Goal: Task Accomplishment & Management: Manage account settings

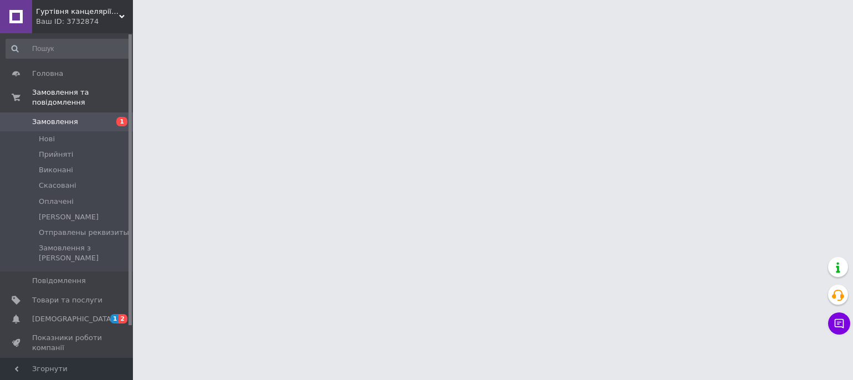
click at [68, 314] on span "[DEMOGRAPHIC_DATA]" at bounding box center [73, 319] width 82 height 10
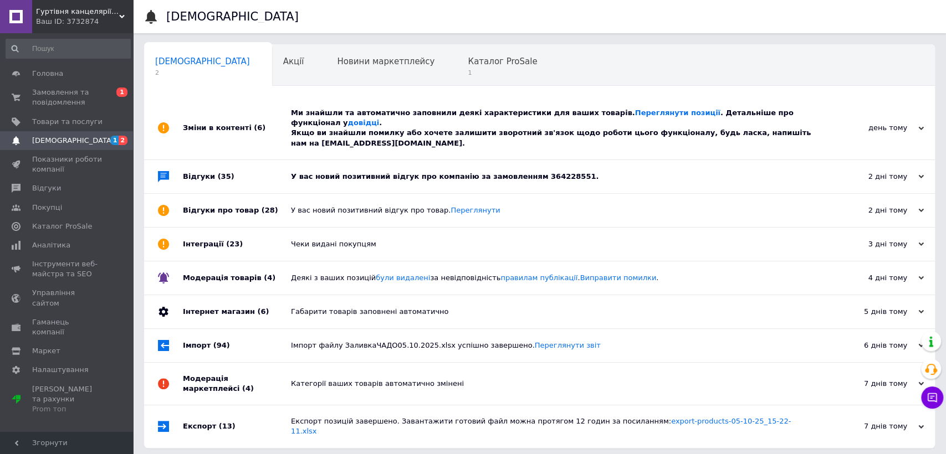
click at [355, 172] on div "У вас новий позитивний відгук про компанію за замовленням 364228551." at bounding box center [552, 177] width 522 height 10
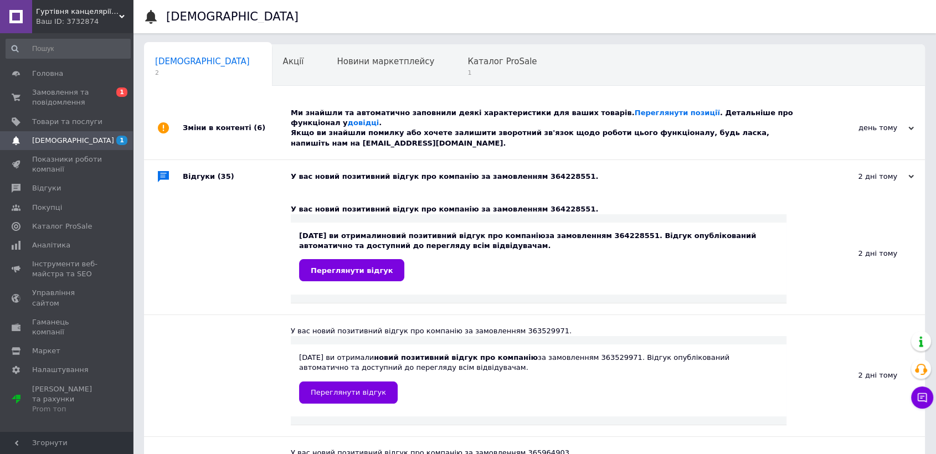
click at [355, 172] on div "У вас новий позитивний відгук про компанію за замовленням 364228551." at bounding box center [547, 177] width 513 height 10
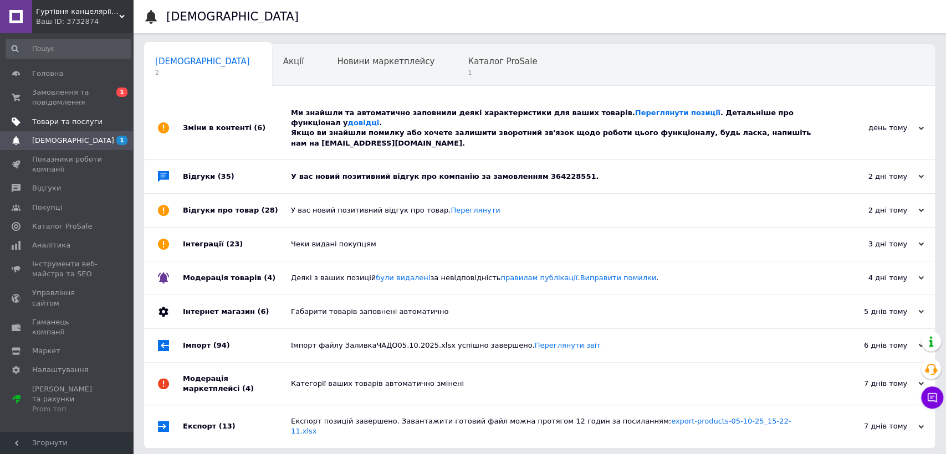
click at [69, 117] on span "Товари та послуги" at bounding box center [67, 122] width 70 height 10
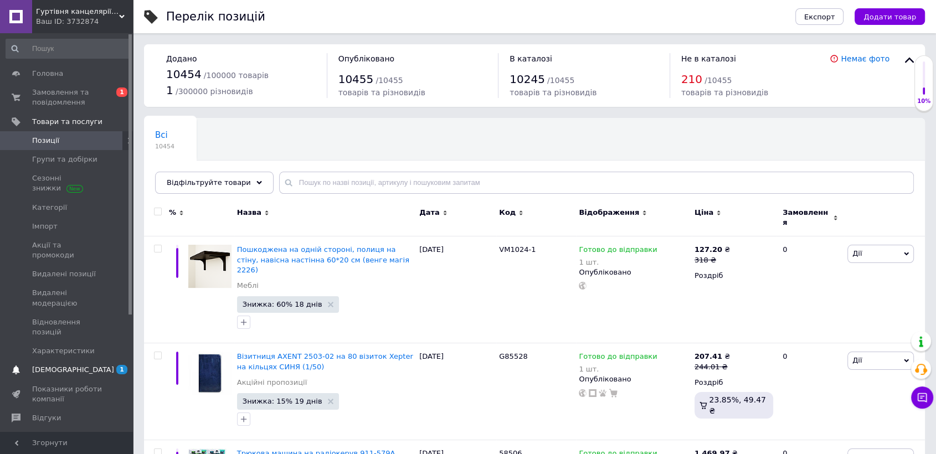
click at [71, 361] on link "Сповіщення 1" at bounding box center [68, 370] width 136 height 19
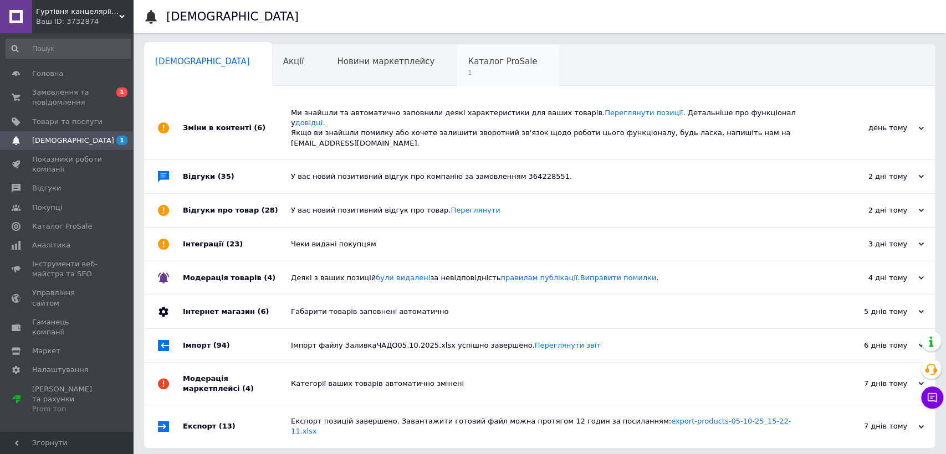
click at [468, 76] on span "1" at bounding box center [502, 73] width 69 height 8
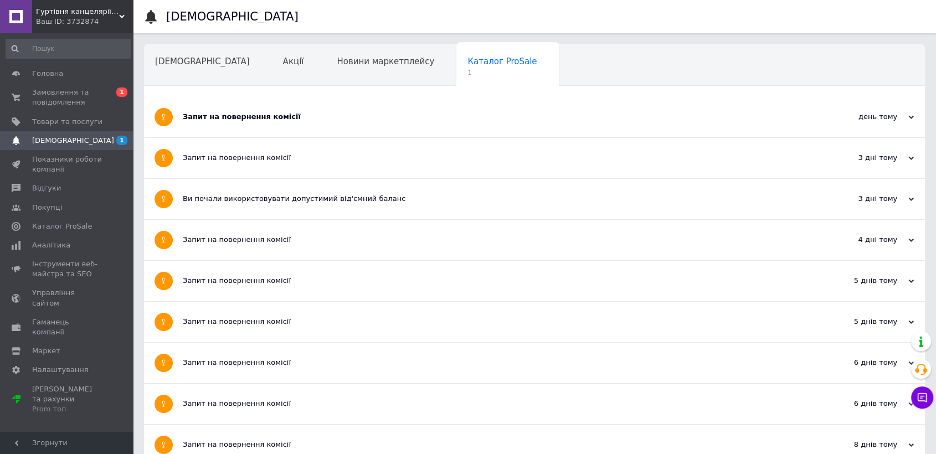
click at [306, 125] on div "Запит на повернення комісії" at bounding box center [493, 117] width 621 height 40
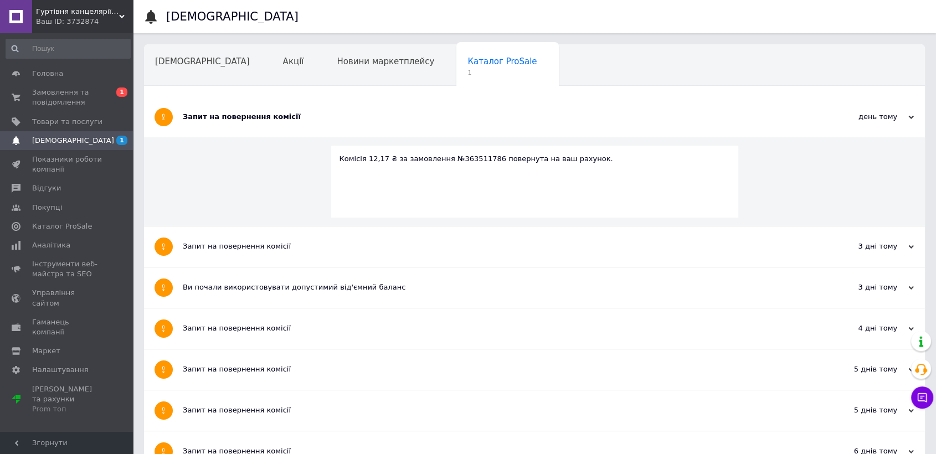
click at [460, 156] on div "Комісія 12,17 ₴ за замовлення №363511786 повернута на ваш рахунок." at bounding box center [535, 159] width 391 height 10
copy div "363511786"
click at [35, 96] on span "Замовлення та повідомлення" at bounding box center [67, 98] width 70 height 20
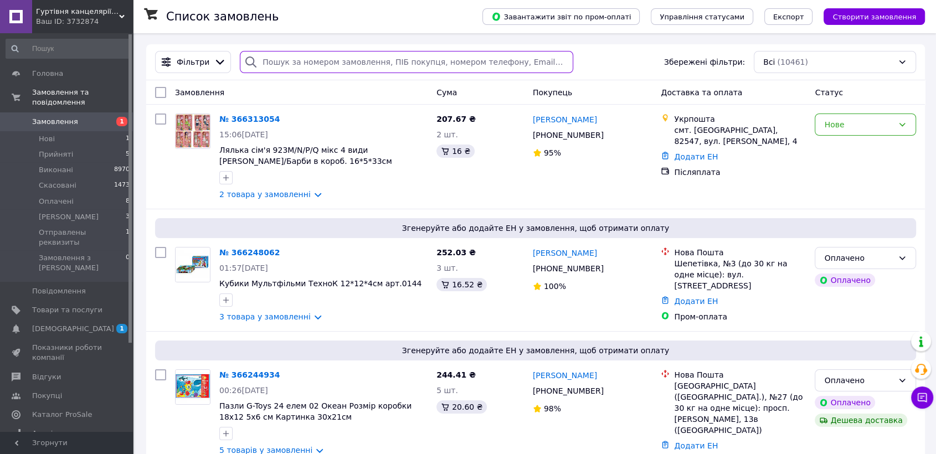
click at [280, 54] on input "search" at bounding box center [407, 62] width 334 height 22
click at [280, 55] on input "search" at bounding box center [407, 62] width 334 height 22
paste input "363511786"
click at [321, 64] on input "363511786" at bounding box center [407, 62] width 334 height 22
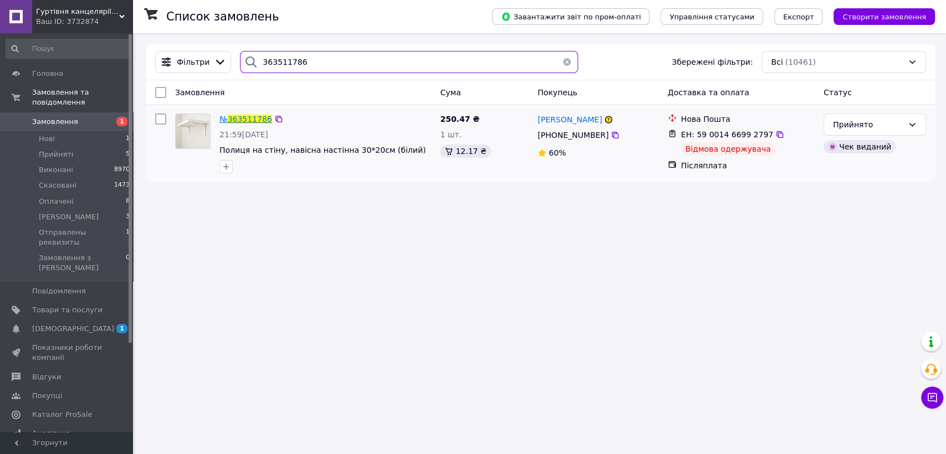
type input "363511786"
click at [243, 117] on span "363511786" at bounding box center [250, 119] width 44 height 9
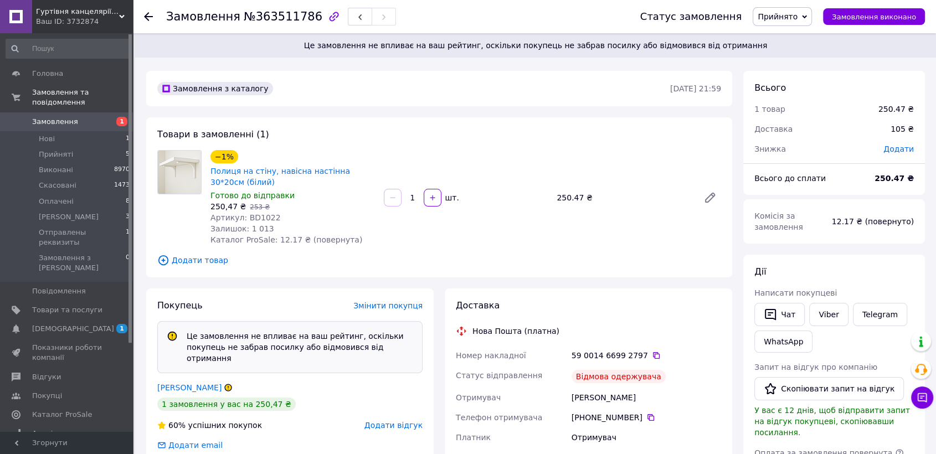
click at [401, 380] on span "Додати відгук" at bounding box center [394, 425] width 58 height 9
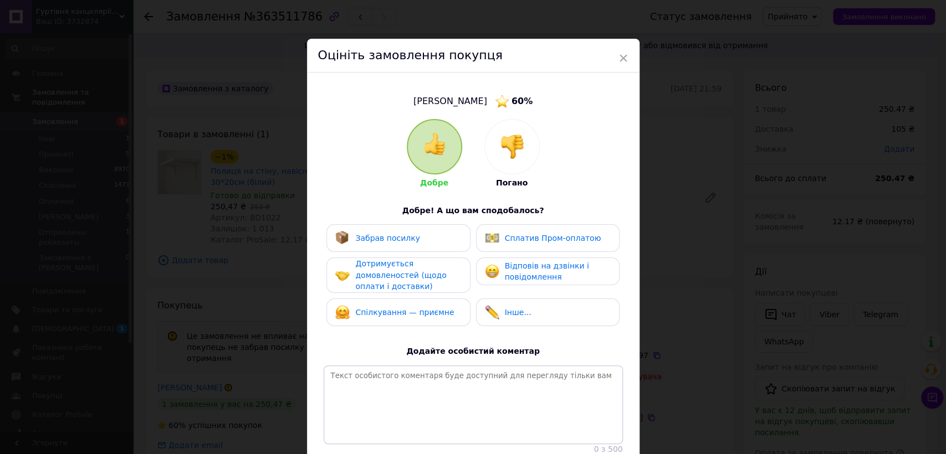
click at [522, 142] on img at bounding box center [512, 147] width 24 height 24
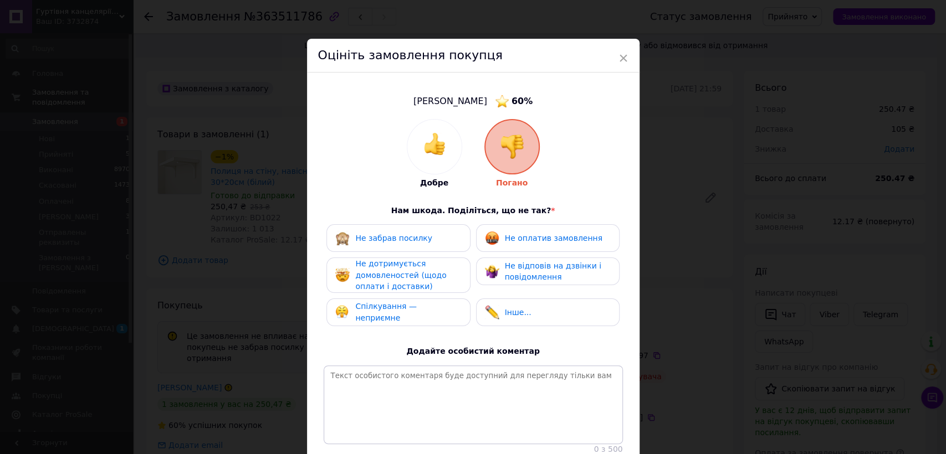
click at [424, 236] on div "Не забрав посилку" at bounding box center [398, 238] width 126 height 14
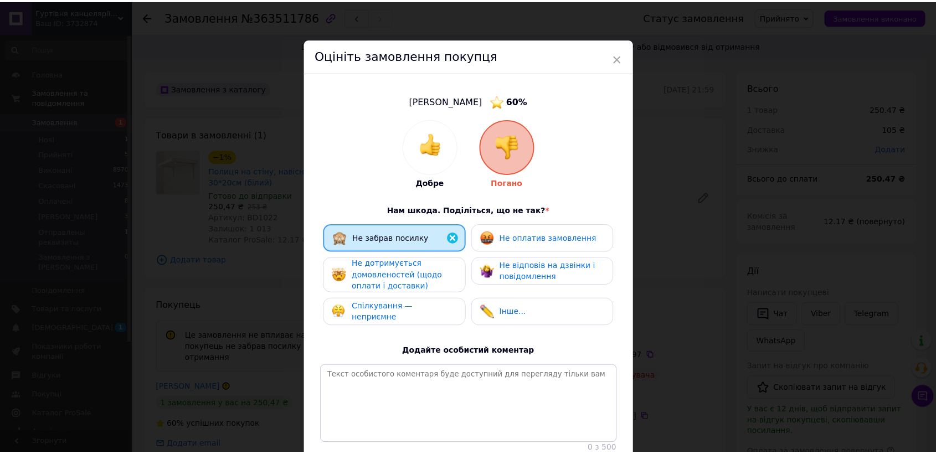
scroll to position [94, 0]
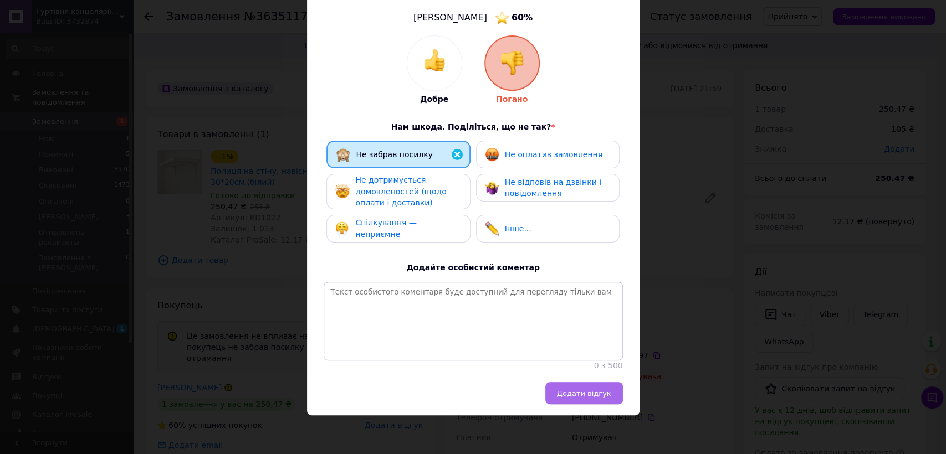
click at [591, 380] on button "Додати відгук" at bounding box center [584, 393] width 78 height 22
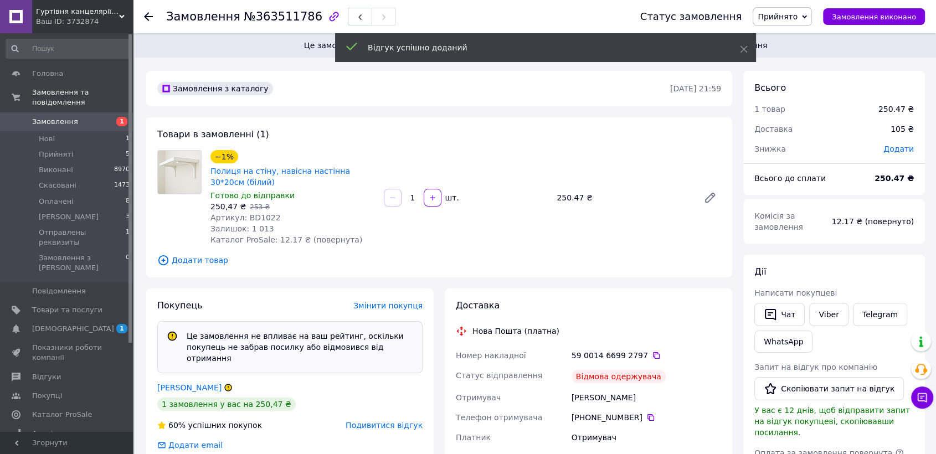
click at [798, 12] on span "Прийнято" at bounding box center [778, 16] width 40 height 9
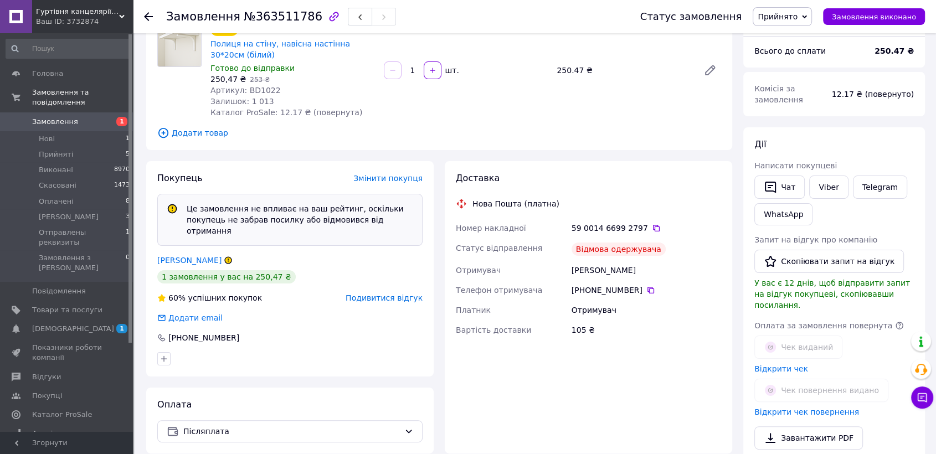
scroll to position [267, 0]
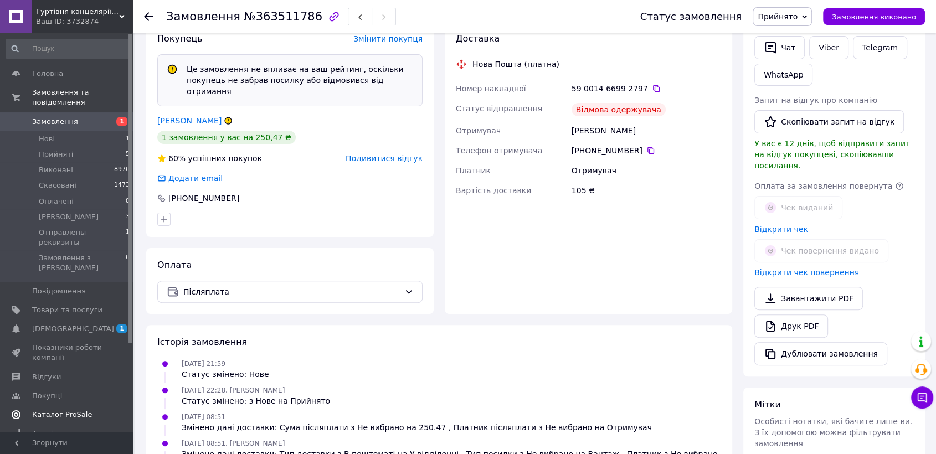
click at [39, 380] on span "Каталог ProSale" at bounding box center [62, 415] width 60 height 10
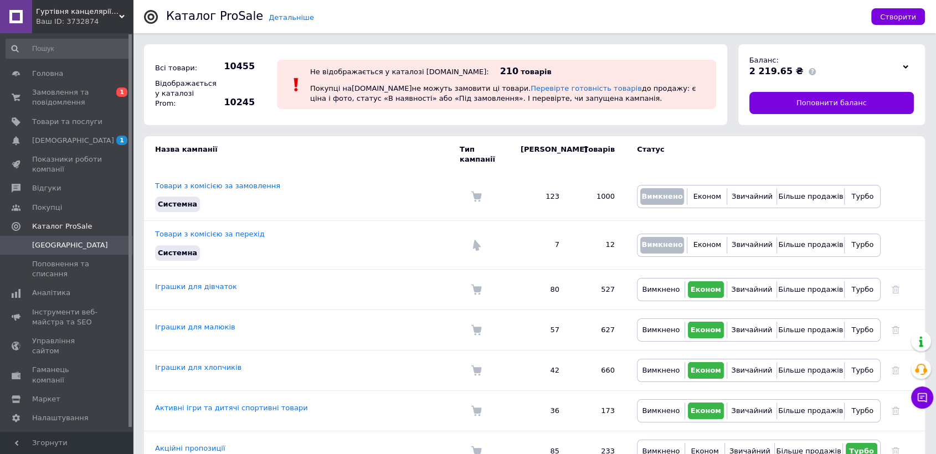
click at [853, 70] on div at bounding box center [906, 67] width 17 height 16
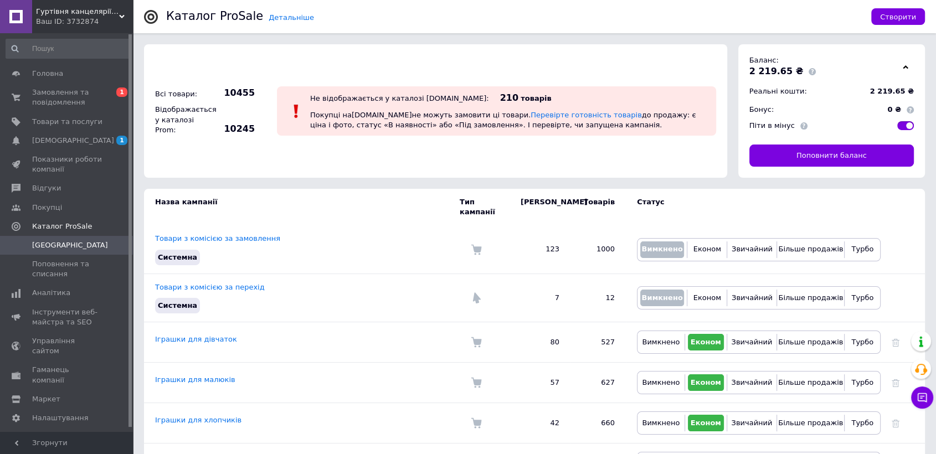
click at [853, 68] on div at bounding box center [906, 67] width 17 height 16
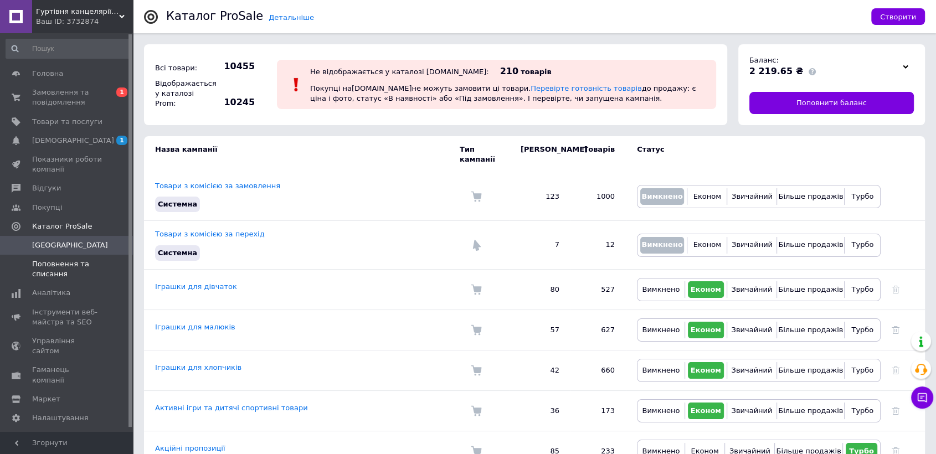
click at [24, 277] on span at bounding box center [16, 269] width 32 height 20
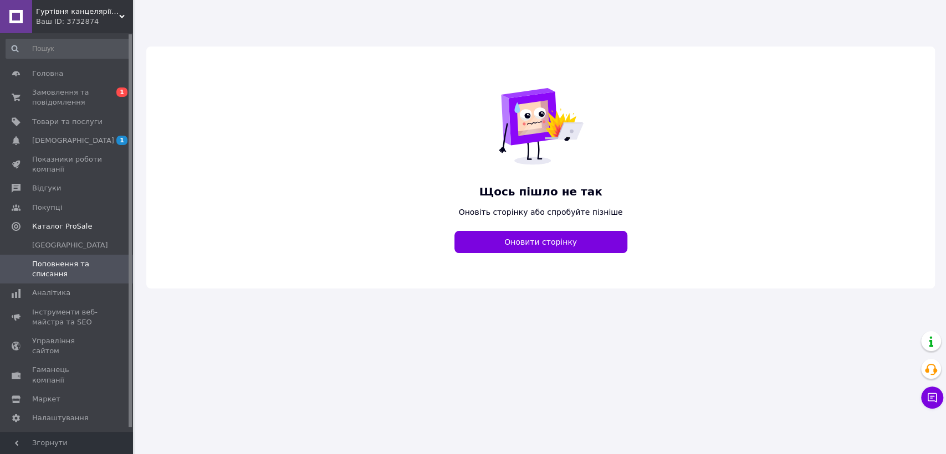
click at [46, 270] on span "Поповнення та списання" at bounding box center [67, 269] width 70 height 20
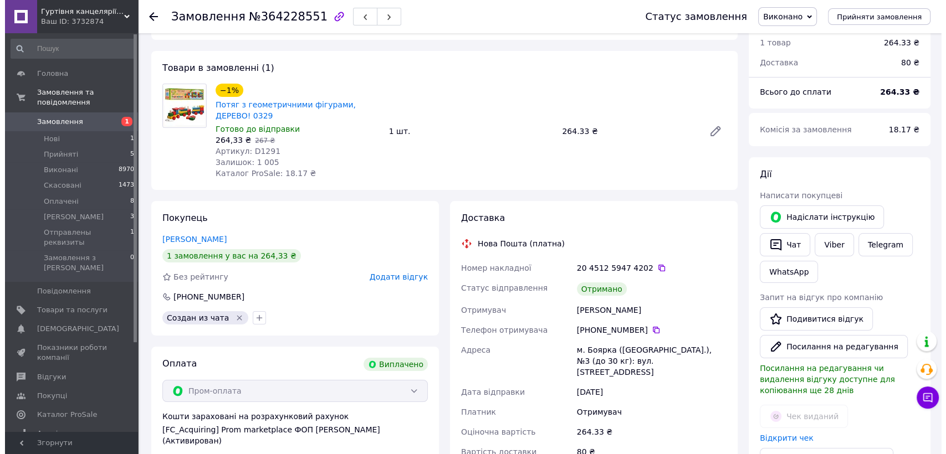
scroll to position [62, 0]
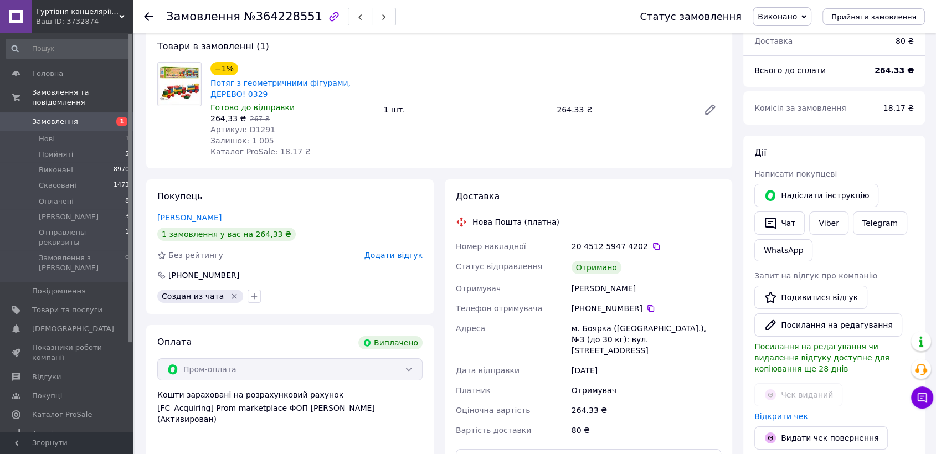
click at [400, 256] on span "Додати відгук" at bounding box center [394, 255] width 58 height 9
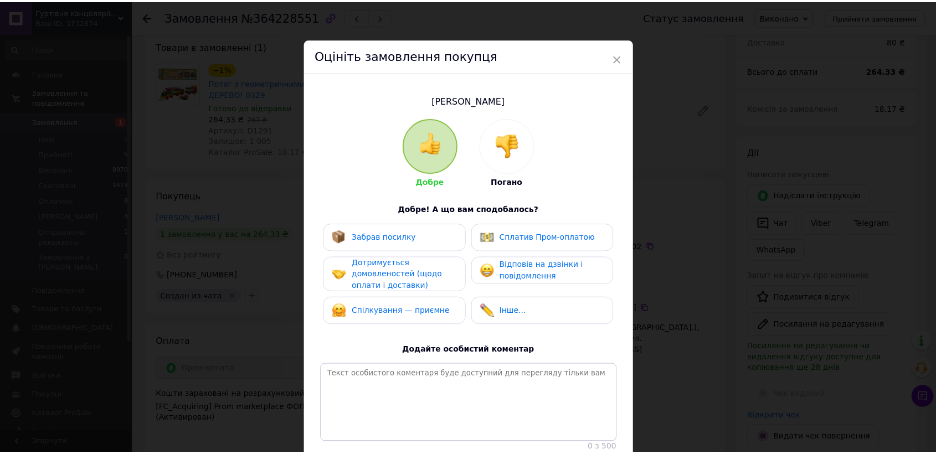
scroll to position [93, 0]
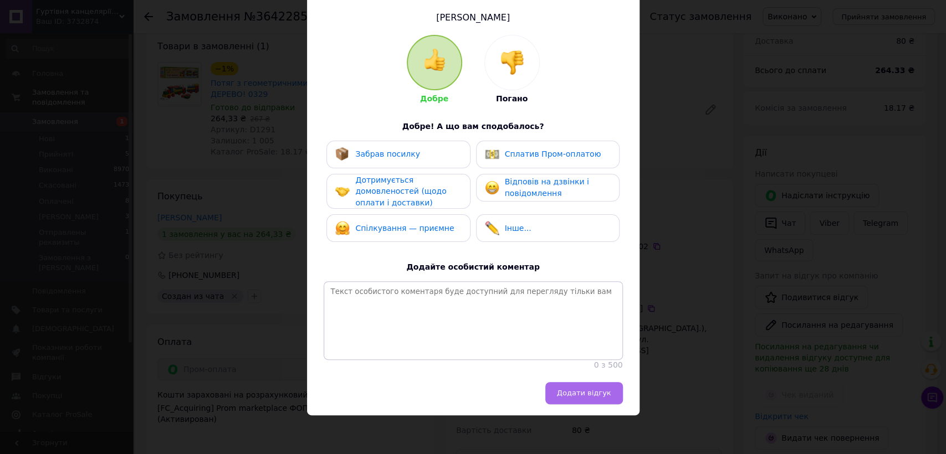
click at [581, 390] on span "Додати відгук" at bounding box center [584, 393] width 54 height 8
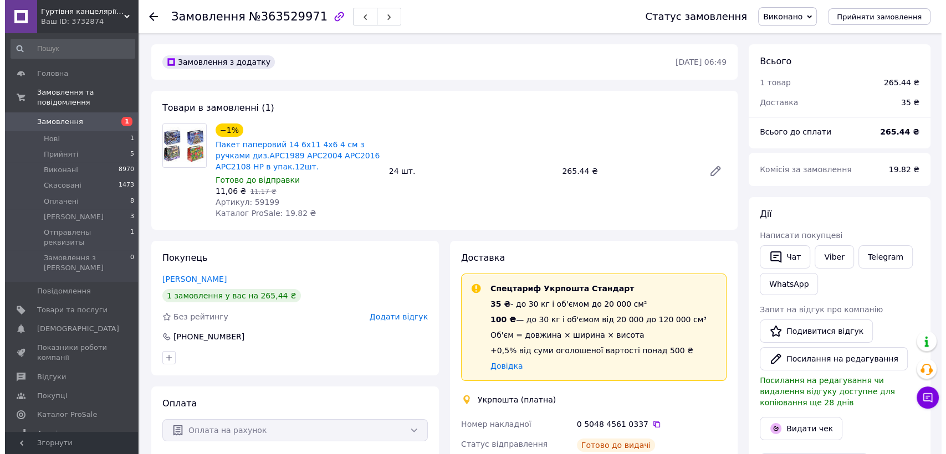
scroll to position [47, 0]
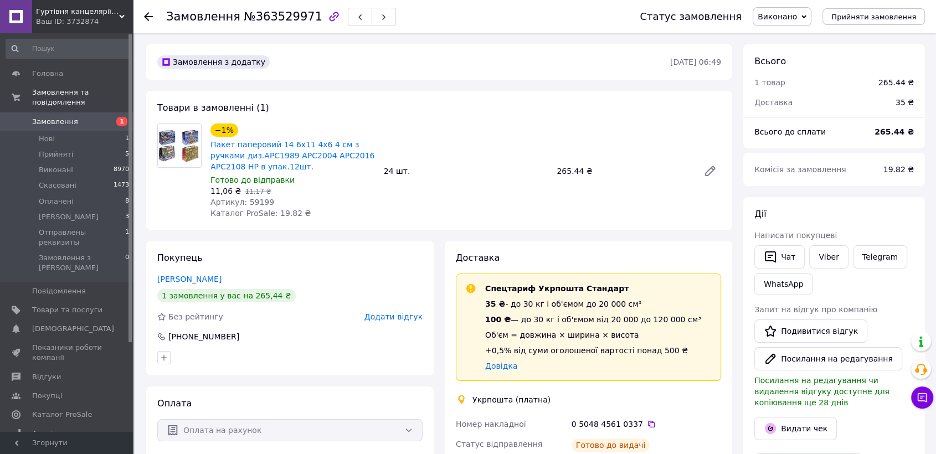
click at [385, 313] on span "Додати відгук" at bounding box center [394, 317] width 58 height 9
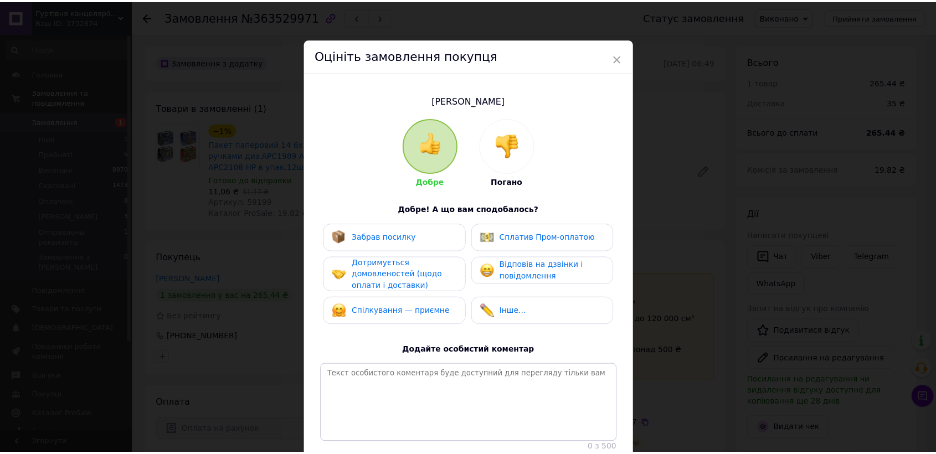
scroll to position [93, 0]
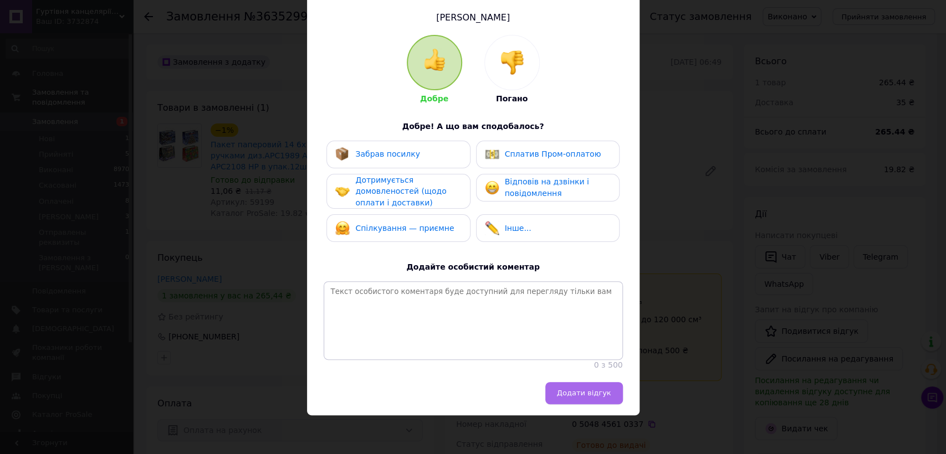
click at [572, 400] on button "Додати відгук" at bounding box center [584, 393] width 78 height 22
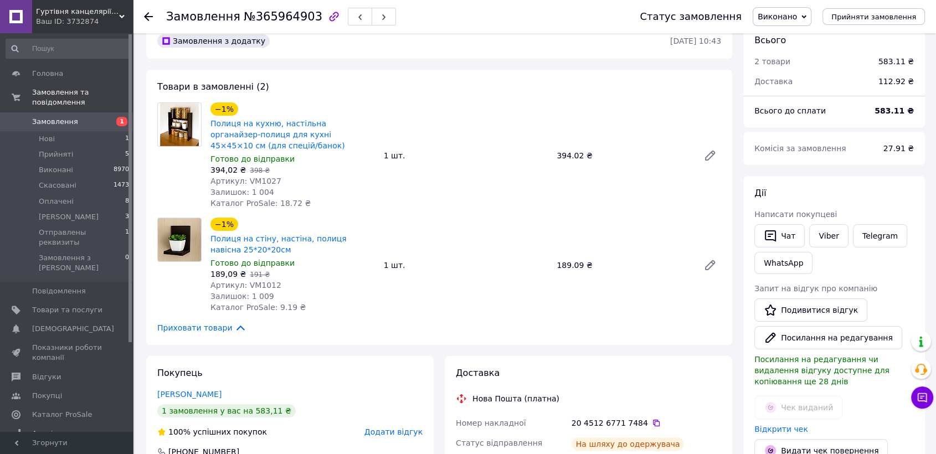
scroll to position [185, 0]
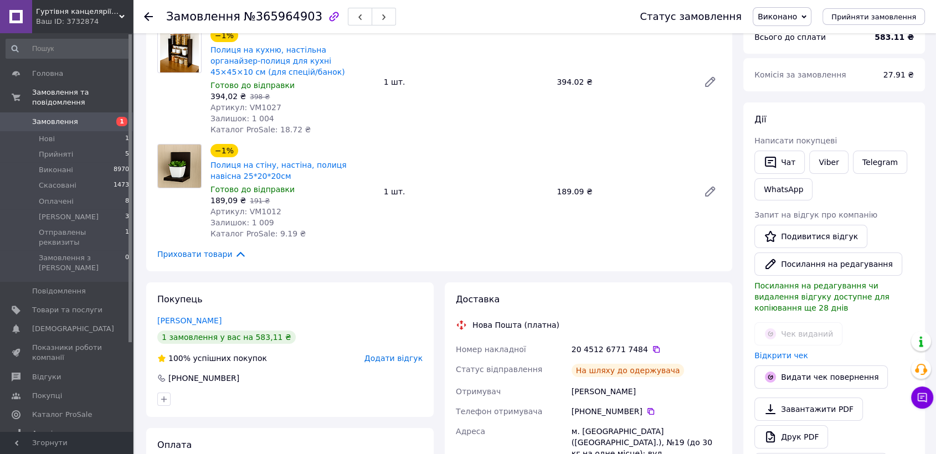
scroll to position [246, 0]
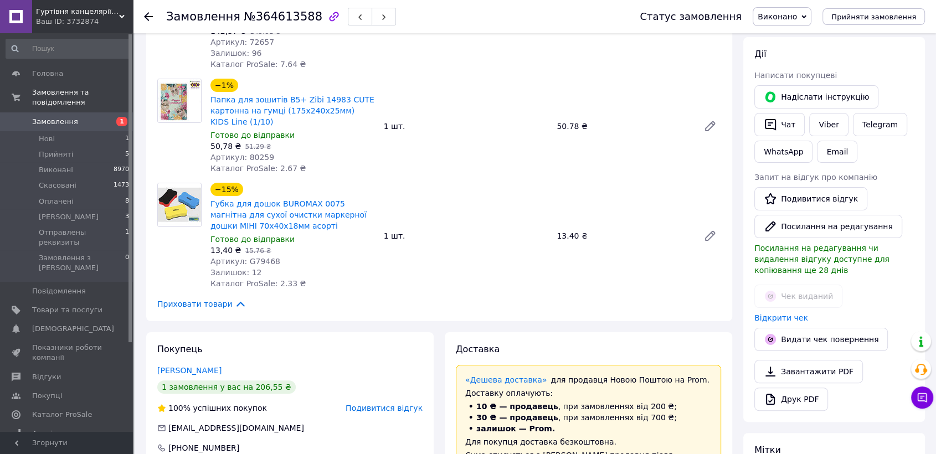
scroll to position [308, 0]
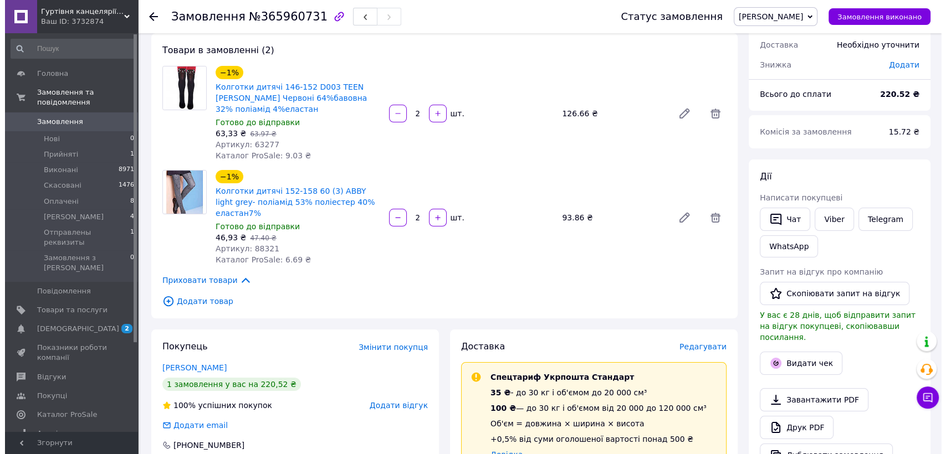
scroll to position [123, 0]
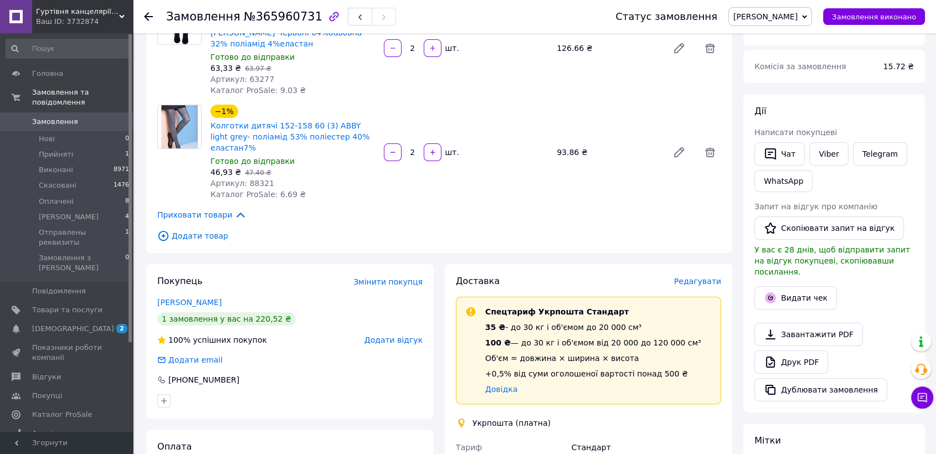
click at [705, 277] on span "Редагувати" at bounding box center [697, 281] width 47 height 9
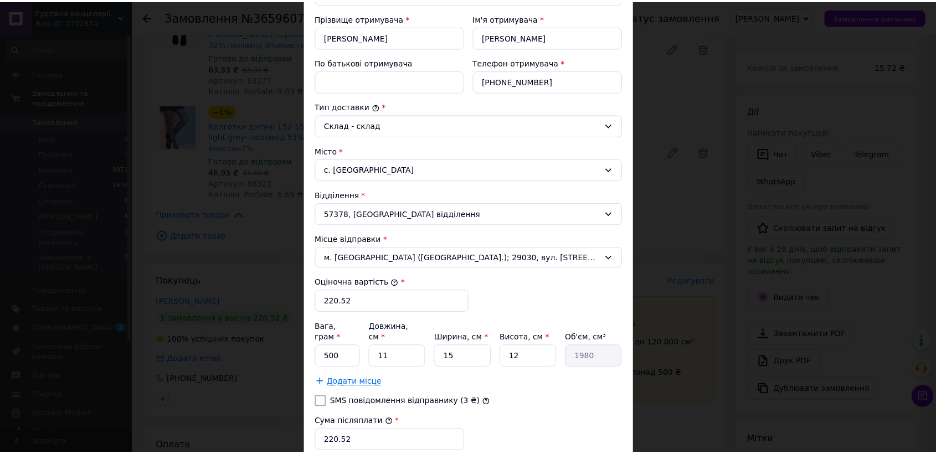
scroll to position [340, 0]
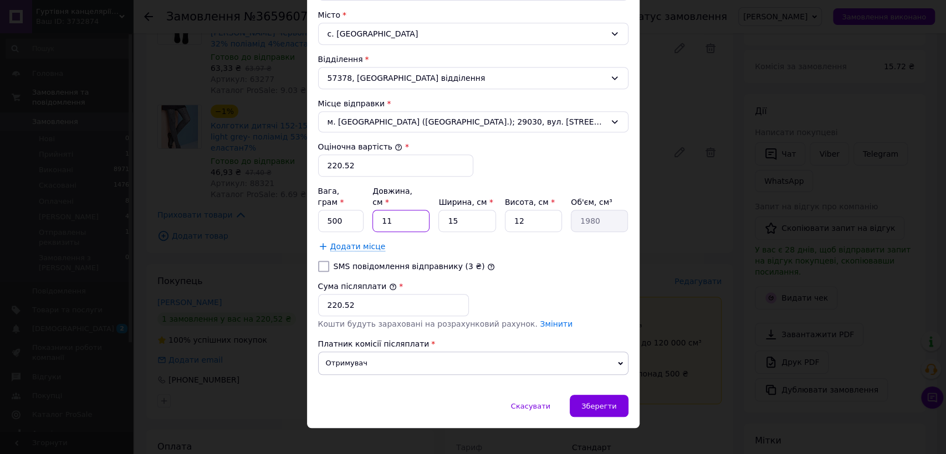
click at [391, 210] on input "11" at bounding box center [400, 221] width 57 height 22
type input "2"
type input "360"
type input "20"
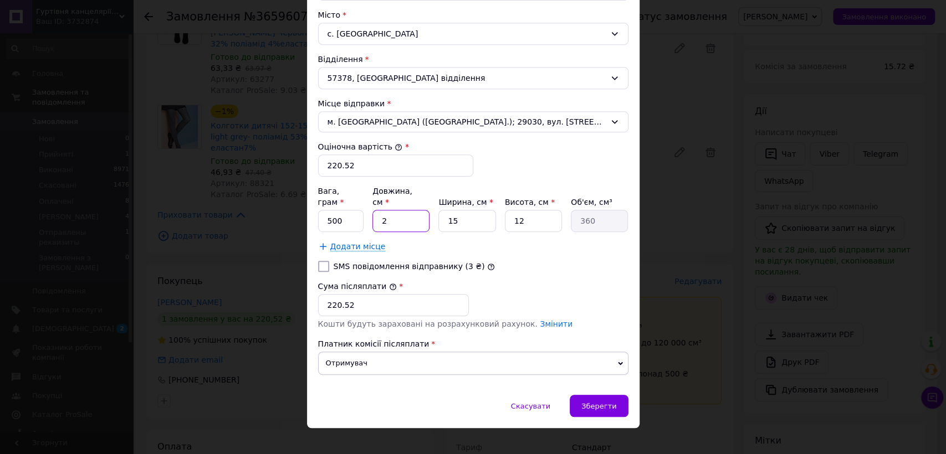
type input "3600"
type input "20"
click at [475, 210] on input "15" at bounding box center [466, 221] width 57 height 22
type input "2"
type input "480"
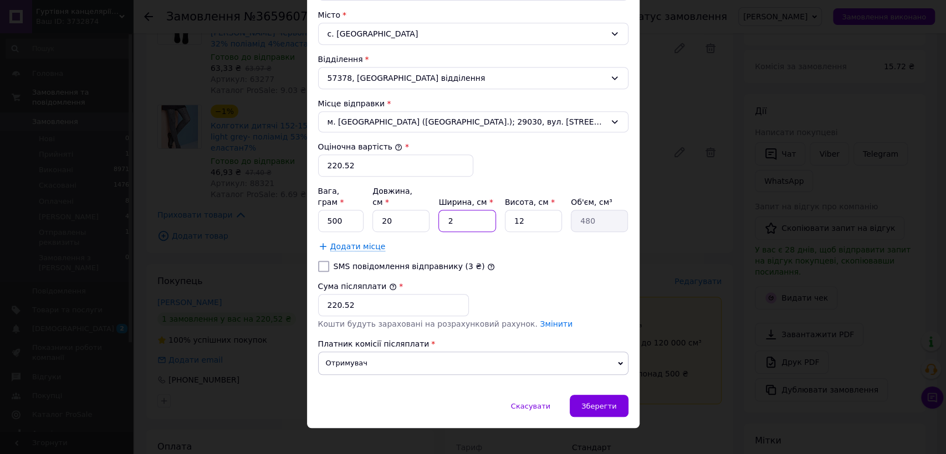
click at [475, 210] on input "2" at bounding box center [466, 221] width 57 height 22
type input "20"
type input "4800"
type input "20"
click at [532, 210] on input "12" at bounding box center [533, 221] width 57 height 22
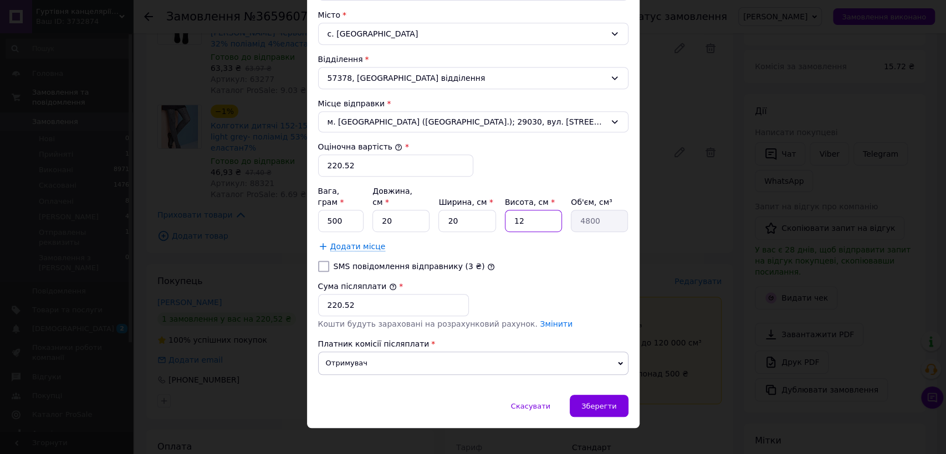
drag, startPoint x: 532, startPoint y: 208, endPoint x: 521, endPoint y: 218, distance: 15.3
click at [532, 210] on input "12" at bounding box center [533, 221] width 57 height 22
type input "1"
type input "400"
type input "10"
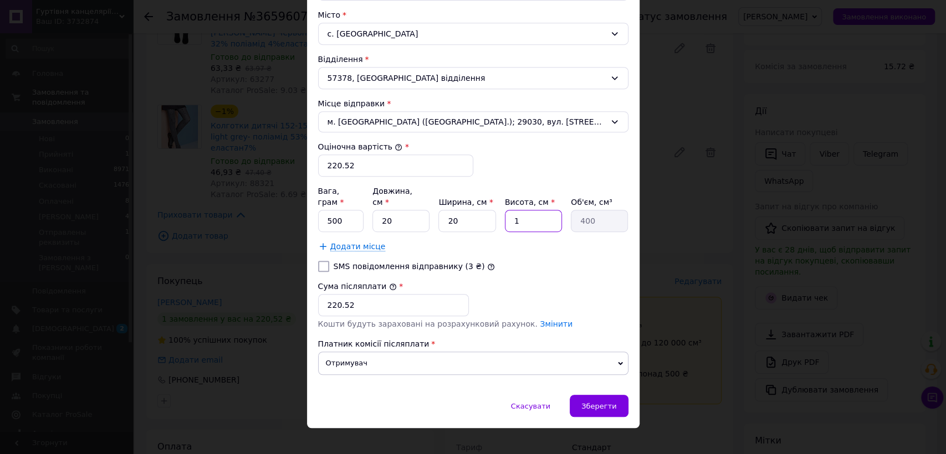
type input "4000"
type input "10"
click at [341, 216] on input "500" at bounding box center [341, 221] width 46 height 22
type input "1000"
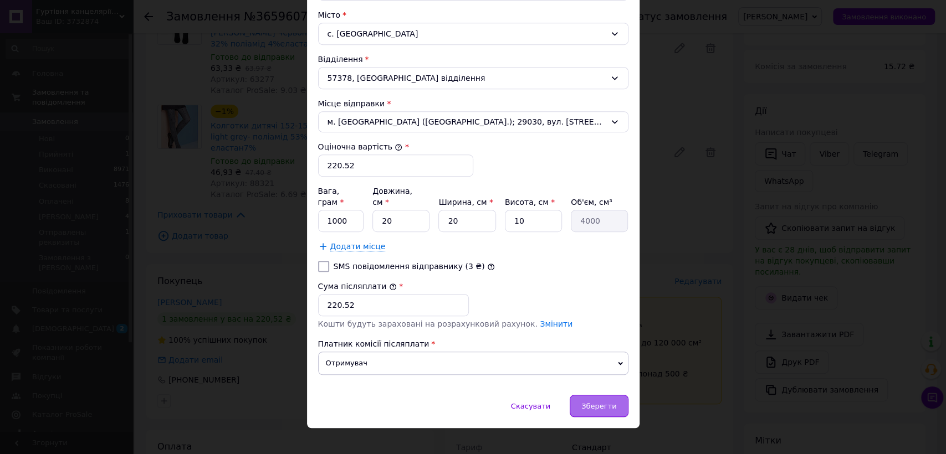
drag, startPoint x: 602, startPoint y: 391, endPoint x: 602, endPoint y: 398, distance: 7.2
click at [602, 398] on div "Зберегти" at bounding box center [599, 406] width 58 height 22
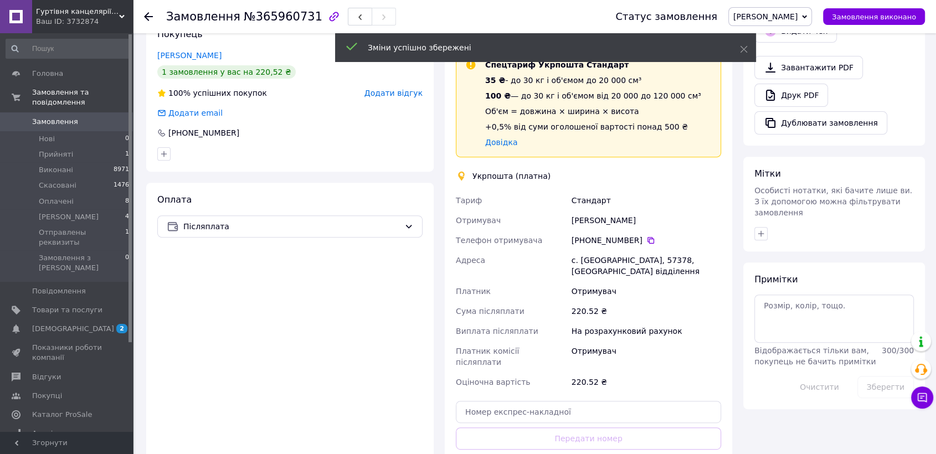
scroll to position [492, 0]
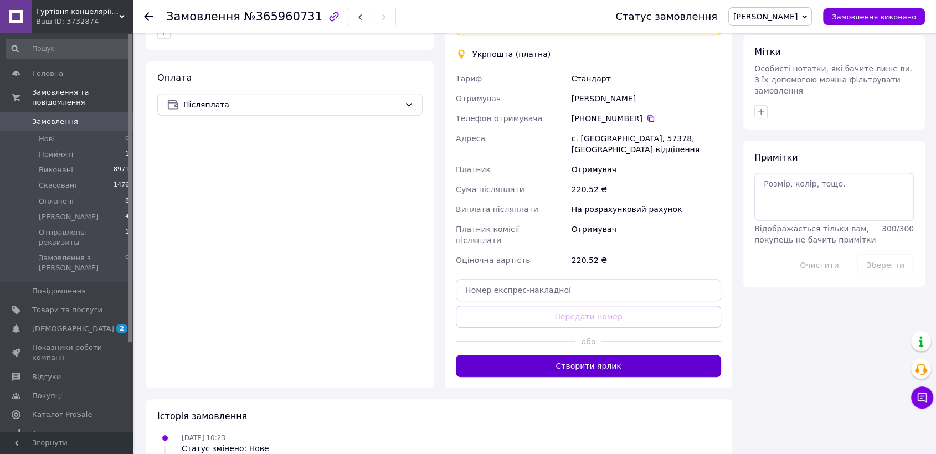
click at [606, 355] on button "Створити ярлик" at bounding box center [588, 366] width 265 height 22
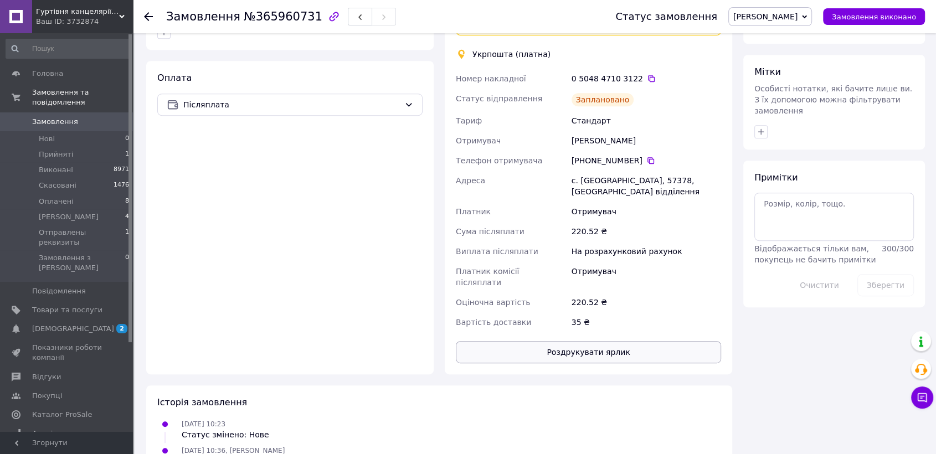
click at [591, 341] on button "Роздрукувати ярлик" at bounding box center [588, 352] width 265 height 22
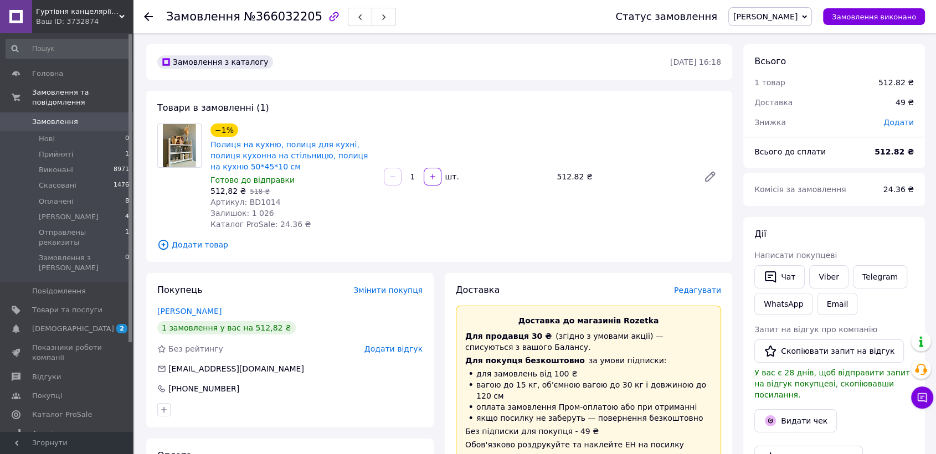
click at [697, 294] on span "Редагувати" at bounding box center [697, 290] width 47 height 9
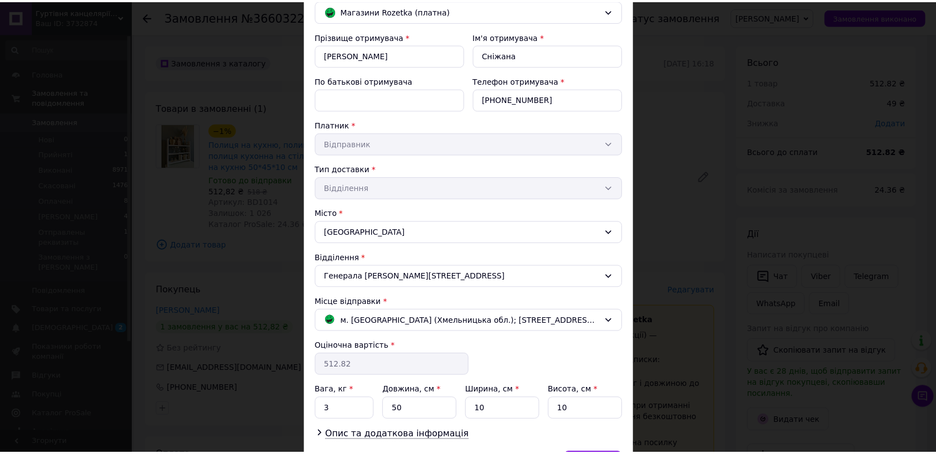
scroll to position [167, 0]
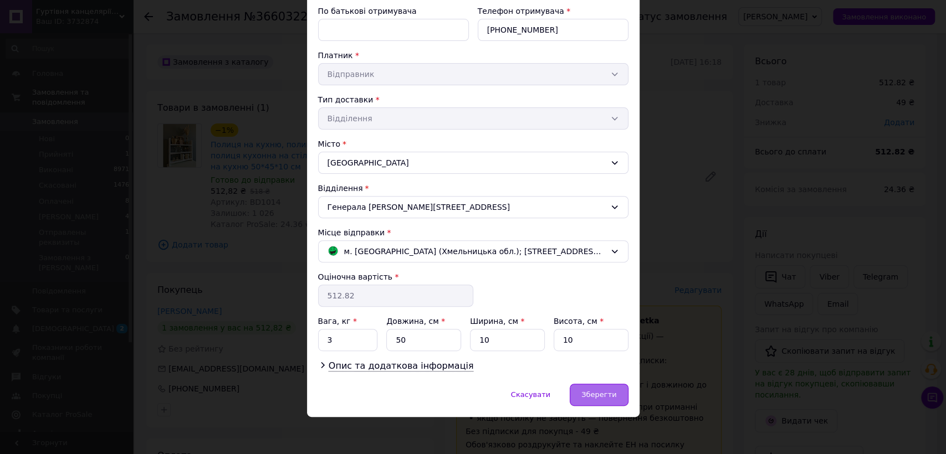
click at [611, 397] on span "Зберегти" at bounding box center [598, 395] width 35 height 8
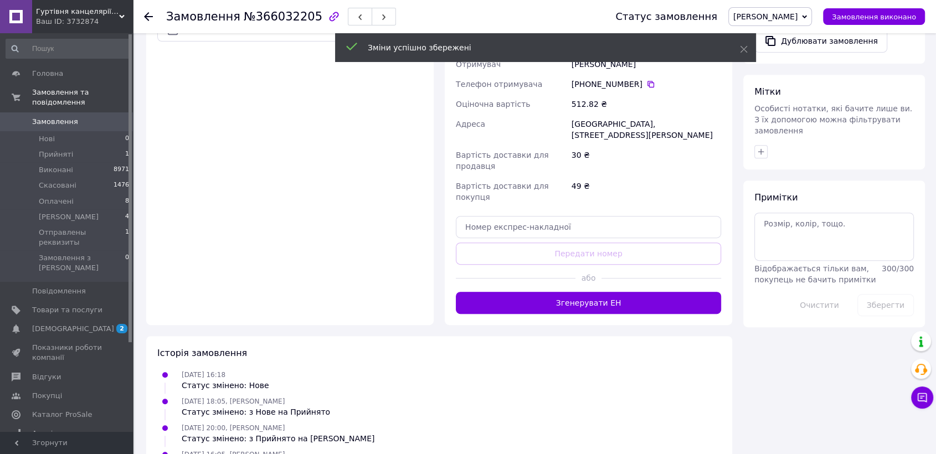
scroll to position [479, 0]
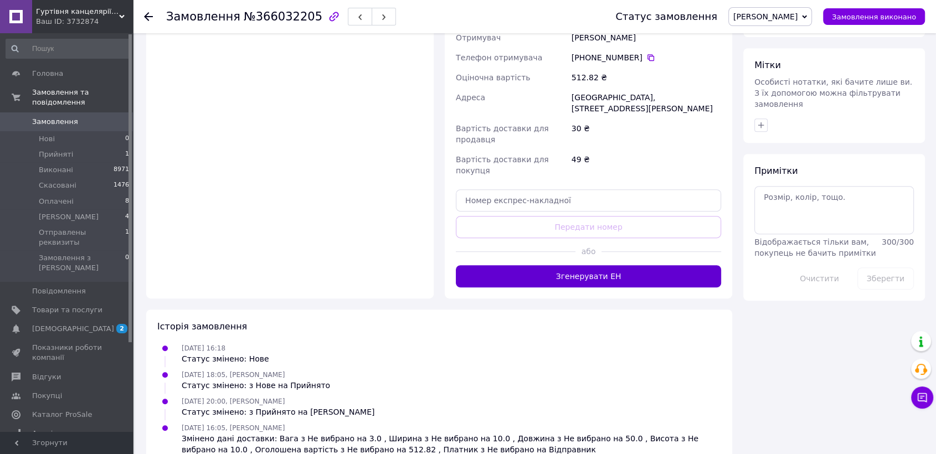
click at [590, 265] on button "Згенерувати ЕН" at bounding box center [588, 276] width 265 height 22
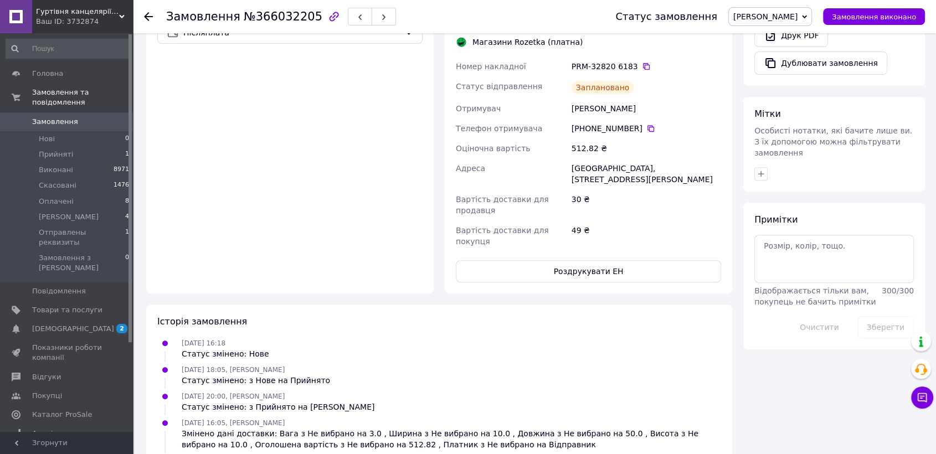
scroll to position [472, 0]
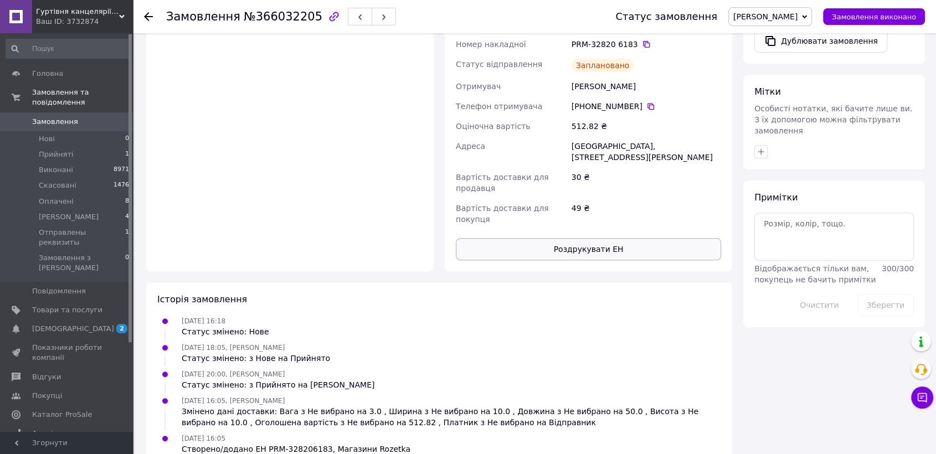
click at [583, 238] on button "Роздрукувати ЕН" at bounding box center [588, 249] width 265 height 22
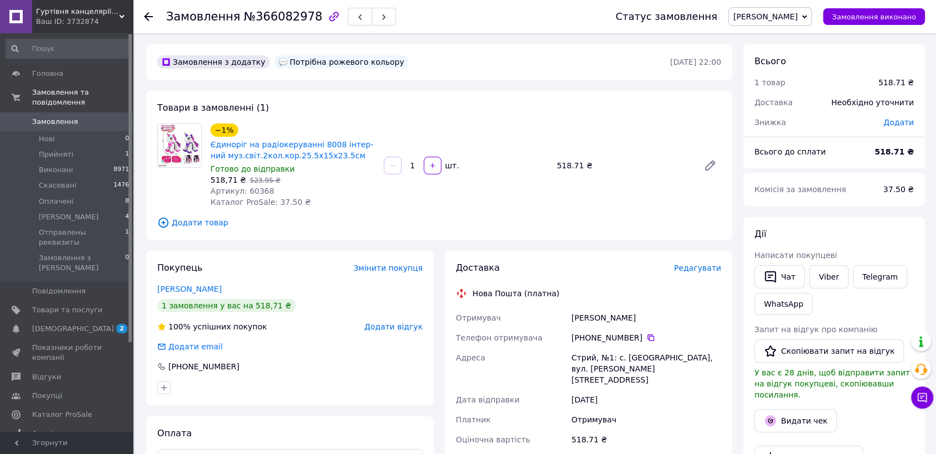
click at [697, 269] on span "Редагувати" at bounding box center [697, 268] width 47 height 9
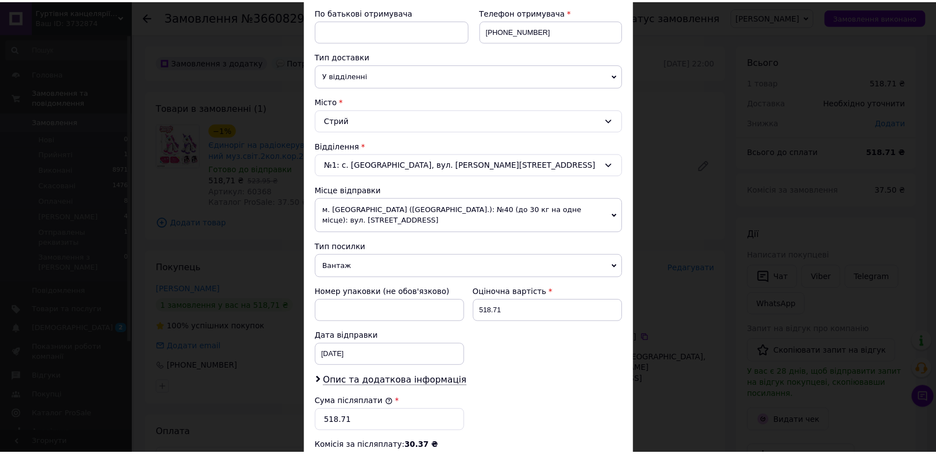
scroll to position [369, 0]
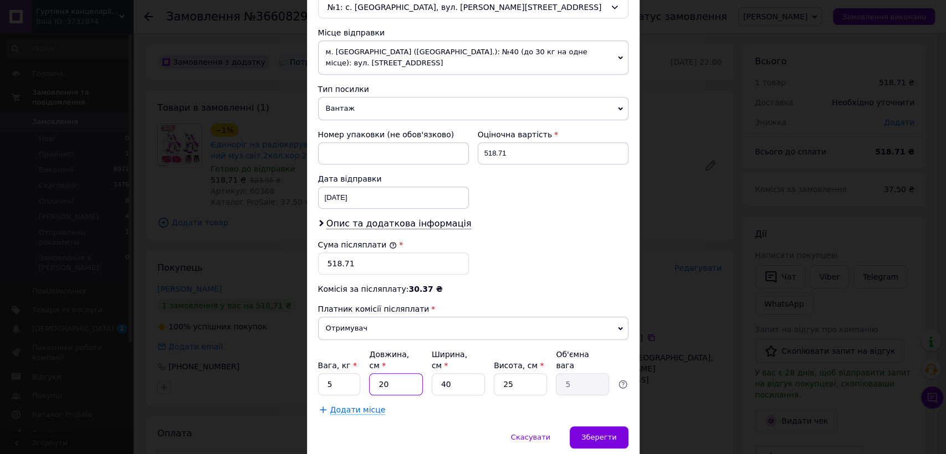
click at [391, 373] on input "20" at bounding box center [395, 384] width 53 height 22
type input "8"
type input "2"
click at [407, 373] on input "8" at bounding box center [395, 384] width 53 height 22
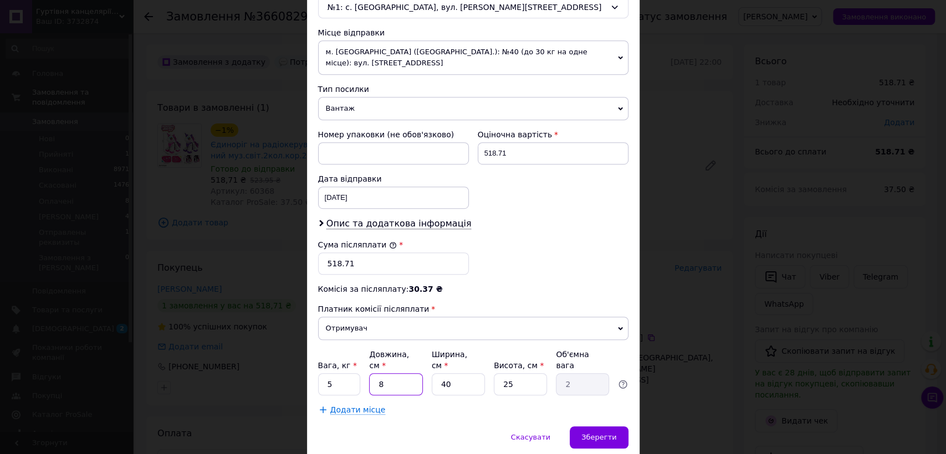
click at [407, 373] on input "8" at bounding box center [395, 384] width 53 height 22
type input "2"
type input "0.5"
type input "25"
type input "6.25"
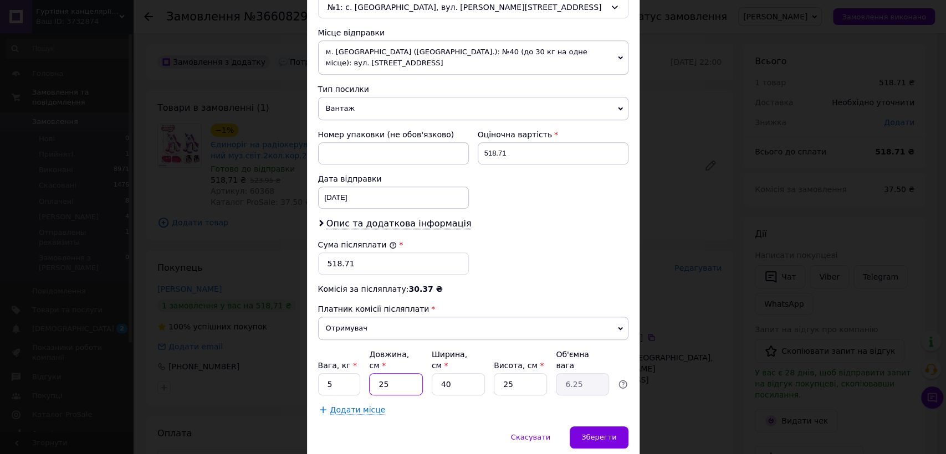
type input "25"
click at [453, 373] on input "40" at bounding box center [458, 384] width 53 height 22
drag, startPoint x: 453, startPoint y: 368, endPoint x: 510, endPoint y: 368, distance: 56.5
click at [453, 373] on input "40" at bounding box center [458, 384] width 53 height 22
type input "2"
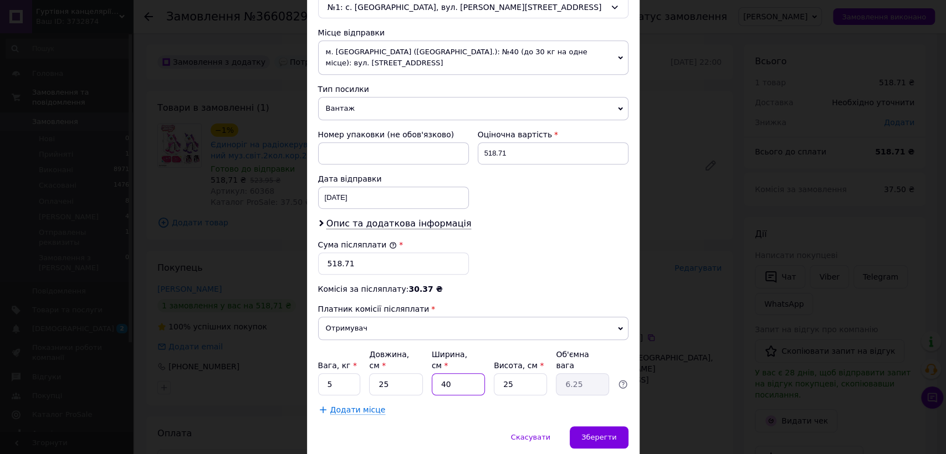
type input "0.31"
type input "25"
type input "3.91"
type input "25"
click at [521, 373] on input "25" at bounding box center [520, 384] width 53 height 22
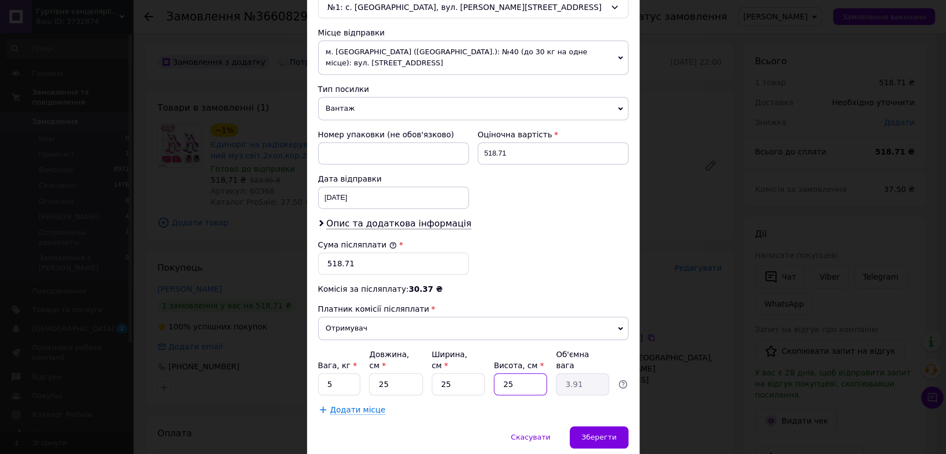
click at [521, 373] on input "25" at bounding box center [520, 384] width 53 height 22
type input "1"
type input "0.16"
type input "15"
type input "2.34"
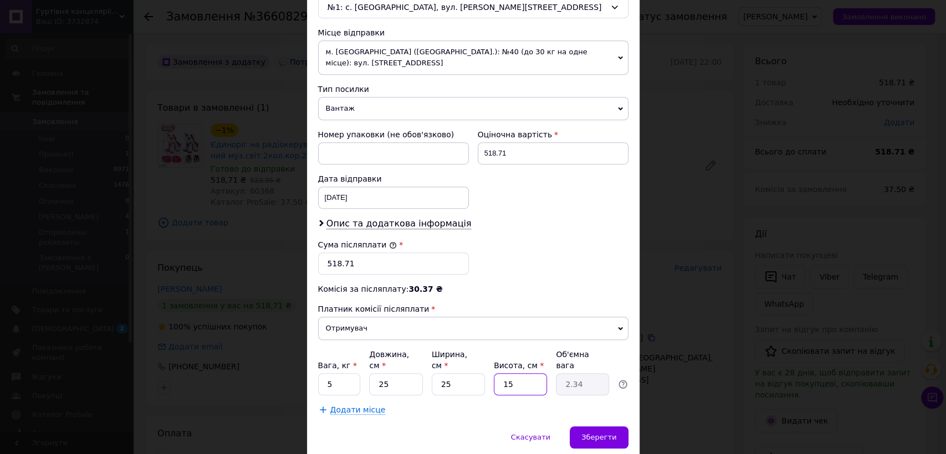
type input "15"
click at [324, 373] on input "5" at bounding box center [339, 384] width 43 height 22
type input "2"
click at [598, 433] on span "Зберегти" at bounding box center [598, 437] width 35 height 8
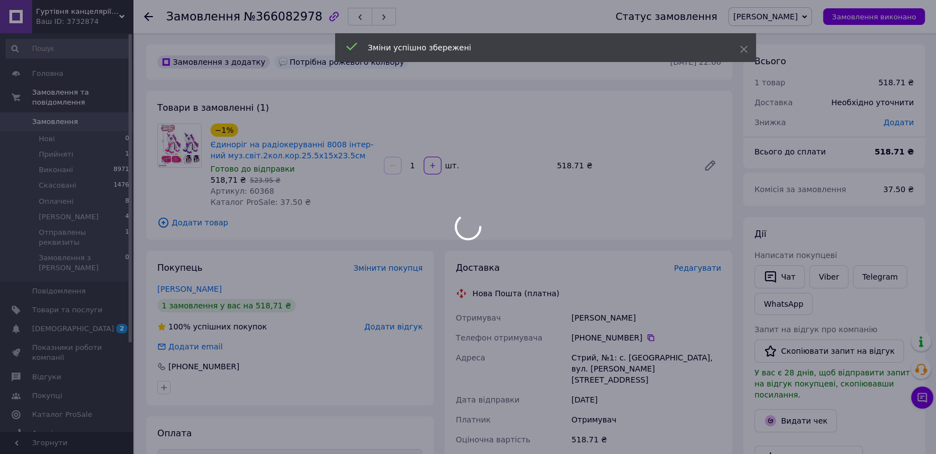
scroll to position [333, 0]
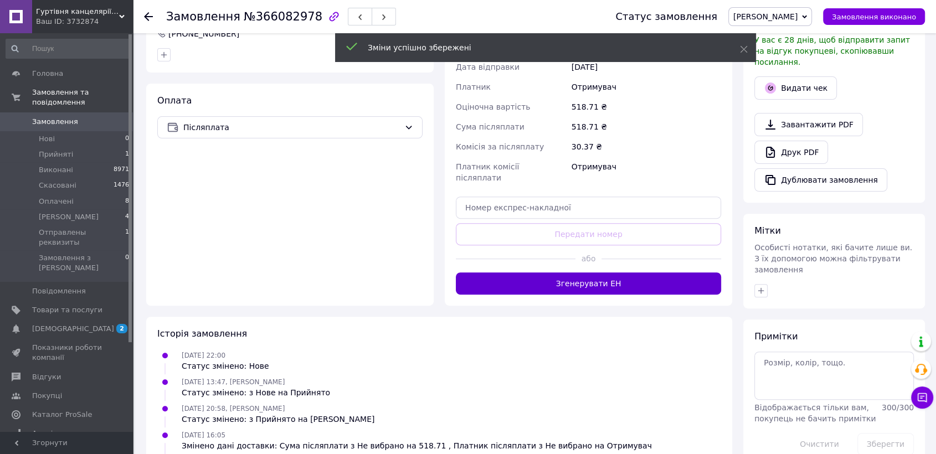
click at [592, 273] on button "Згенерувати ЕН" at bounding box center [588, 284] width 265 height 22
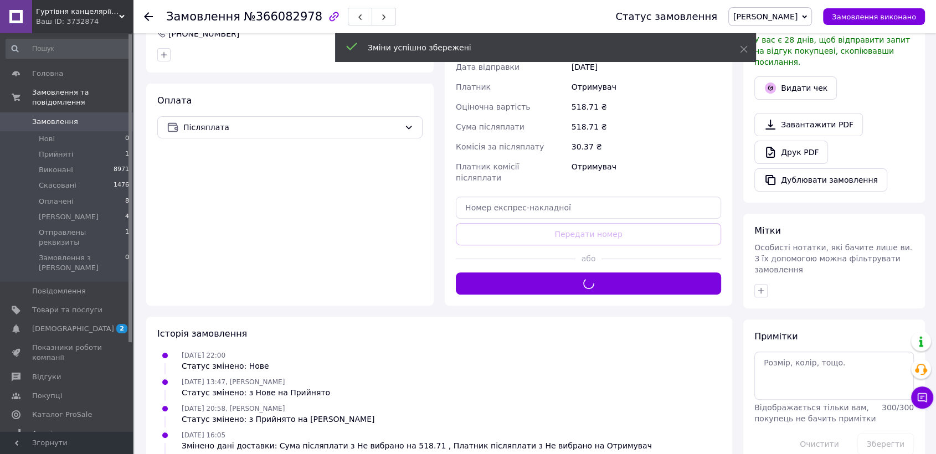
scroll to position [25, 0]
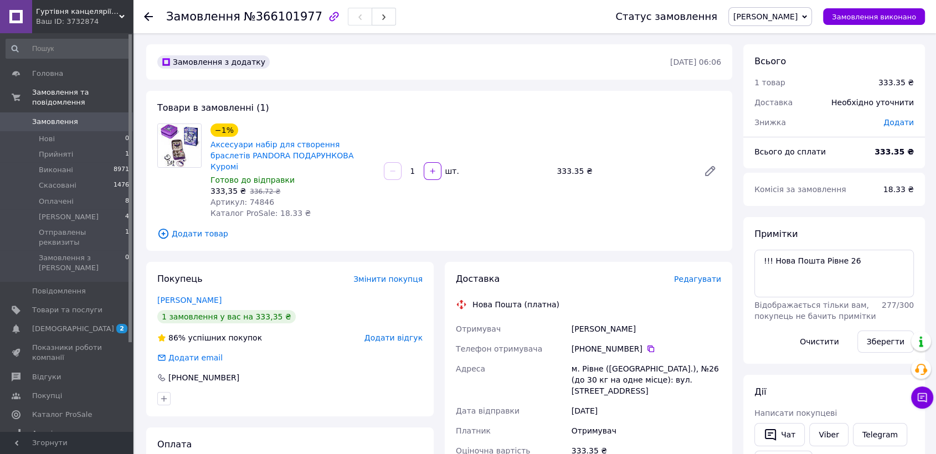
click at [705, 274] on div "Редагувати" at bounding box center [697, 279] width 47 height 11
click at [705, 275] on span "Редагувати" at bounding box center [697, 279] width 47 height 9
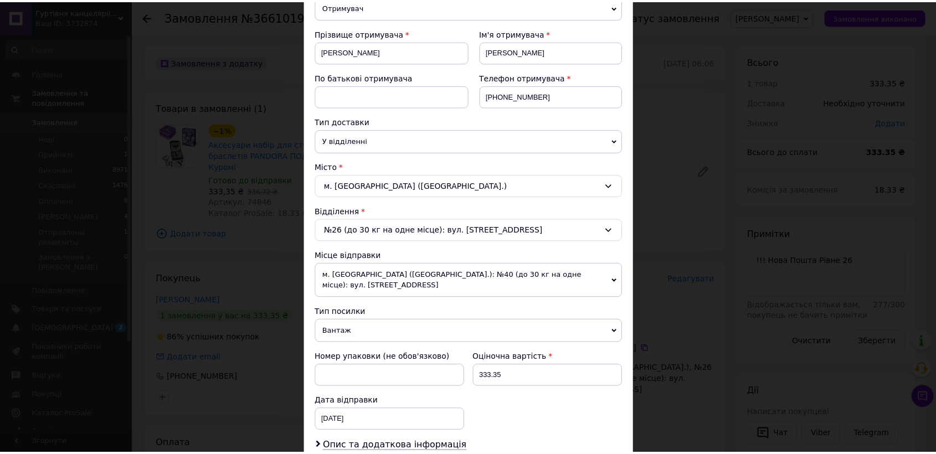
scroll to position [400, 0]
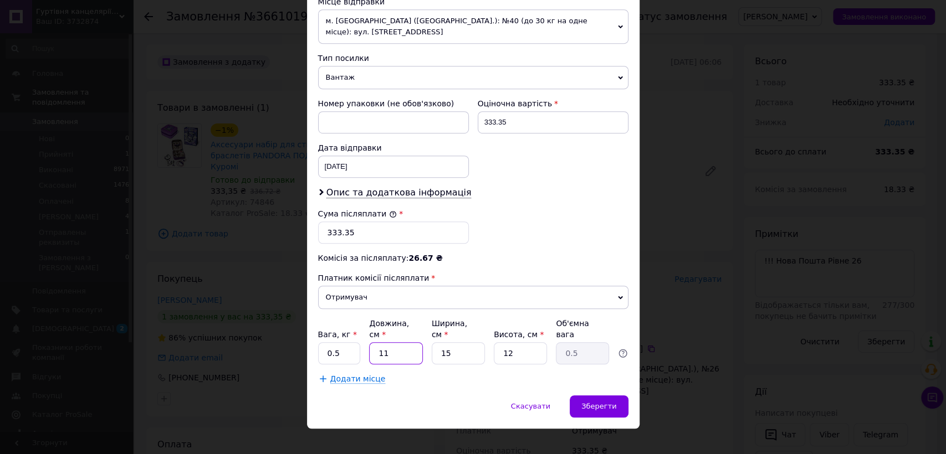
click at [407, 342] on input "11" at bounding box center [395, 353] width 53 height 22
type input "2"
type input "0.1"
type input "20"
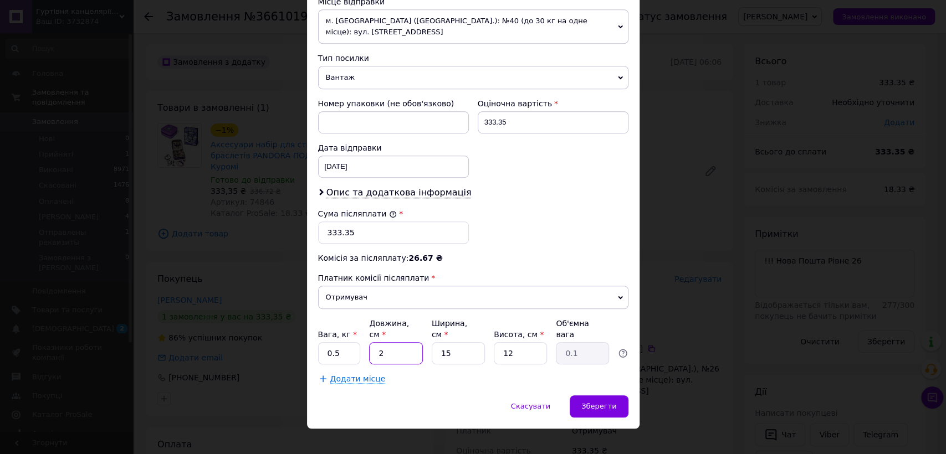
type input "0.9"
type input "20"
click at [468, 342] on input "15" at bounding box center [458, 353] width 53 height 22
type input "2"
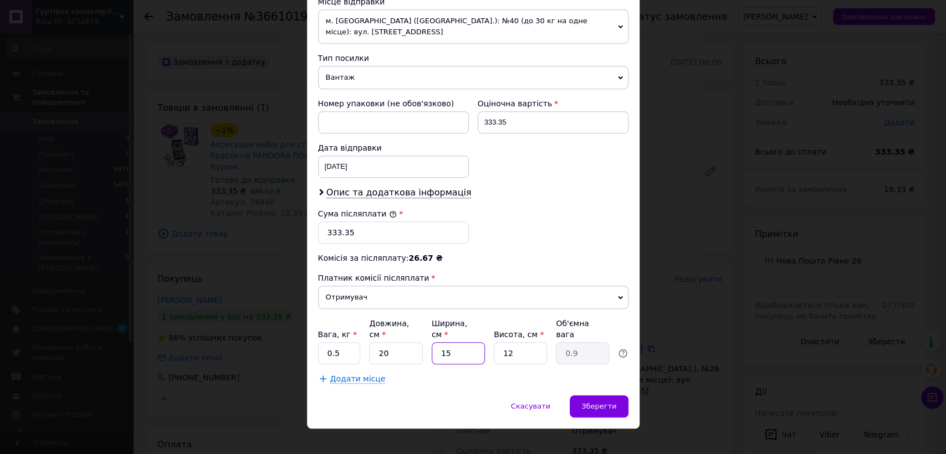
type input "0.12"
type input "20"
type input "1.2"
type input "20"
click at [541, 342] on input "12" at bounding box center [520, 353] width 53 height 22
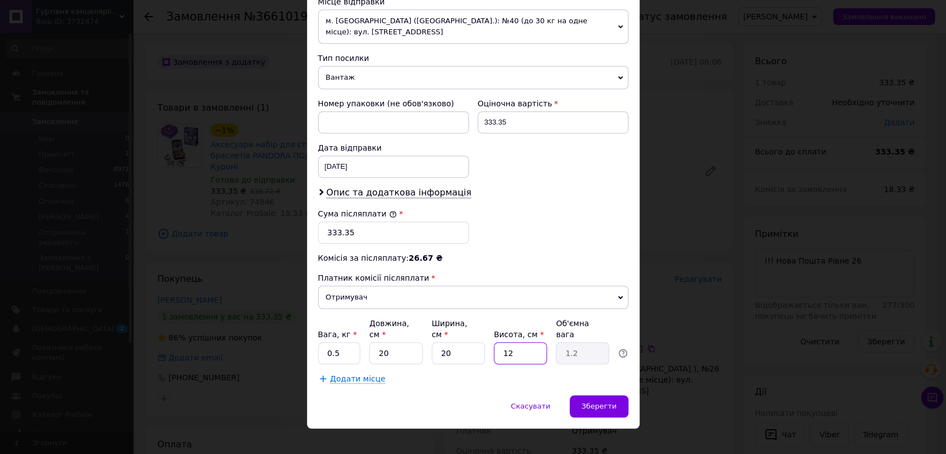
click at [541, 342] on input "12" at bounding box center [520, 353] width 53 height 22
type input "1"
type input "0.1"
type input "15"
type input "1.5"
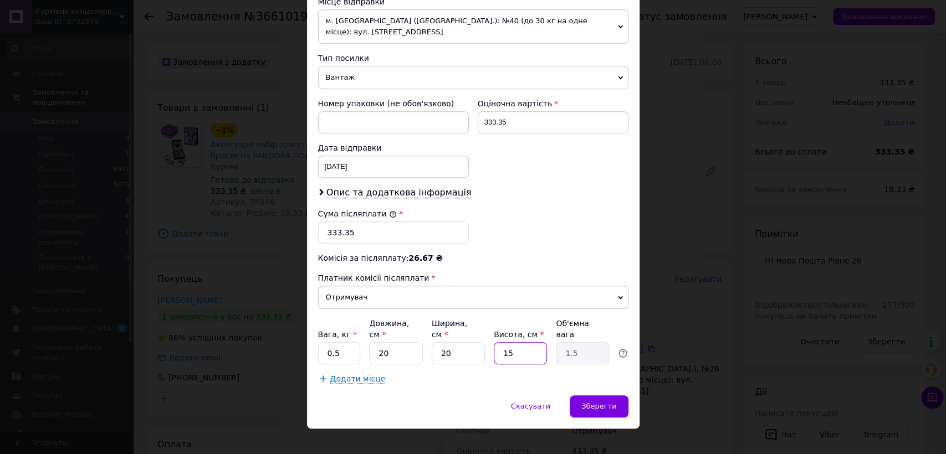
type input "15"
click at [341, 342] on input "0.5" at bounding box center [339, 353] width 43 height 22
click at [340, 342] on input "0.5" at bounding box center [339, 353] width 43 height 22
type input "2"
click at [618, 400] on div "Зберегти" at bounding box center [599, 407] width 58 height 22
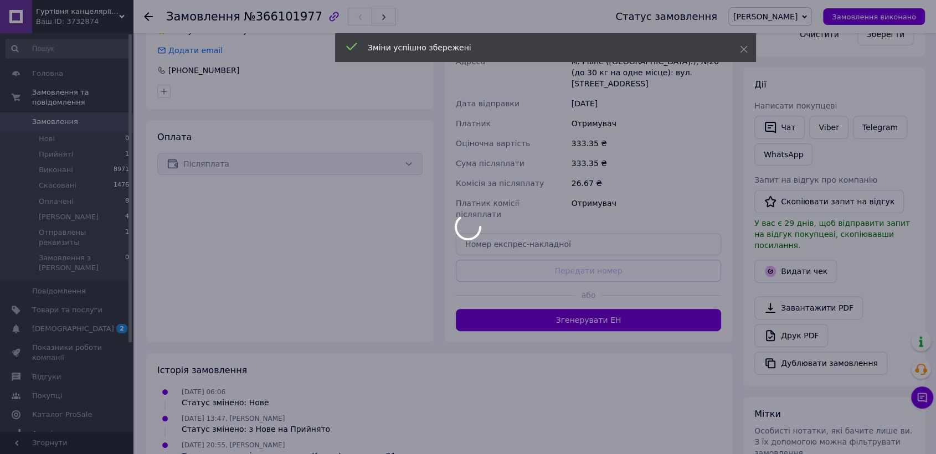
scroll to position [11, 0]
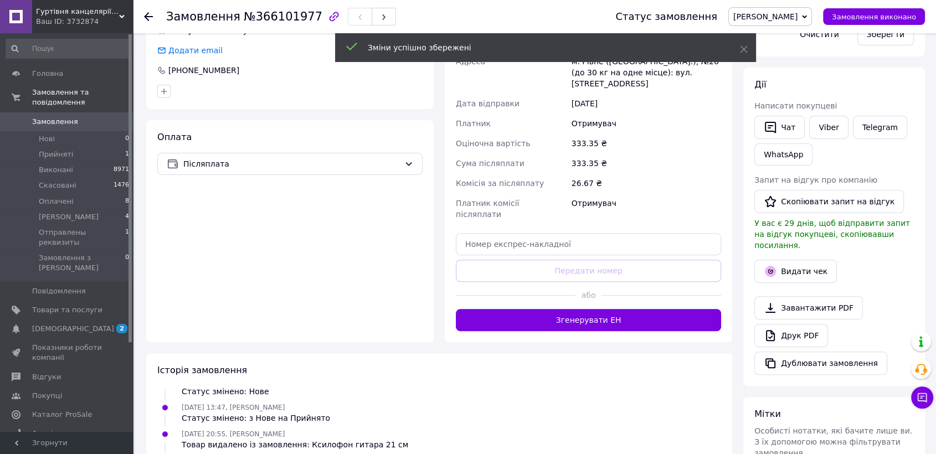
click at [626, 309] on button "Згенерувати ЕН" at bounding box center [588, 320] width 265 height 22
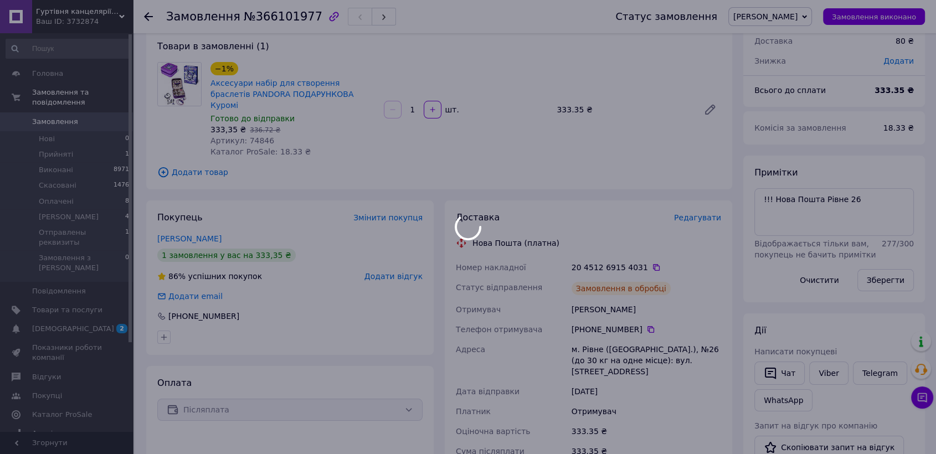
scroll to position [38, 0]
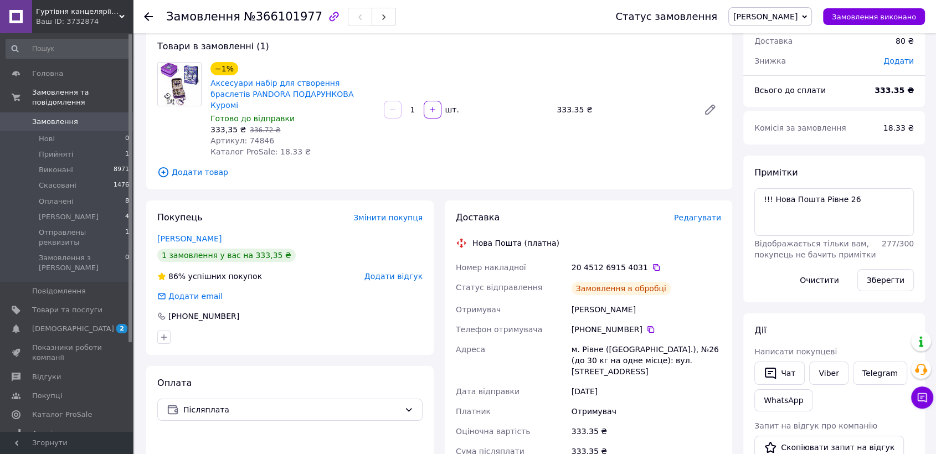
click at [203, 234] on link "Меркулова Наталья" at bounding box center [189, 238] width 64 height 9
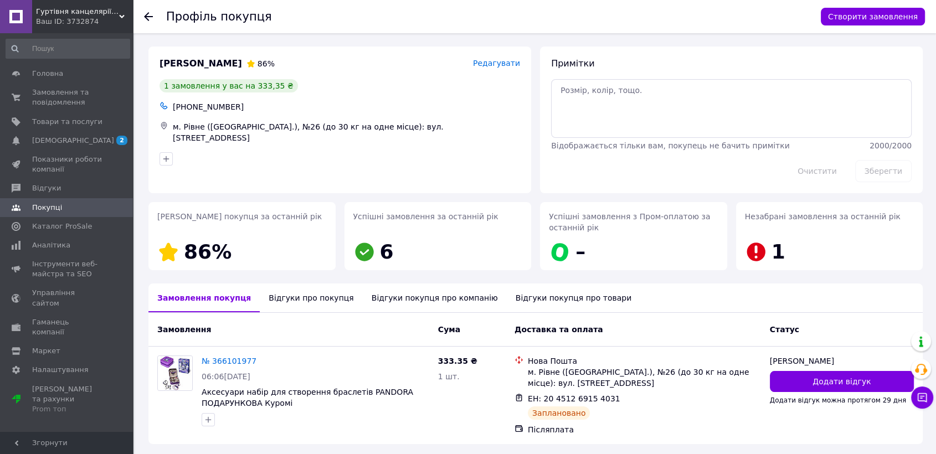
click at [290, 294] on div "Відгуки про покупця" at bounding box center [311, 298] width 103 height 29
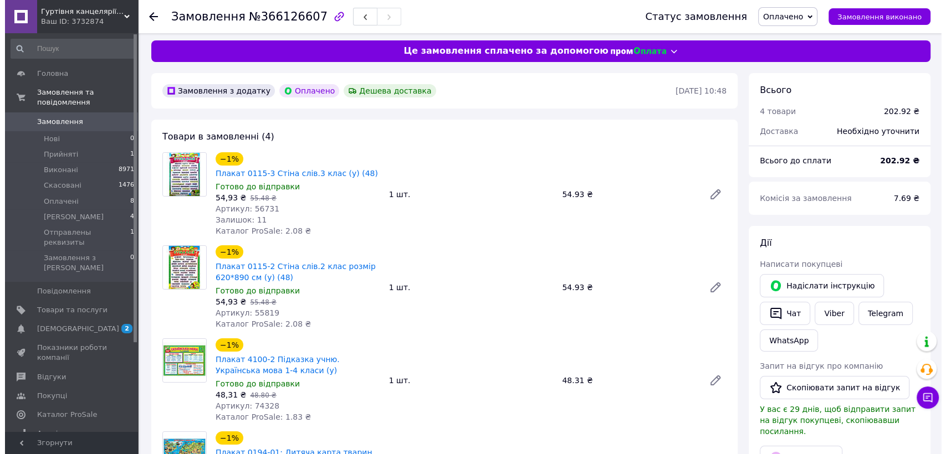
scroll to position [308, 0]
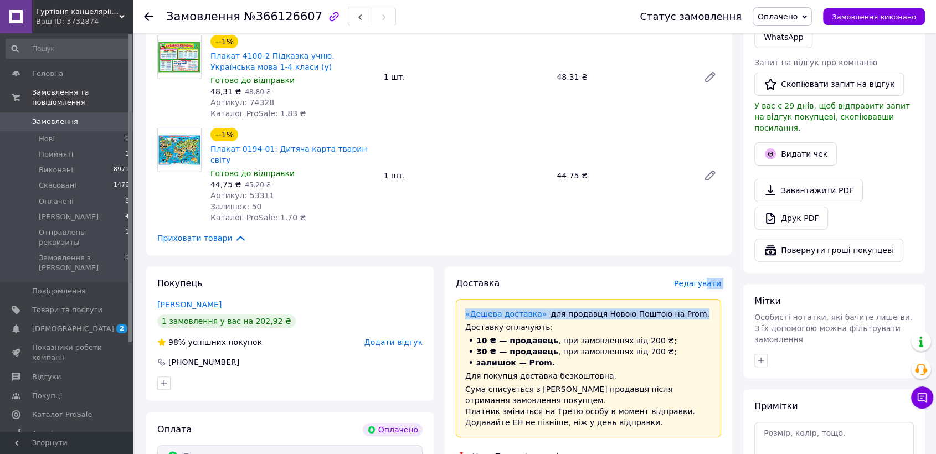
click at [710, 279] on span "Редагувати" at bounding box center [697, 283] width 47 height 9
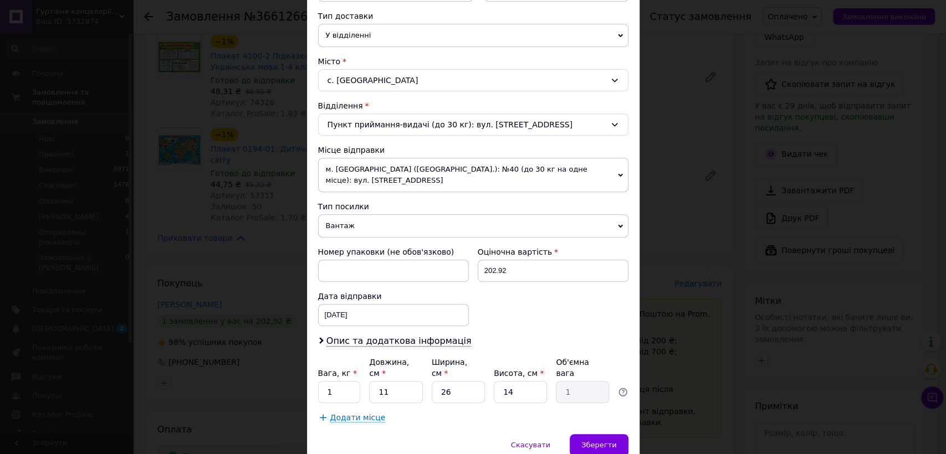
scroll to position [291, 0]
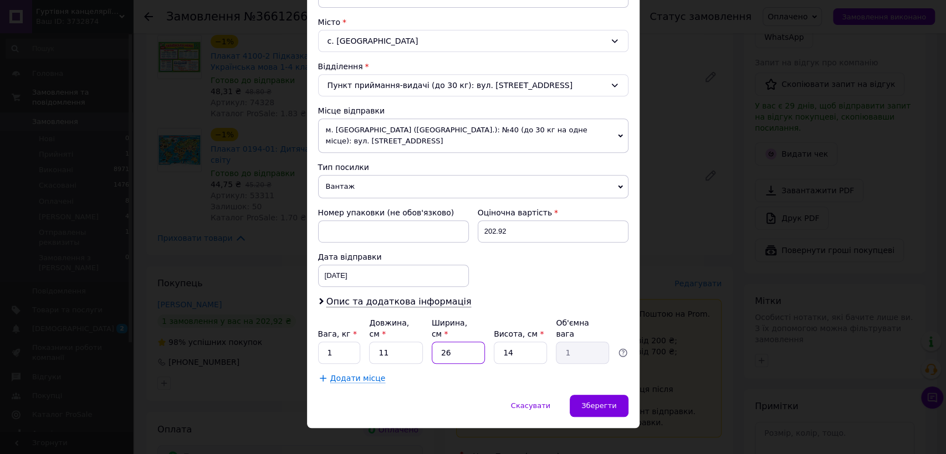
click at [439, 348] on input "26" at bounding box center [458, 353] width 53 height 22
click at [402, 345] on input "11" at bounding box center [395, 353] width 53 height 22
type input "6"
type input "0.55"
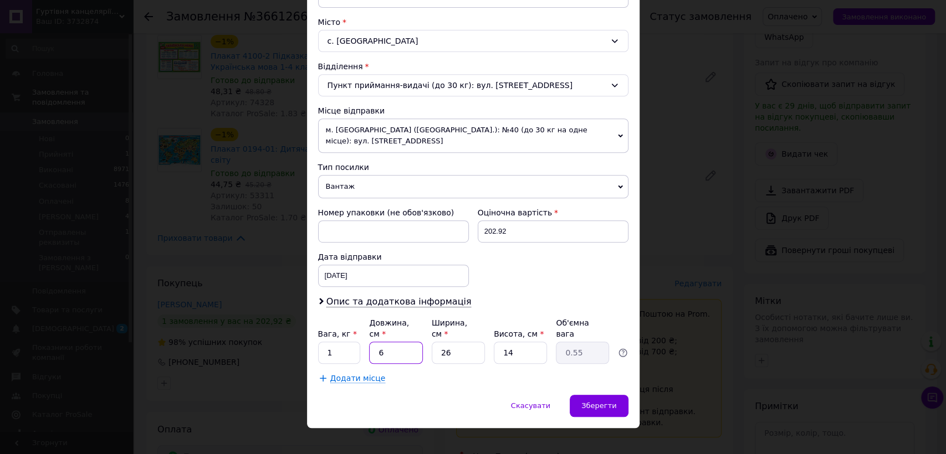
type input "60"
type input "5.46"
type input "60"
click at [460, 342] on input "26" at bounding box center [458, 353] width 53 height 22
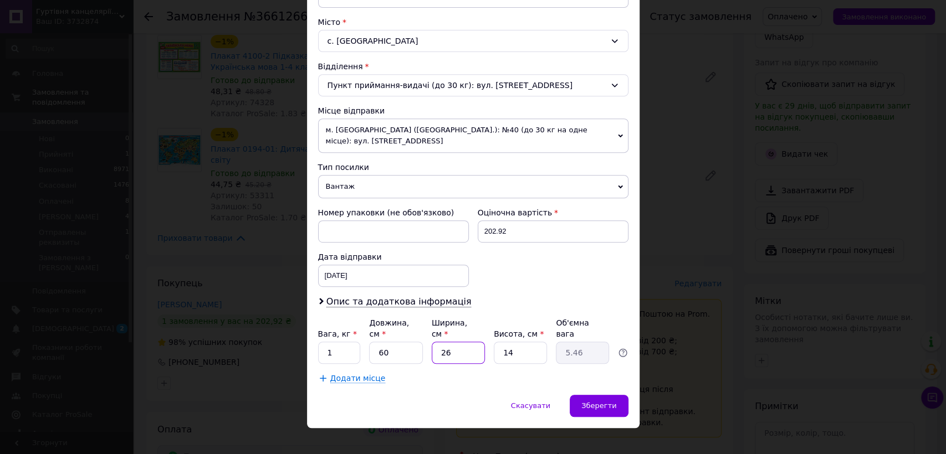
type input "1"
type input "0.21"
type input "15"
type input "3.15"
type input "15"
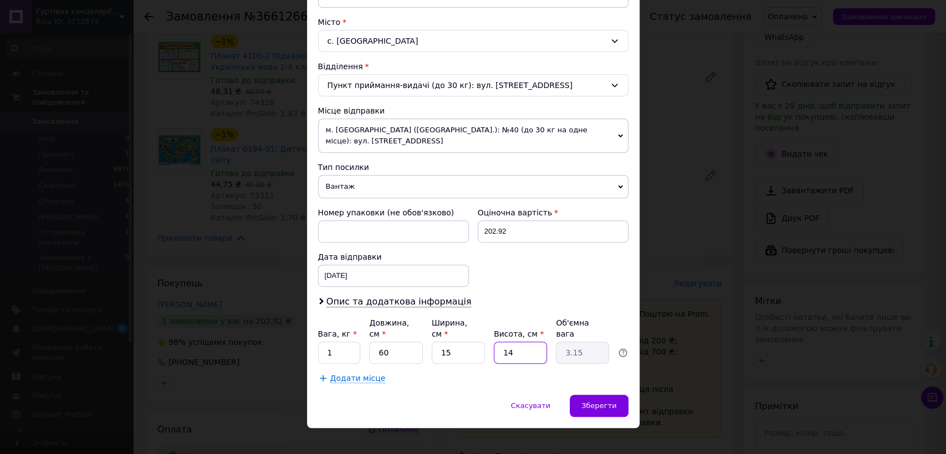
click at [541, 344] on input "14" at bounding box center [520, 353] width 53 height 22
type input "1"
type input "0.23"
type input "15"
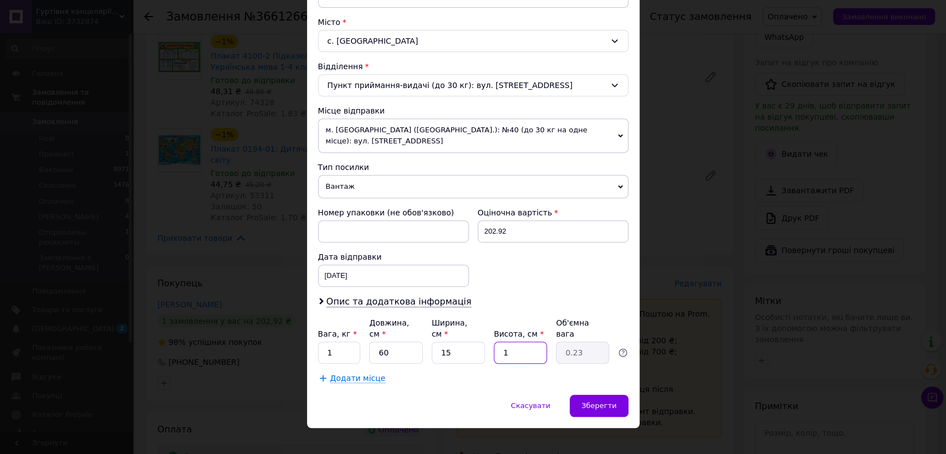
type input "3.38"
type input "15"
click at [468, 342] on input "15" at bounding box center [458, 353] width 53 height 22
type input "1"
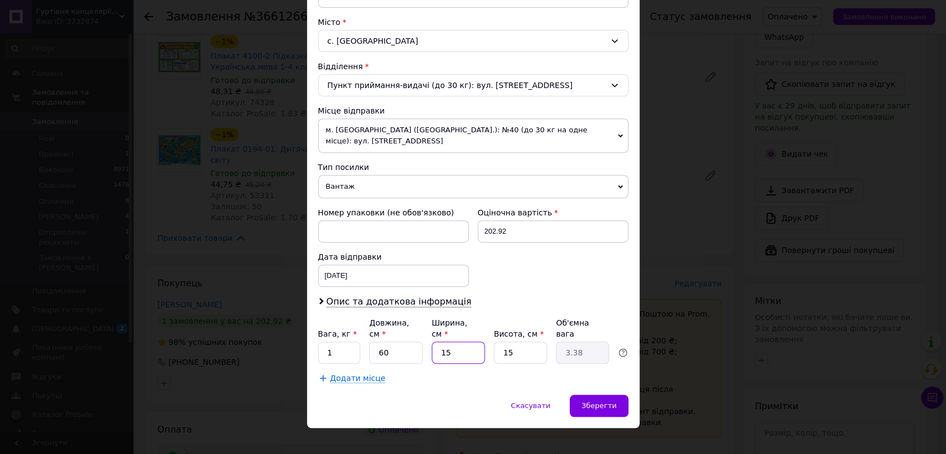
type input "0.23"
type input "10"
type input "2.25"
type input "10"
click at [520, 342] on input "15" at bounding box center [520, 353] width 53 height 22
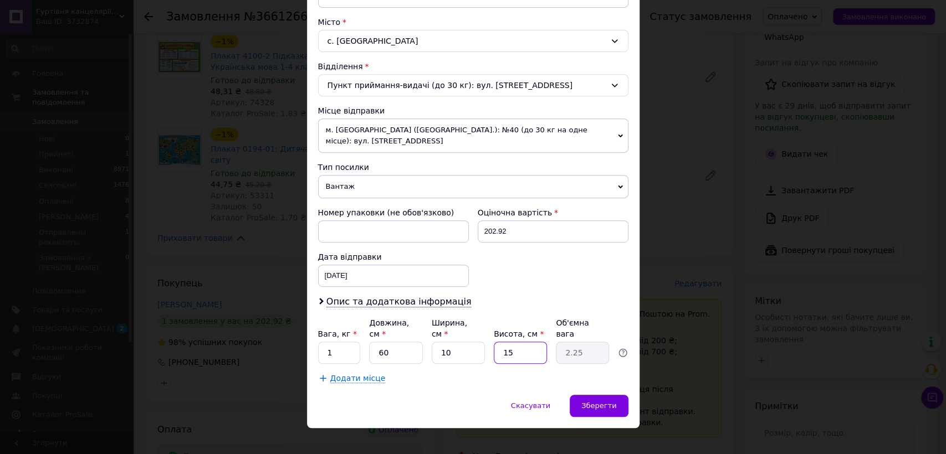
click at [520, 342] on input "15" at bounding box center [520, 353] width 53 height 22
type input "1"
type input "0.15"
type input "10"
type input "1.5"
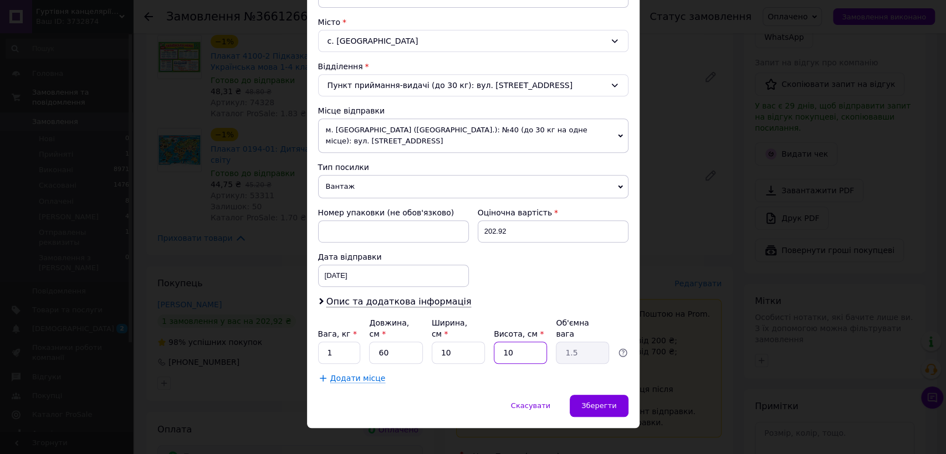
type input "10"
click at [344, 342] on input "1" at bounding box center [339, 353] width 43 height 22
type input "2"
click at [591, 402] on span "Зберегти" at bounding box center [598, 406] width 35 height 8
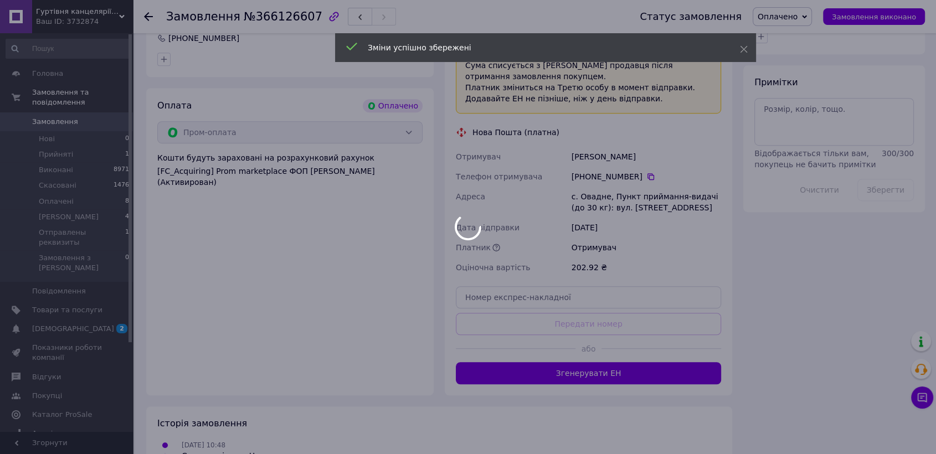
scroll to position [689, 0]
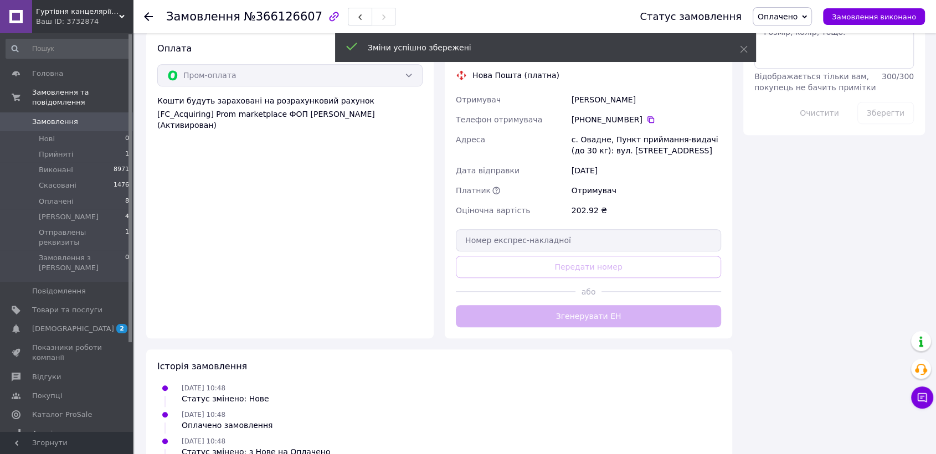
click at [594, 301] on div "Доставка Редагувати «Дешева доставка»   для продавця Новою Поштою на Prom. Дост…" at bounding box center [588, 111] width 265 height 431
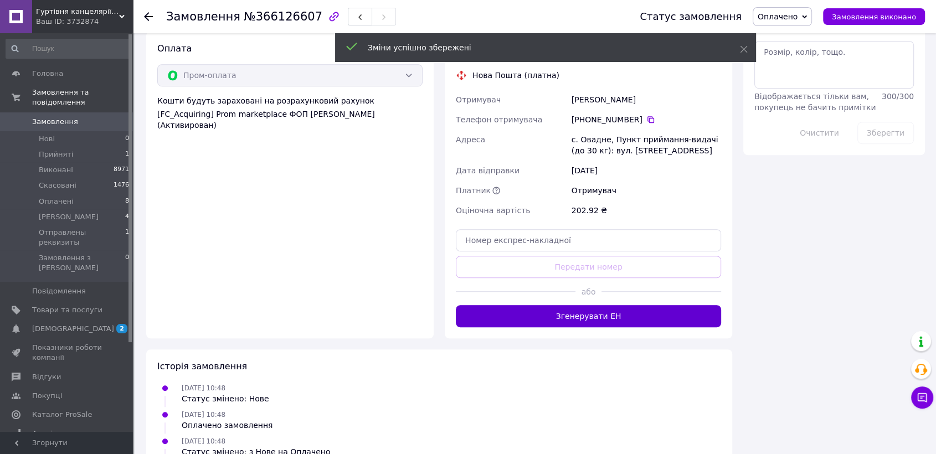
click at [595, 305] on button "Згенерувати ЕН" at bounding box center [588, 316] width 265 height 22
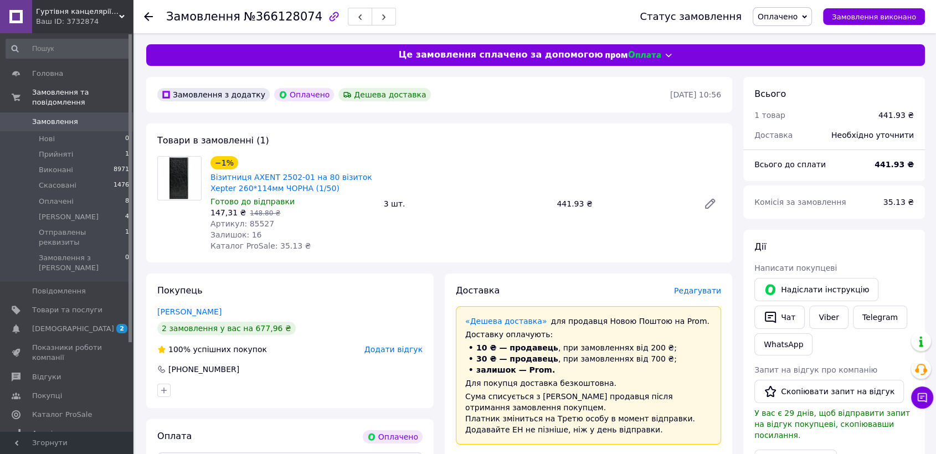
click at [565, 149] on div "Товари в замовленні (1) −1% Візитниця AXENT 2502-01 на 80 візиток Xepter 260*11…" at bounding box center [439, 193] width 586 height 139
click at [698, 293] on span "Редагувати" at bounding box center [697, 290] width 47 height 9
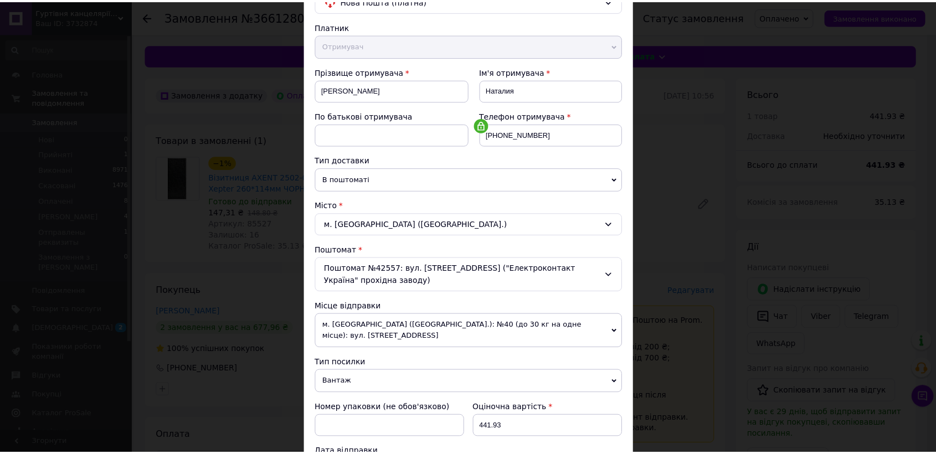
scroll to position [303, 0]
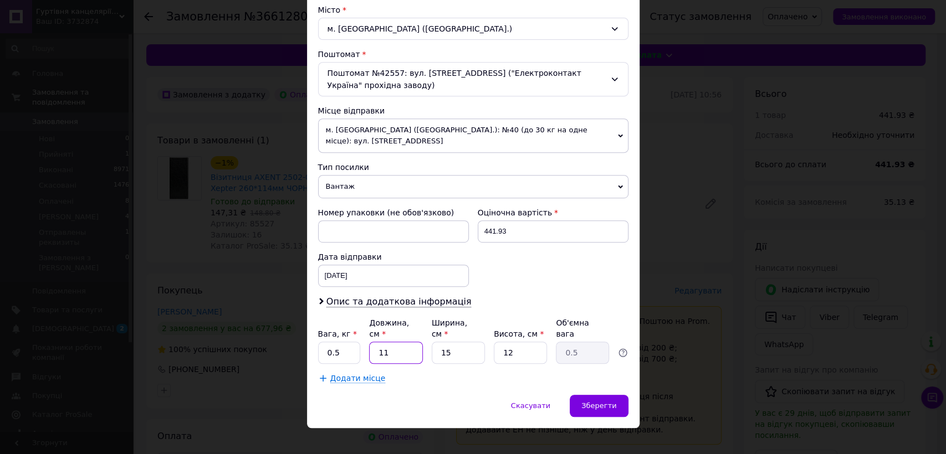
click at [419, 344] on input "11" at bounding box center [395, 353] width 53 height 22
type input "2"
type input "0.1"
type input "25"
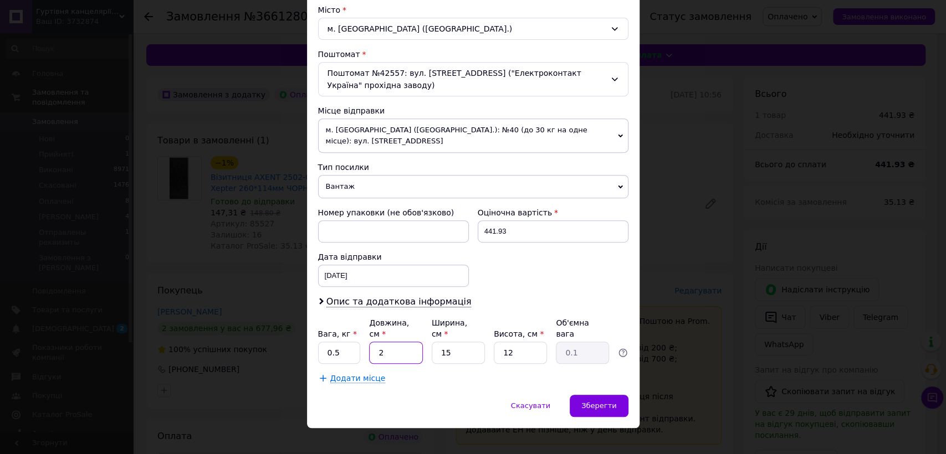
type input "1.13"
type input "25"
click at [439, 342] on input "15" at bounding box center [458, 353] width 53 height 22
type input "1"
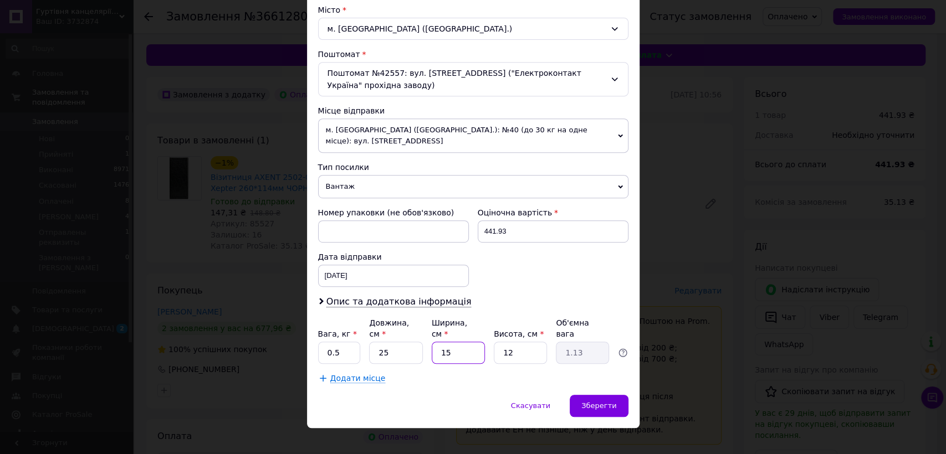
type input "0.1"
type input "15"
type input "1.13"
click at [504, 342] on input "12" at bounding box center [520, 353] width 53 height 22
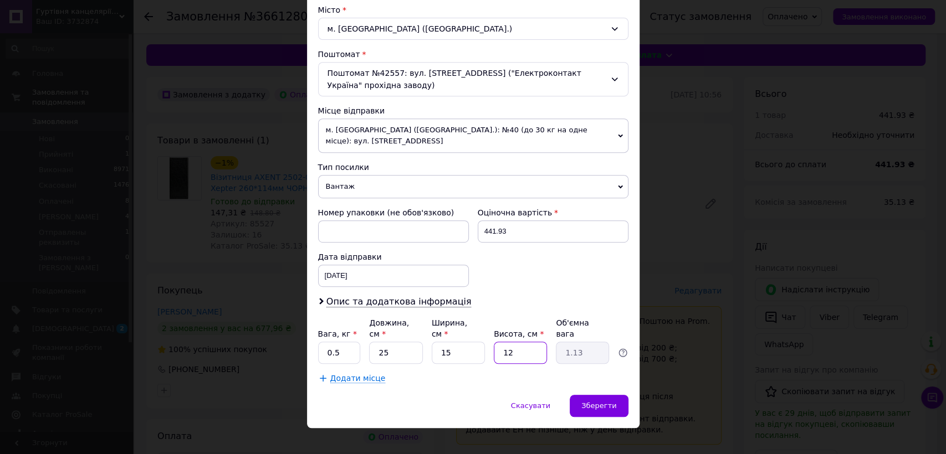
type input "1"
type input "0.1"
type input "10"
type input "0.94"
type input "10"
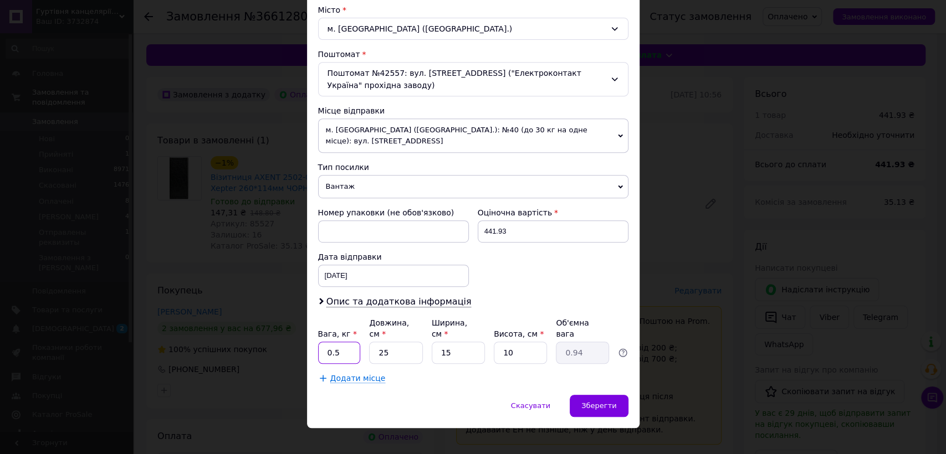
click at [335, 344] on input "0.5" at bounding box center [339, 353] width 43 height 22
type input "2"
click at [598, 402] on span "Зберегти" at bounding box center [598, 406] width 35 height 8
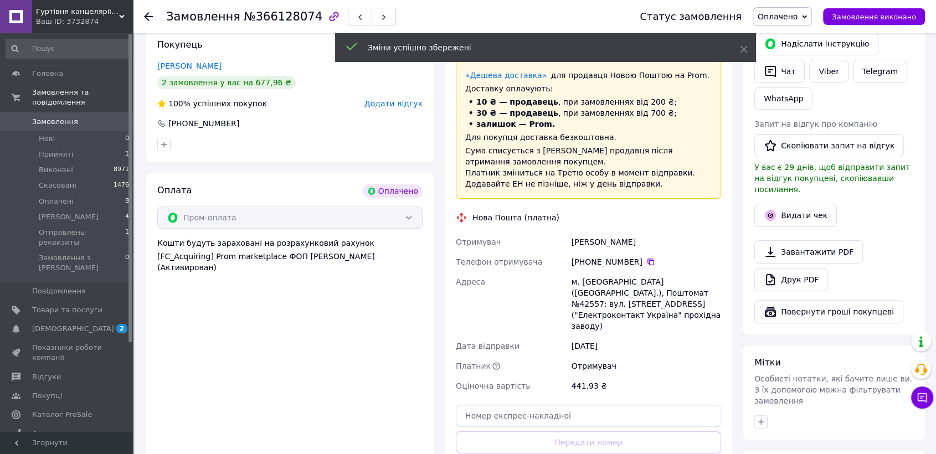
scroll to position [431, 0]
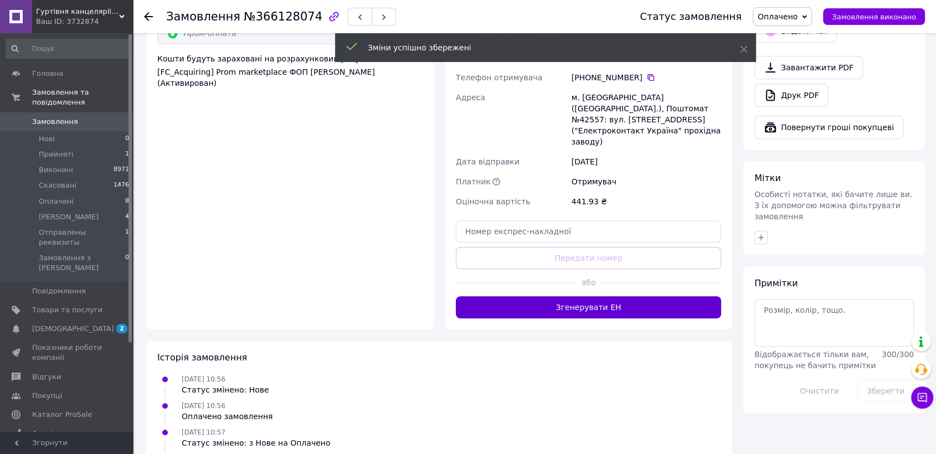
click at [587, 296] on button "Згенерувати ЕН" at bounding box center [588, 307] width 265 height 22
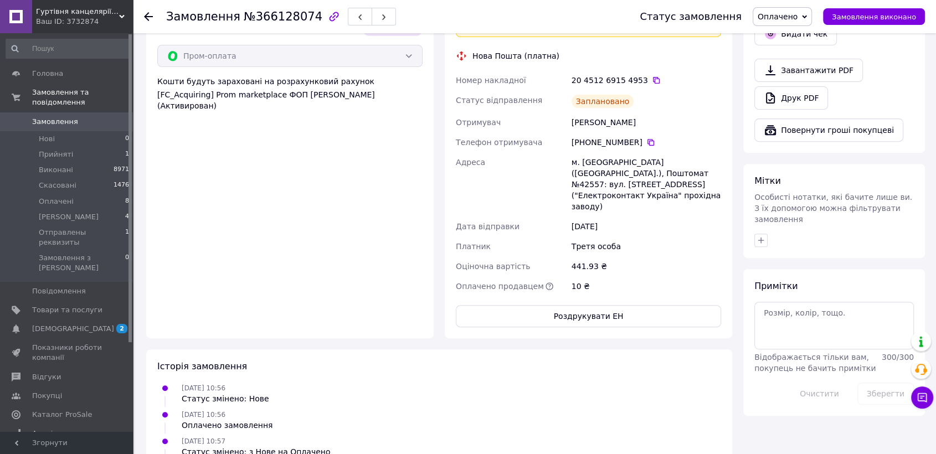
scroll to position [369, 0]
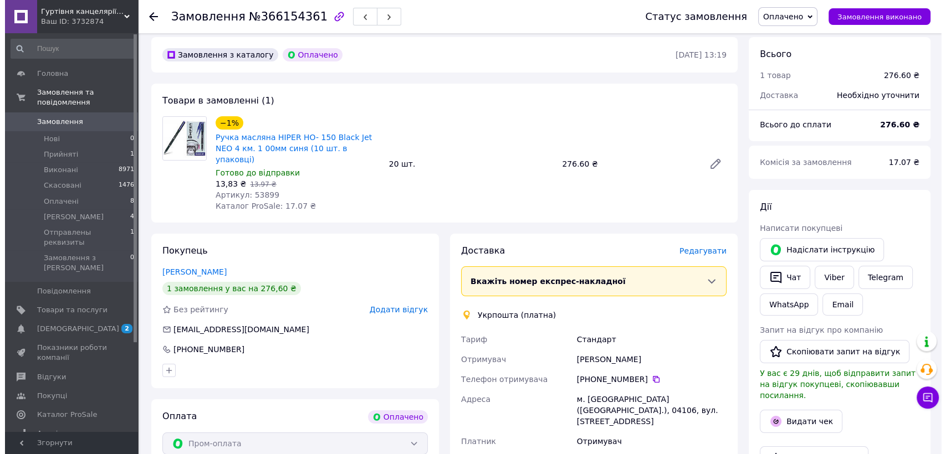
scroll to position [62, 0]
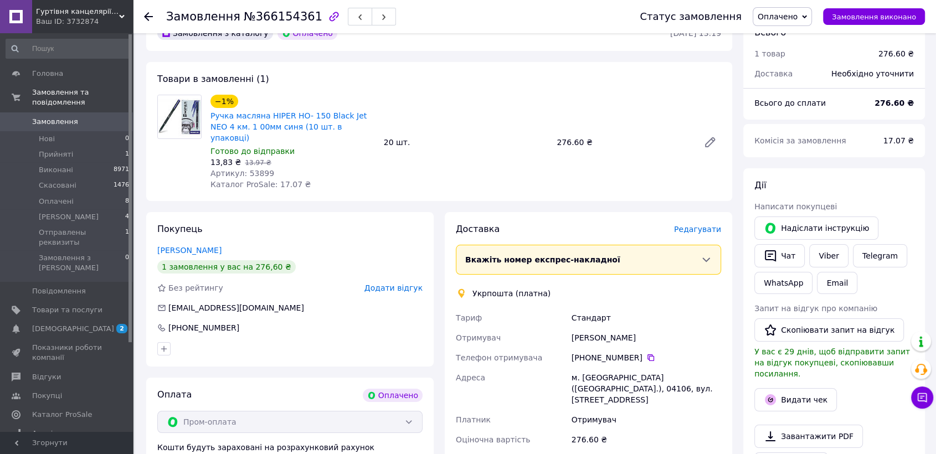
click at [700, 225] on span "Редагувати" at bounding box center [697, 229] width 47 height 9
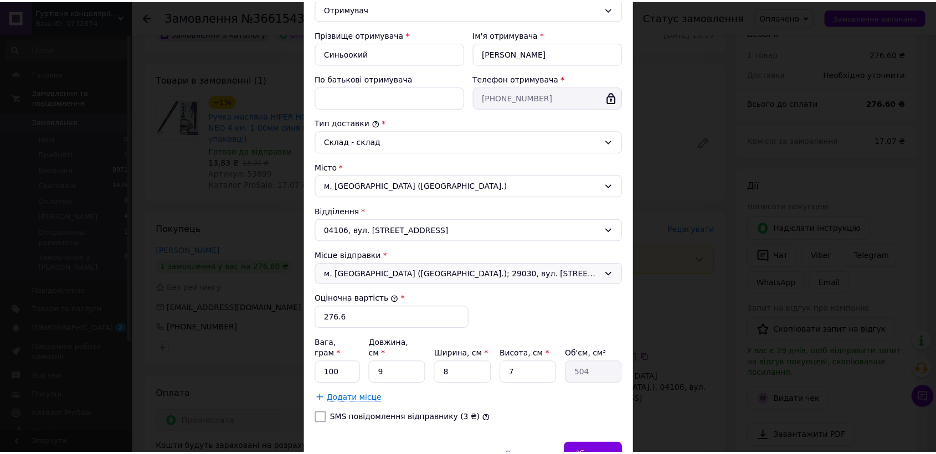
scroll to position [237, 0]
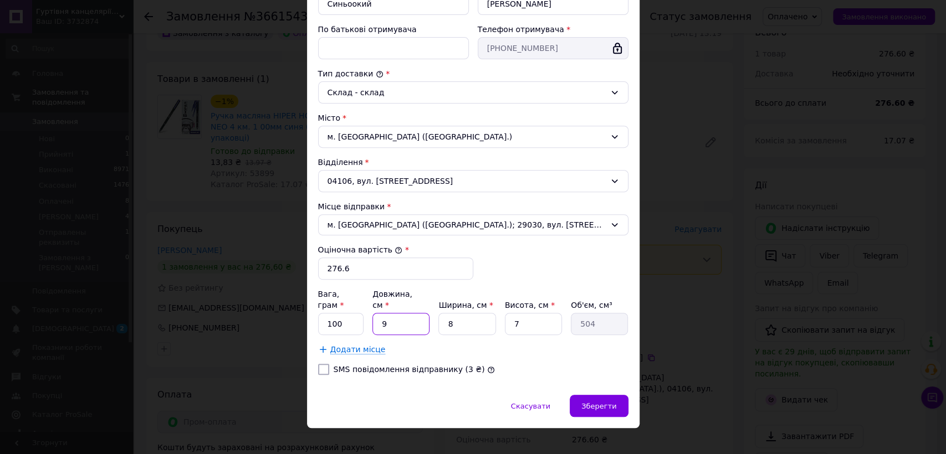
click at [386, 313] on input "9" at bounding box center [400, 324] width 57 height 22
type input "2"
type input "112"
type input "25"
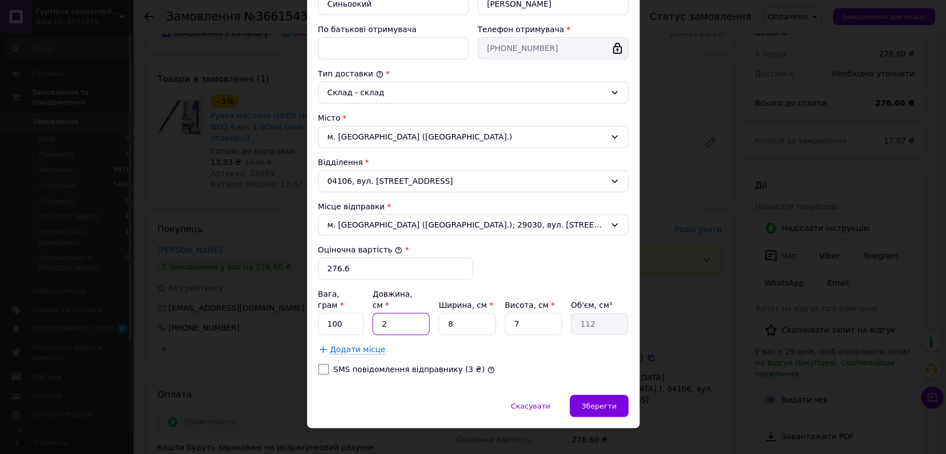
type input "1400"
type input "25"
click at [461, 313] on input "8" at bounding box center [466, 324] width 57 height 22
type input "1"
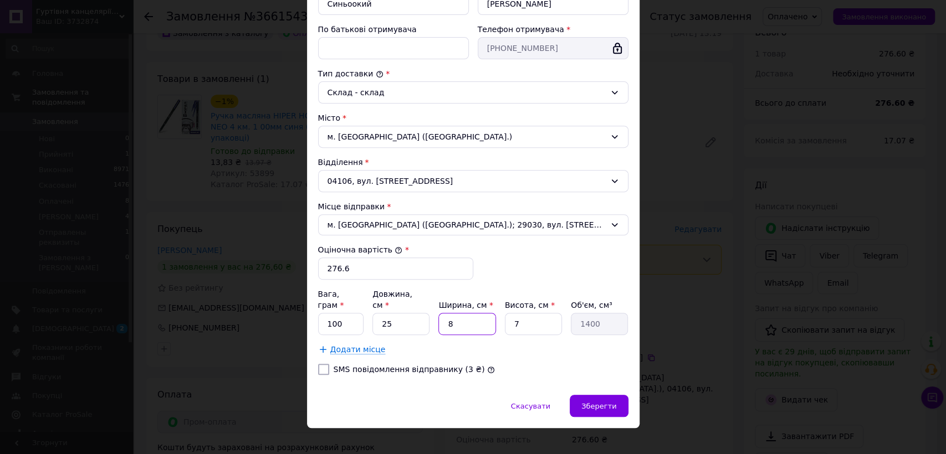
type input "175"
type input "15"
type input "2625"
type input "15"
click at [505, 313] on input "7" at bounding box center [533, 324] width 57 height 22
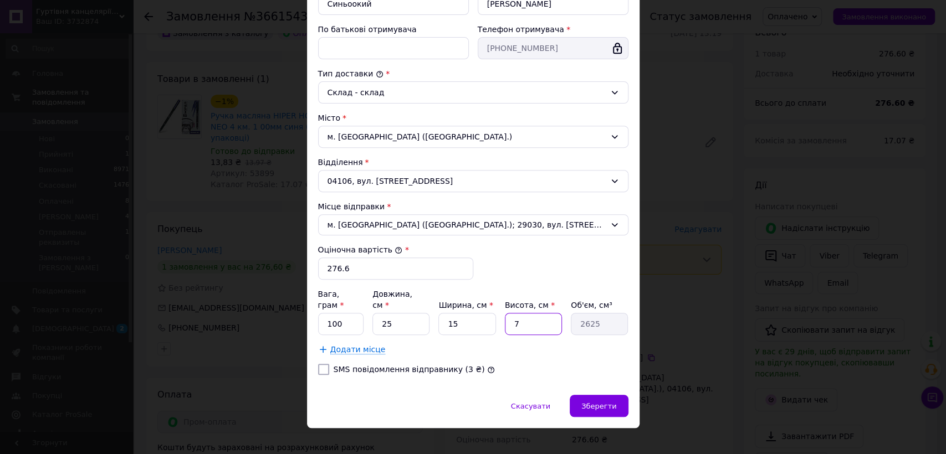
click at [505, 313] on input "7" at bounding box center [533, 324] width 57 height 22
click at [339, 313] on input "100" at bounding box center [341, 324] width 46 height 22
type input "500"
click at [395, 313] on input "25" at bounding box center [400, 324] width 57 height 22
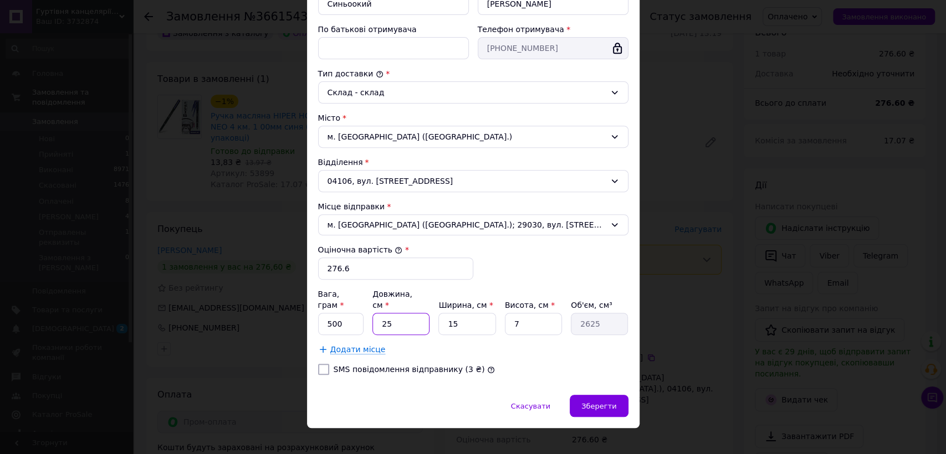
click at [393, 313] on input "25" at bounding box center [400, 324] width 57 height 22
type input "252"
type input "26460"
type input "2520"
type input "264600"
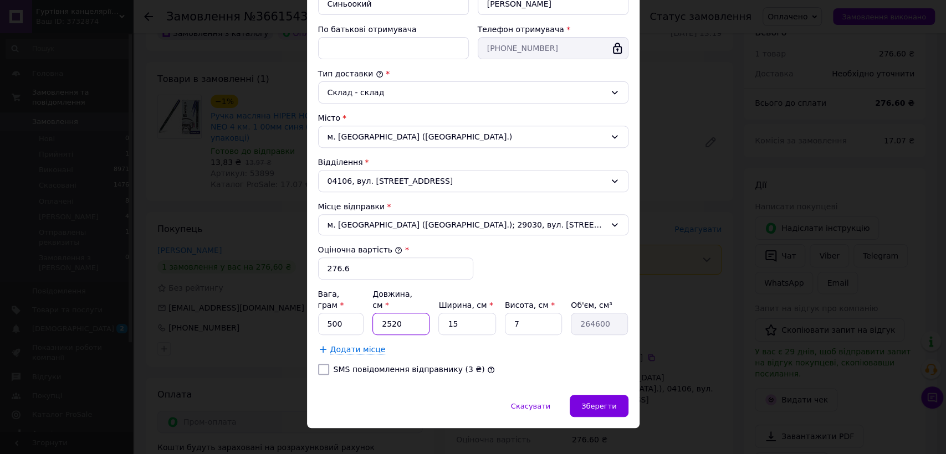
click at [398, 316] on input "2520" at bounding box center [400, 324] width 57 height 22
type input "2"
type input "210"
type input "20"
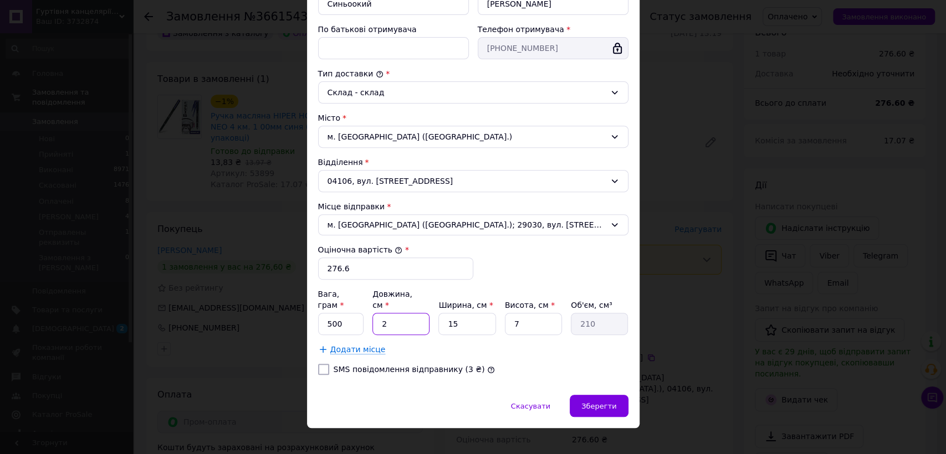
type input "2100"
type input "20"
click at [595, 406] on div "Скасувати   Зберегти" at bounding box center [473, 411] width 332 height 33
click at [594, 403] on div "Зберегти" at bounding box center [599, 406] width 58 height 22
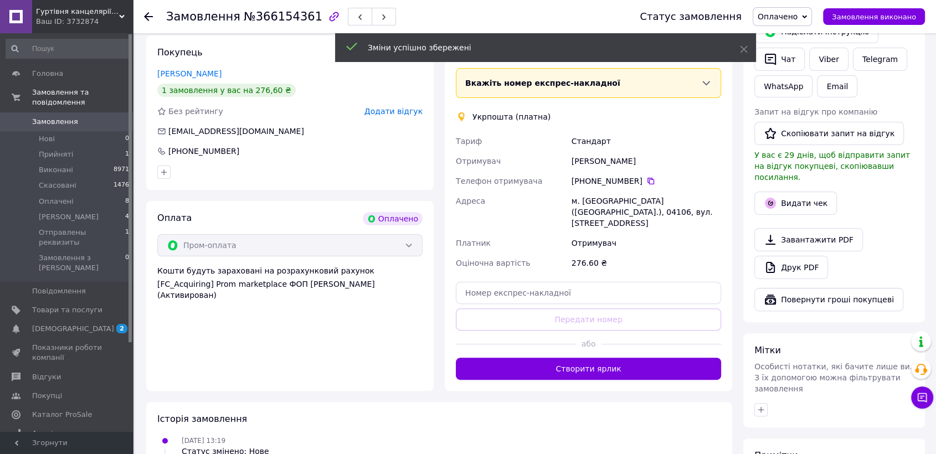
scroll to position [246, 0]
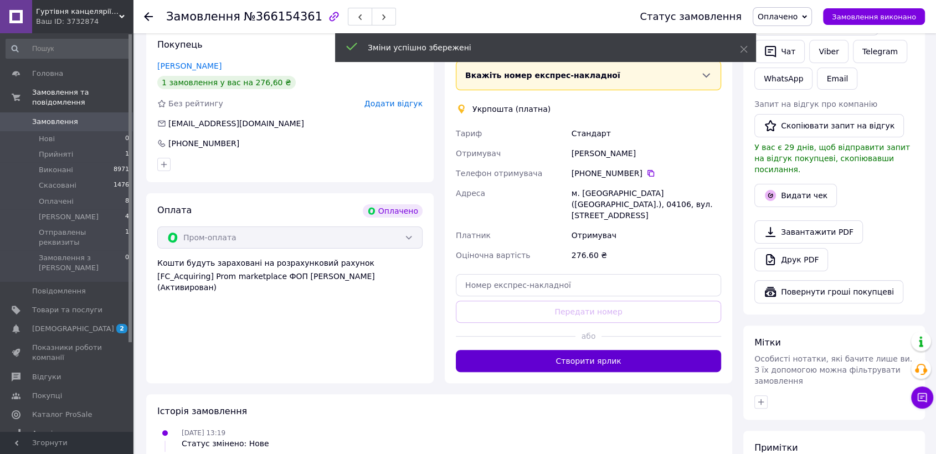
click at [590, 350] on button "Створити ярлик" at bounding box center [588, 361] width 265 height 22
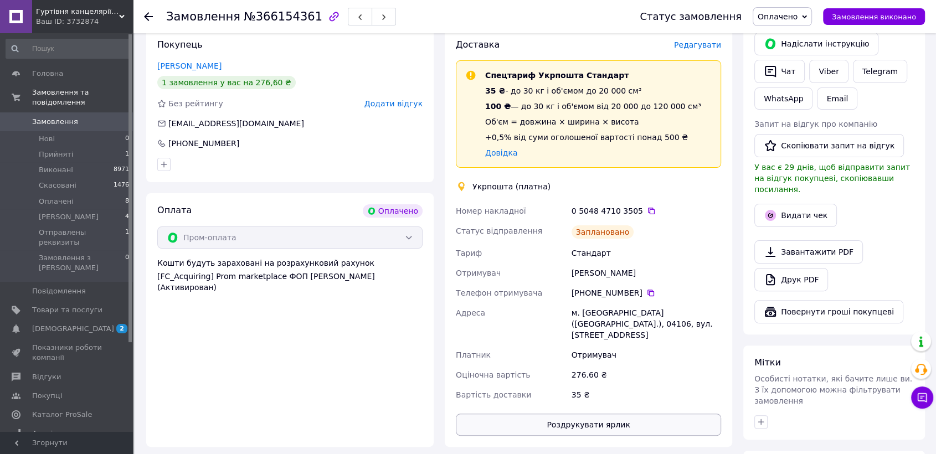
click at [588, 414] on button "Роздрукувати ярлик" at bounding box center [588, 425] width 265 height 22
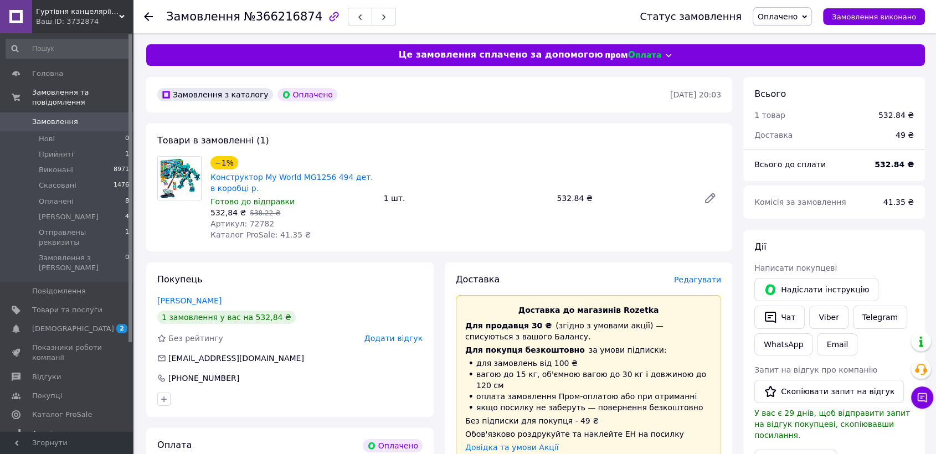
click at [702, 284] on span "Редагувати" at bounding box center [697, 279] width 47 height 9
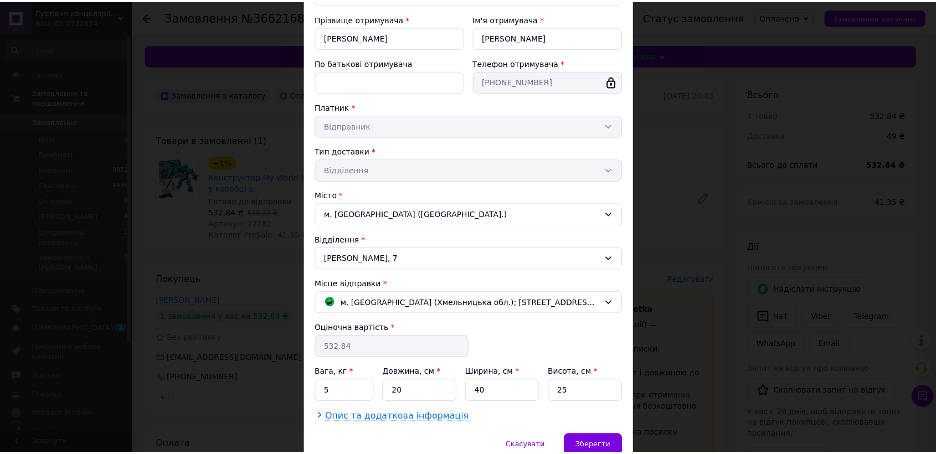
scroll to position [167, 0]
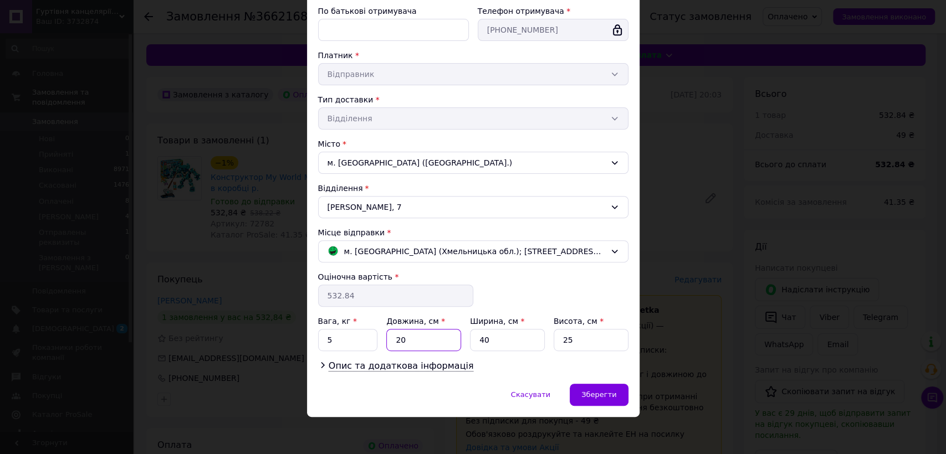
click at [420, 340] on input "20" at bounding box center [423, 340] width 75 height 22
type input "35"
click at [514, 337] on input "40" at bounding box center [507, 340] width 75 height 22
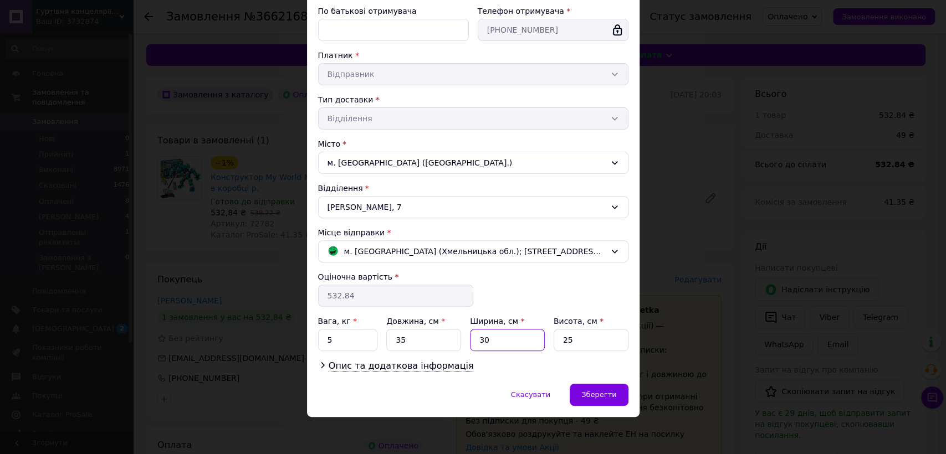
type input "30"
click at [588, 334] on input "25" at bounding box center [591, 340] width 75 height 22
type input "7"
click at [343, 341] on input "5" at bounding box center [348, 340] width 60 height 22
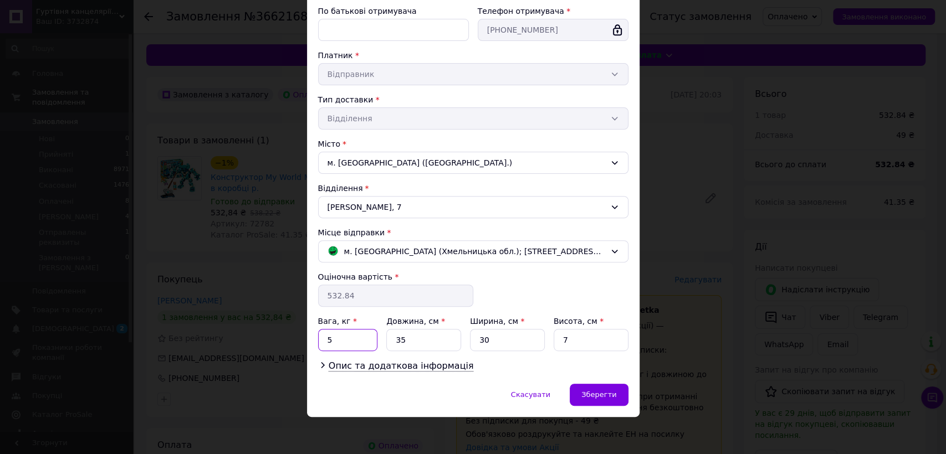
click at [343, 341] on input "5" at bounding box center [348, 340] width 60 height 22
type input "2"
click at [607, 393] on span "Зберегти" at bounding box center [598, 395] width 35 height 8
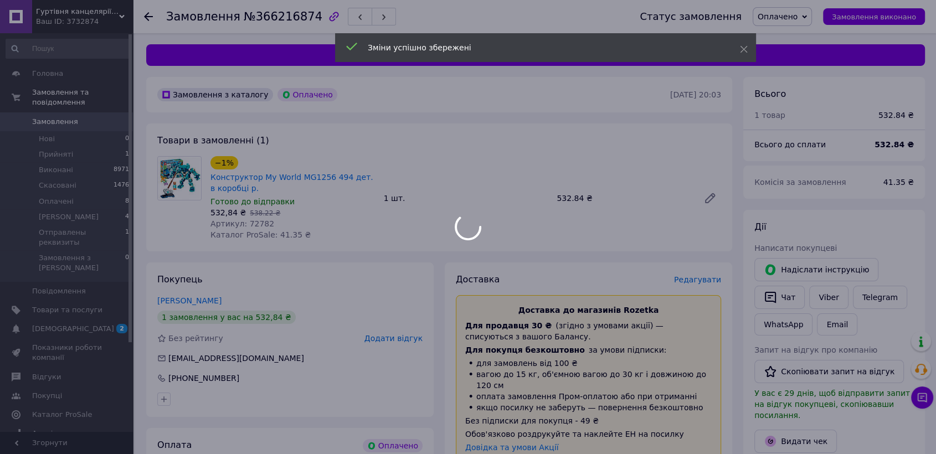
scroll to position [308, 0]
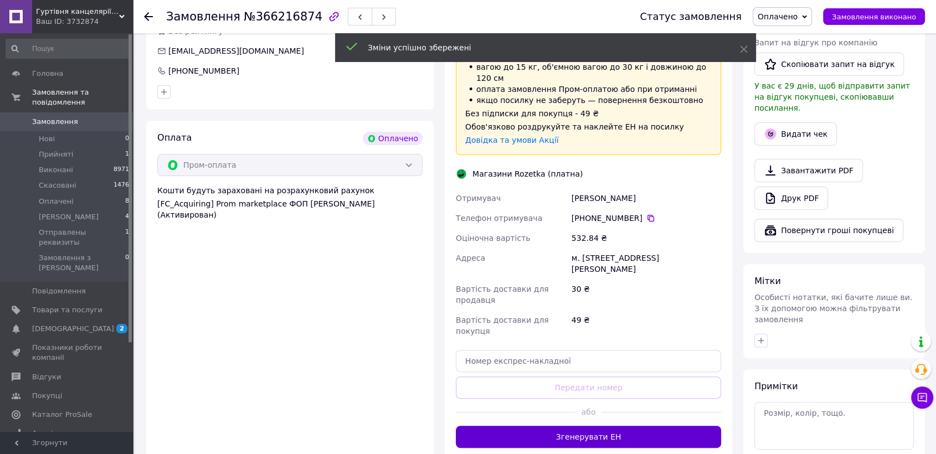
click at [586, 426] on button "Згенерувати ЕН" at bounding box center [588, 437] width 265 height 22
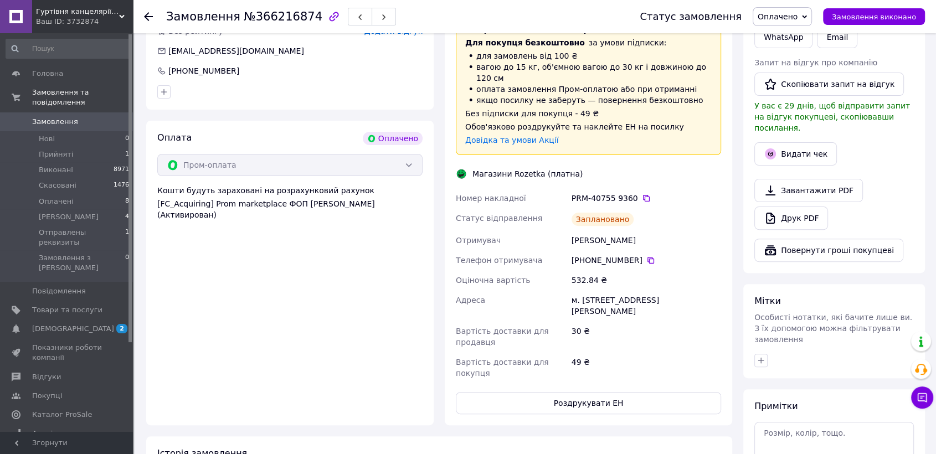
click at [579, 352] on div "49 ₴" at bounding box center [647, 367] width 154 height 31
click at [581, 392] on button "Роздрукувати ЕН" at bounding box center [588, 403] width 265 height 22
click at [602, 392] on button "Роздрукувати ЕН" at bounding box center [588, 403] width 265 height 22
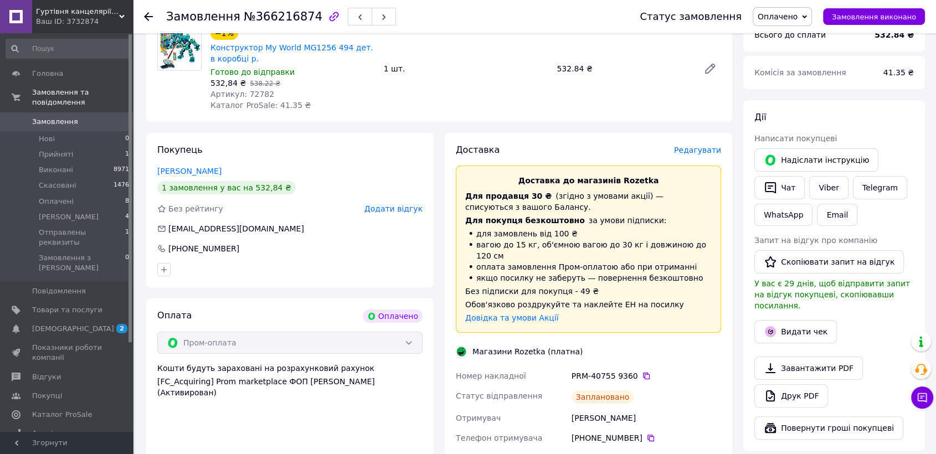
scroll to position [123, 0]
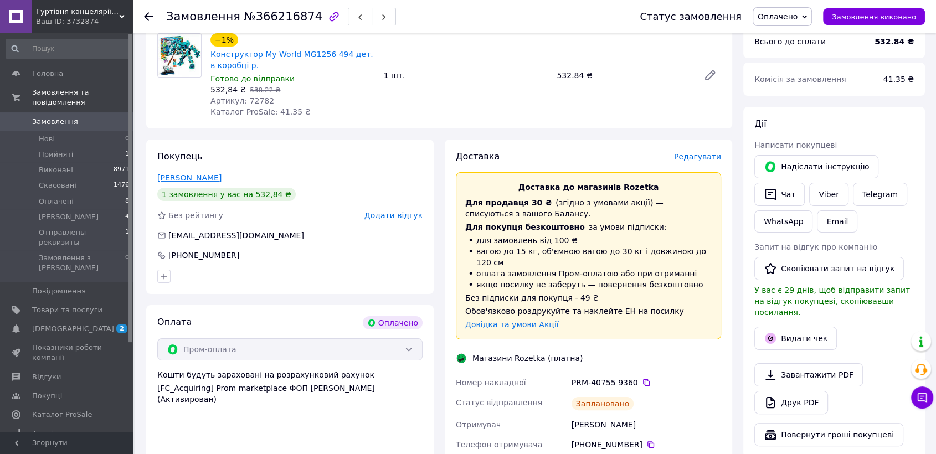
click at [200, 178] on link "Моисеенко Анна" at bounding box center [189, 177] width 64 height 9
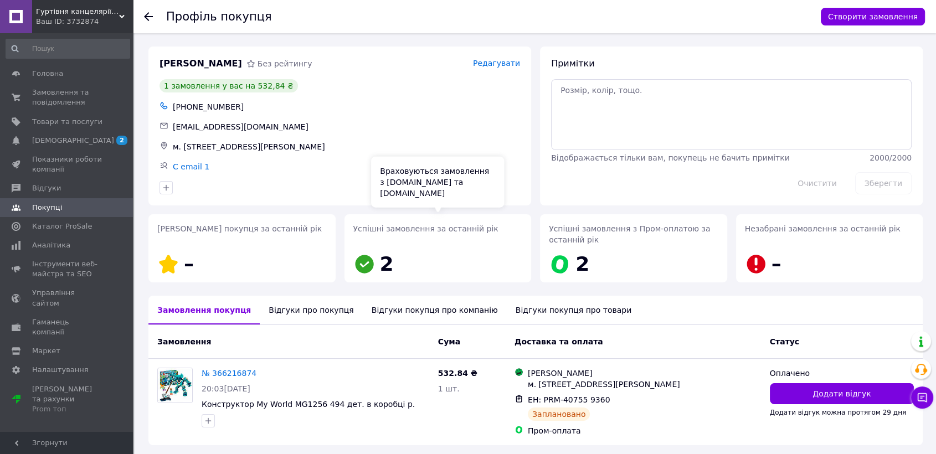
scroll to position [40, 0]
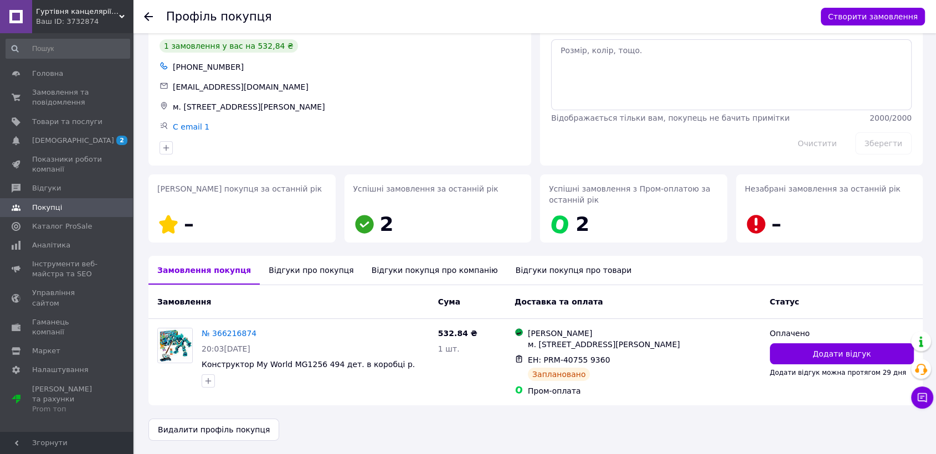
click at [300, 279] on div "Відгуки про покупця" at bounding box center [311, 270] width 103 height 29
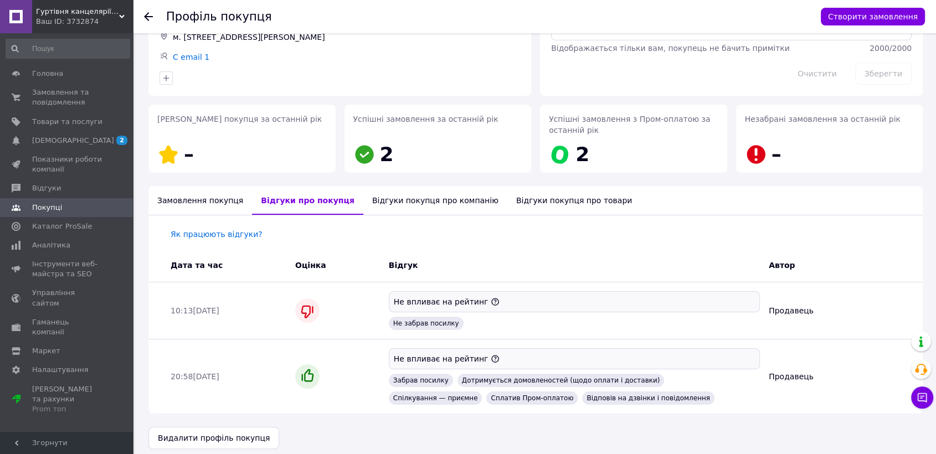
scroll to position [117, 0]
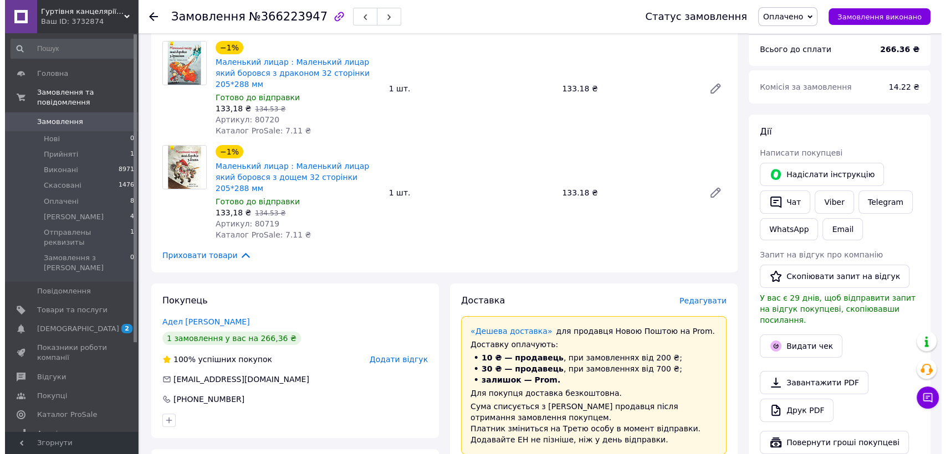
scroll to position [123, 0]
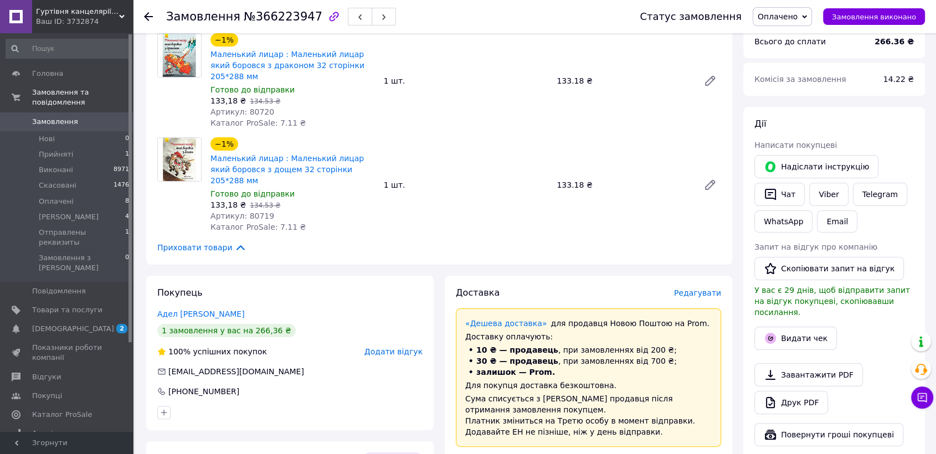
click at [695, 289] on span "Редагувати" at bounding box center [697, 293] width 47 height 9
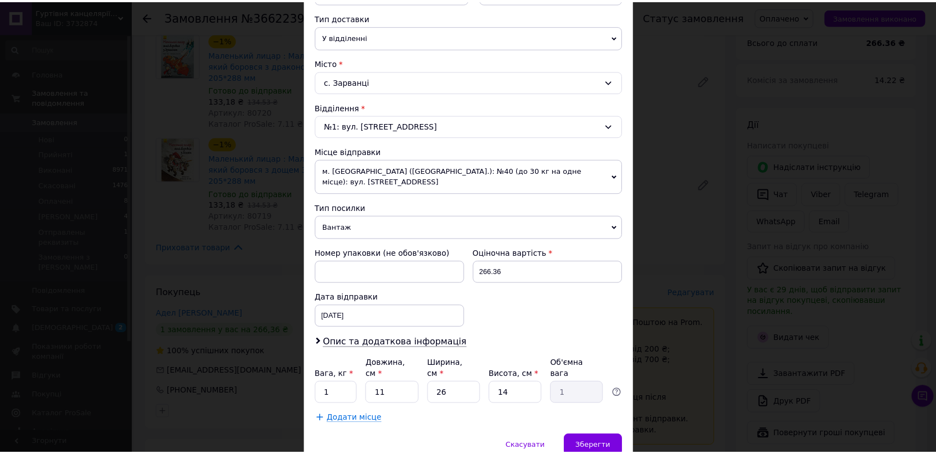
scroll to position [291, 0]
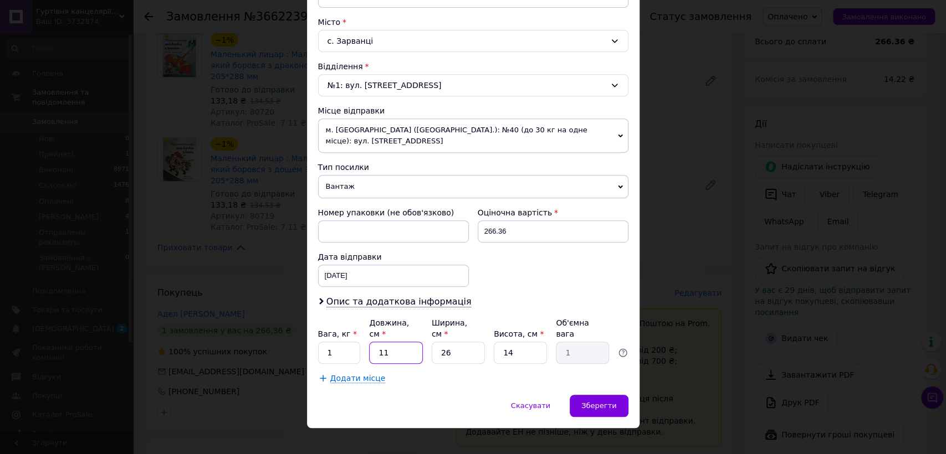
click at [398, 342] on input "11" at bounding box center [395, 353] width 53 height 22
type input "3"
type input "0.27"
type input "30"
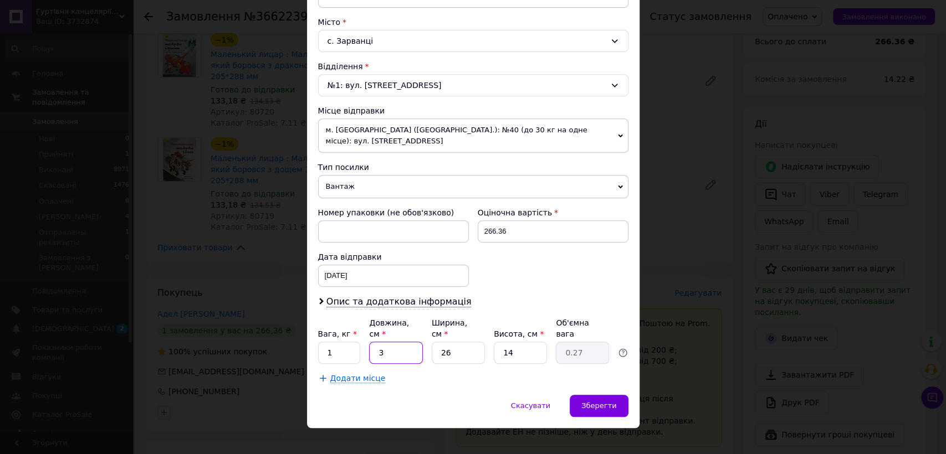
type input "2.73"
type input "30"
click at [450, 343] on input "26" at bounding box center [458, 353] width 53 height 22
type input "2"
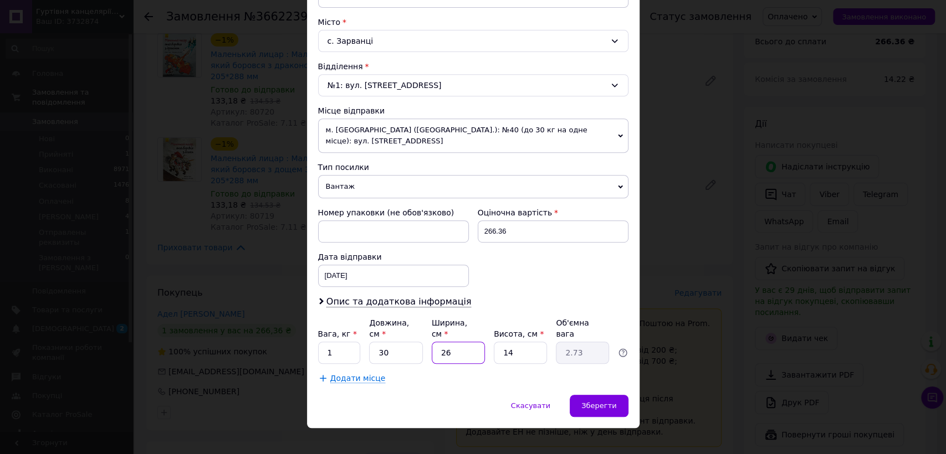
type input "0.21"
type input "20"
type input "2.1"
type input "20"
click at [531, 343] on input "14" at bounding box center [520, 353] width 53 height 22
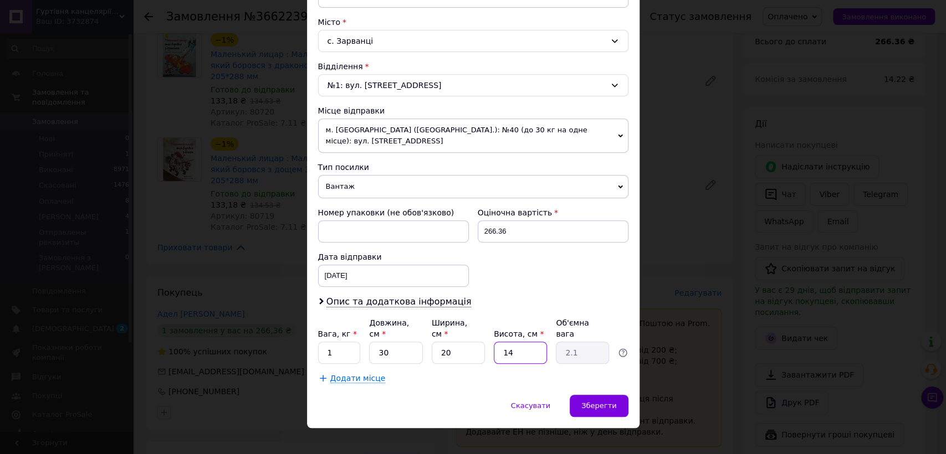
drag, startPoint x: 531, startPoint y: 343, endPoint x: 515, endPoint y: 343, distance: 15.5
click at [531, 343] on input "14" at bounding box center [520, 353] width 53 height 22
type input "5"
type input "0.75"
type input "5"
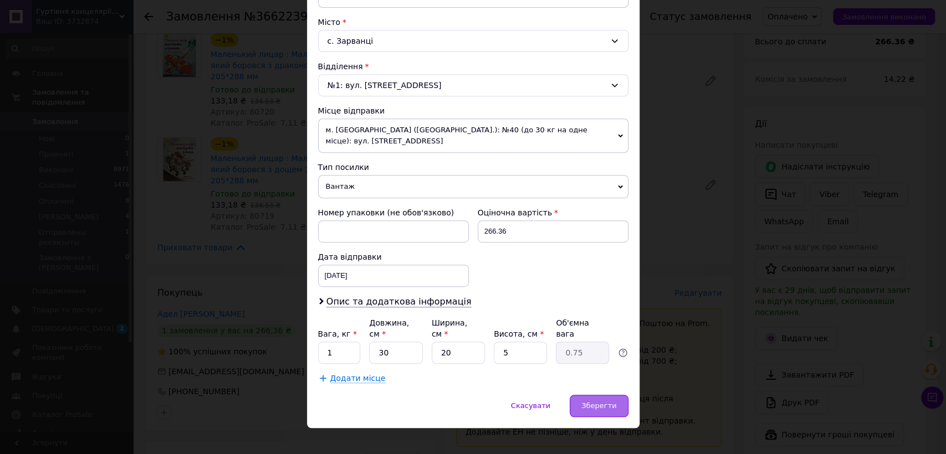
click at [617, 395] on div "Зберегти" at bounding box center [599, 406] width 58 height 22
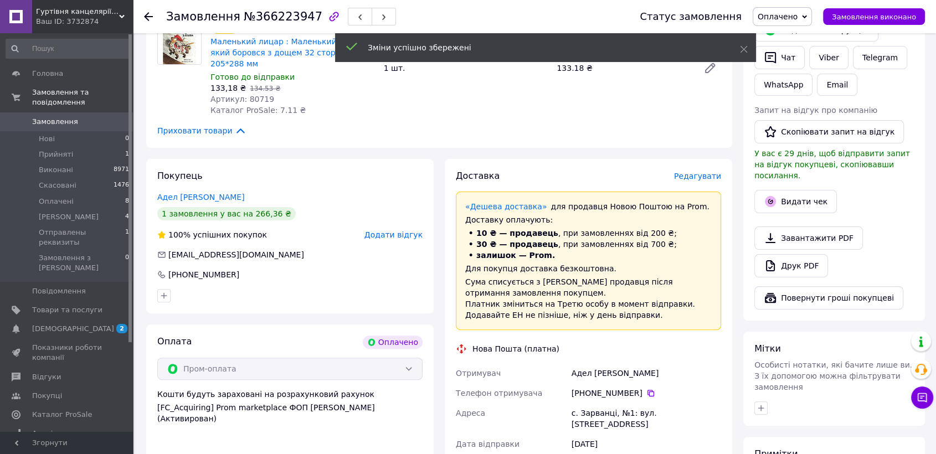
scroll to position [369, 0]
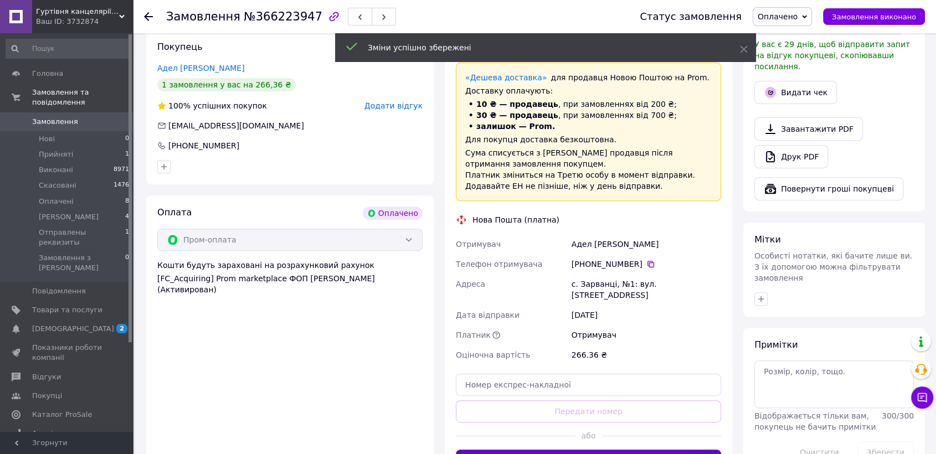
click at [576, 450] on button "Згенерувати ЕН" at bounding box center [588, 461] width 265 height 22
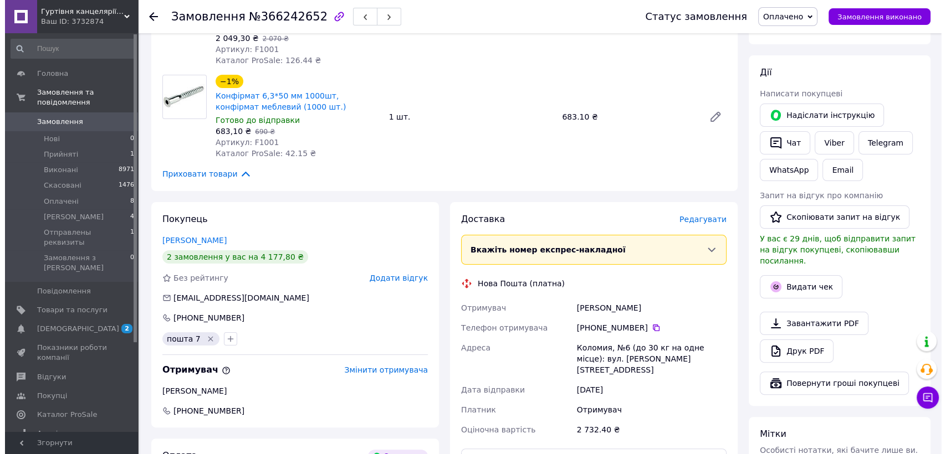
scroll to position [185, 0]
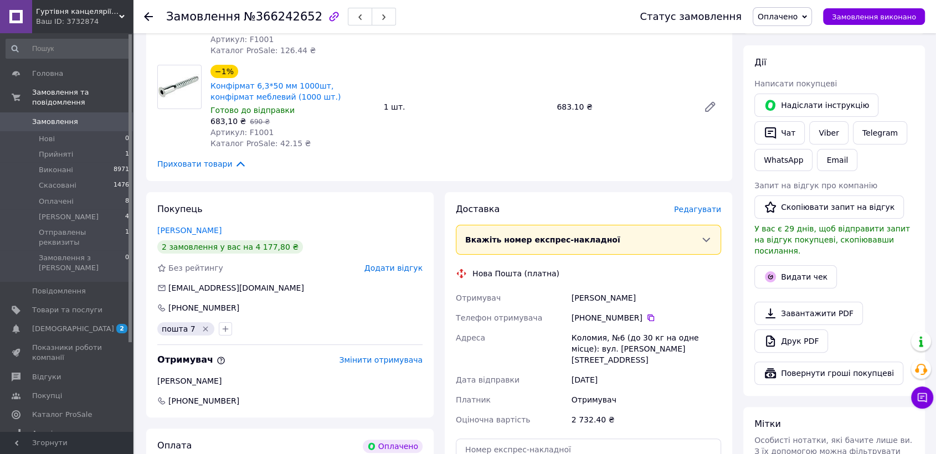
click at [697, 213] on span "Редагувати" at bounding box center [697, 209] width 47 height 9
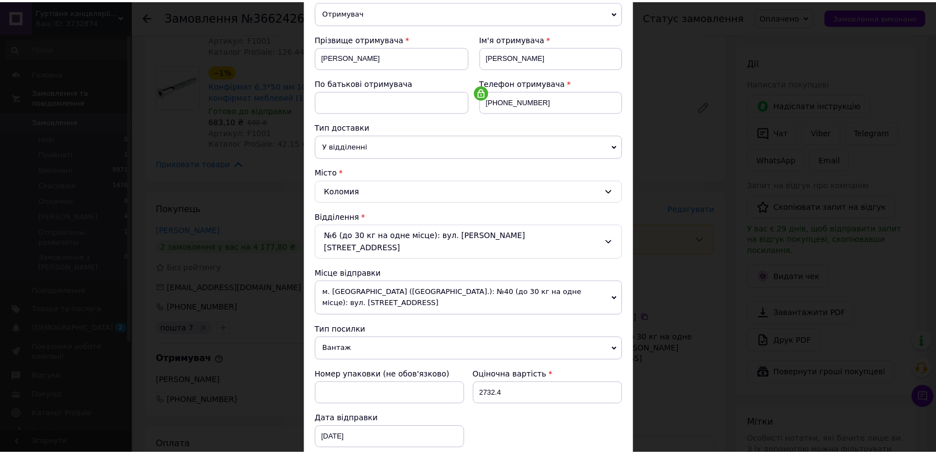
scroll to position [291, 0]
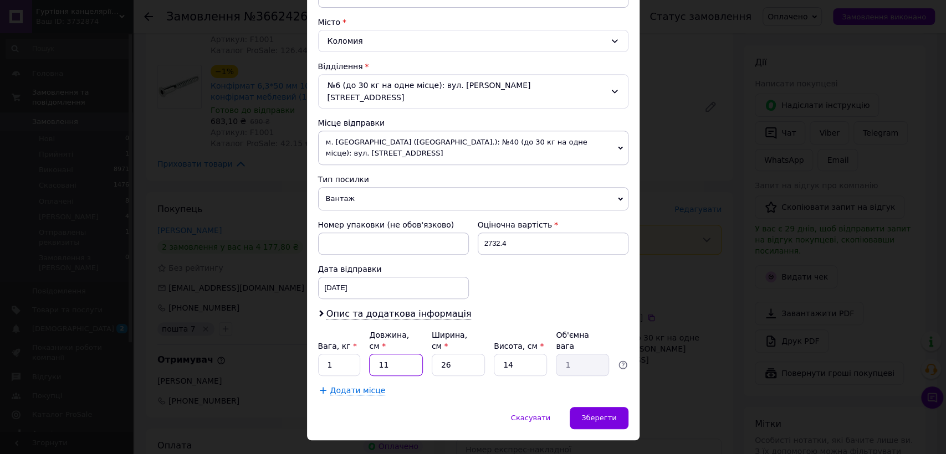
click at [408, 354] on input "11" at bounding box center [395, 365] width 53 height 22
type input "3"
type input "0.27"
type input "30"
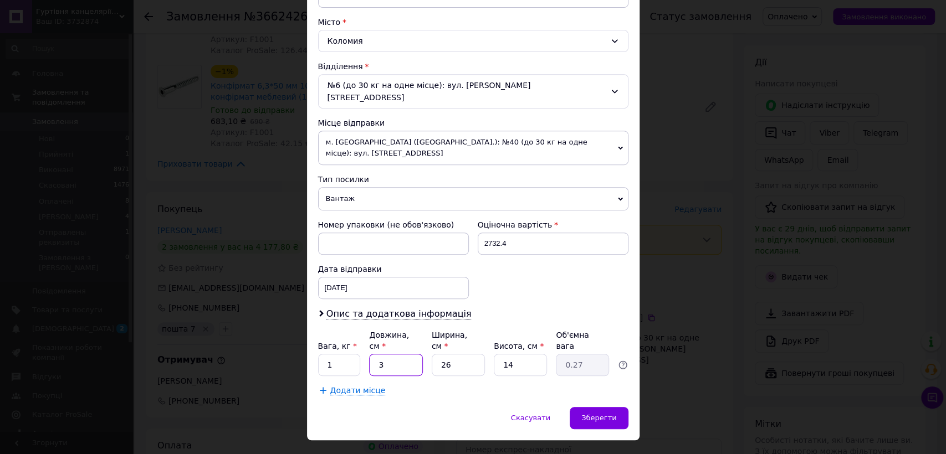
type input "2.73"
type input "30"
click at [452, 354] on input "26" at bounding box center [458, 365] width 53 height 22
type input "3"
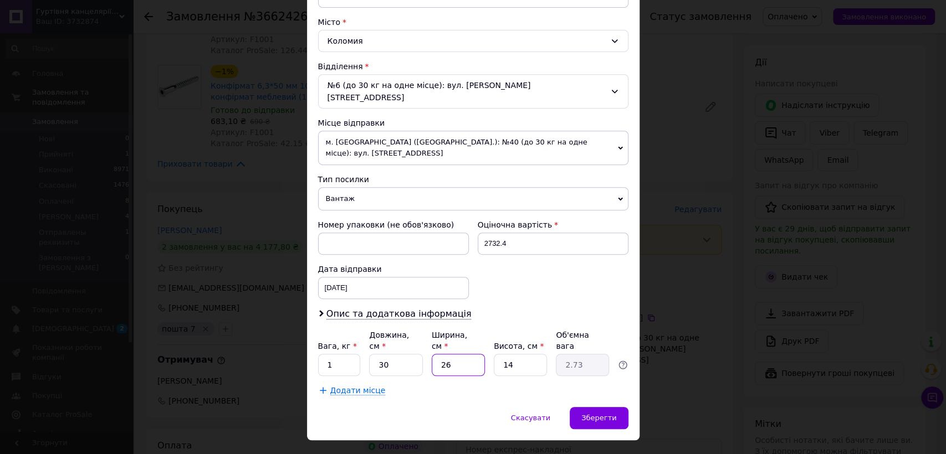
type input "0.32"
type input "30"
type input "3.15"
type input "30"
click at [513, 354] on input "14" at bounding box center [520, 365] width 53 height 22
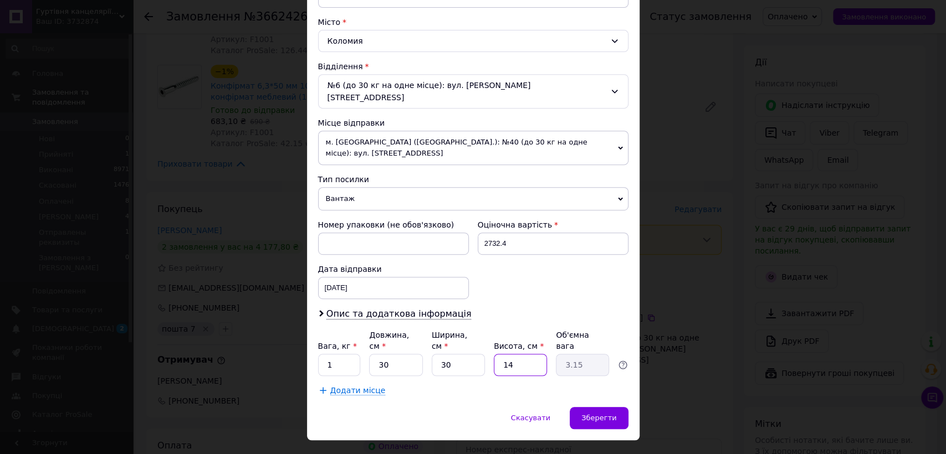
click at [513, 354] on input "14" at bounding box center [520, 365] width 53 height 22
type input "2"
type input "0.45"
type input "25"
type input "5.63"
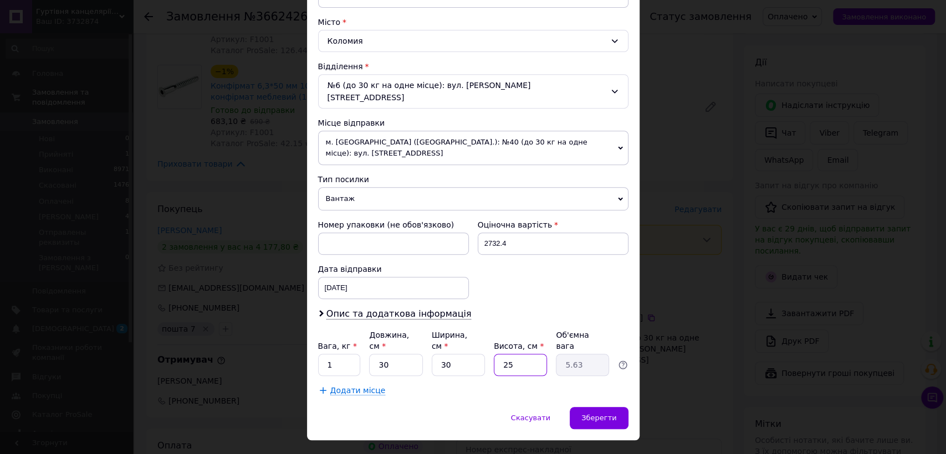
type input "25"
click at [340, 354] on input "1" at bounding box center [339, 365] width 43 height 22
click at [338, 354] on input "22" at bounding box center [339, 365] width 43 height 22
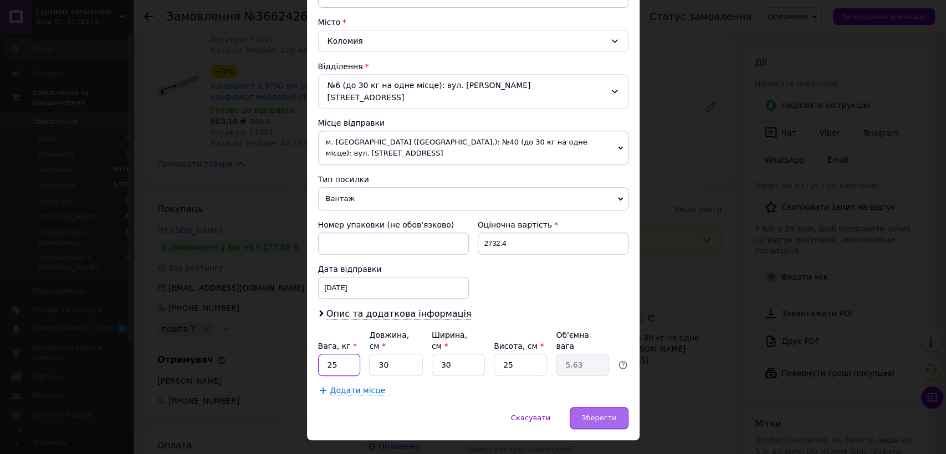
type input "25"
click at [597, 407] on div "Зберегти" at bounding box center [599, 418] width 58 height 22
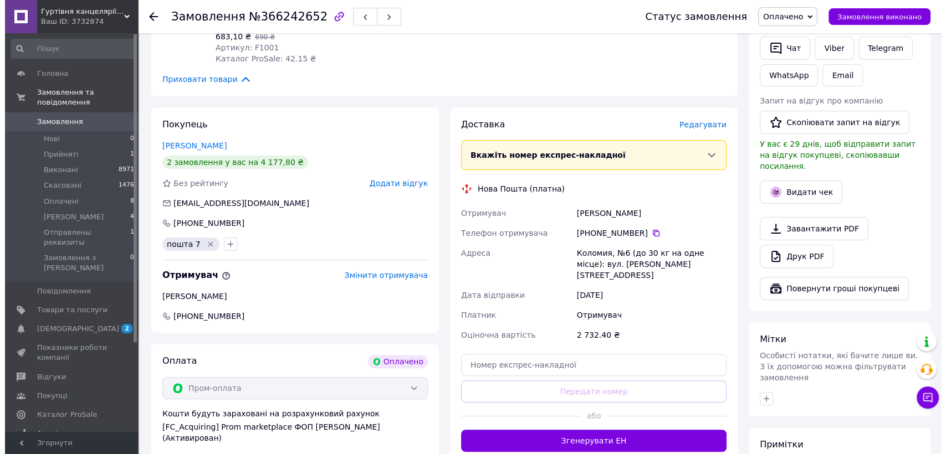
scroll to position [185, 0]
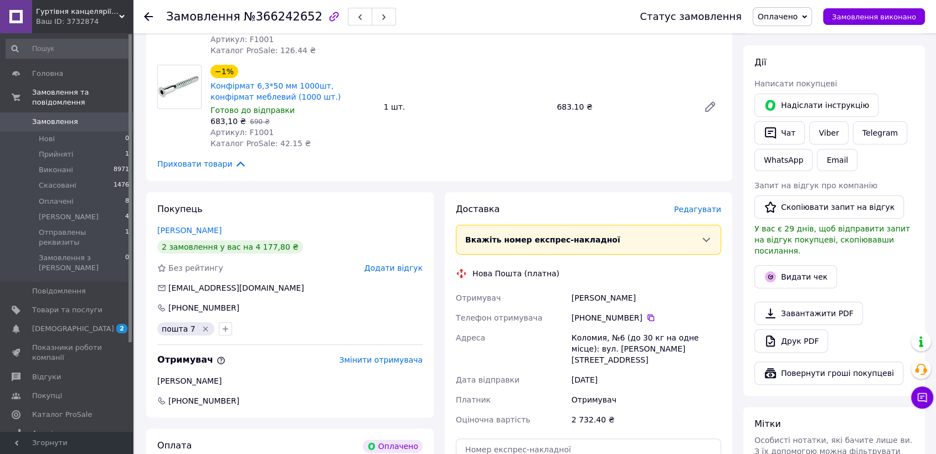
click at [691, 214] on div "Редагувати" at bounding box center [697, 209] width 47 height 11
click at [694, 214] on div "Редагувати" at bounding box center [697, 209] width 47 height 11
click at [696, 213] on span "Редагувати" at bounding box center [697, 209] width 47 height 9
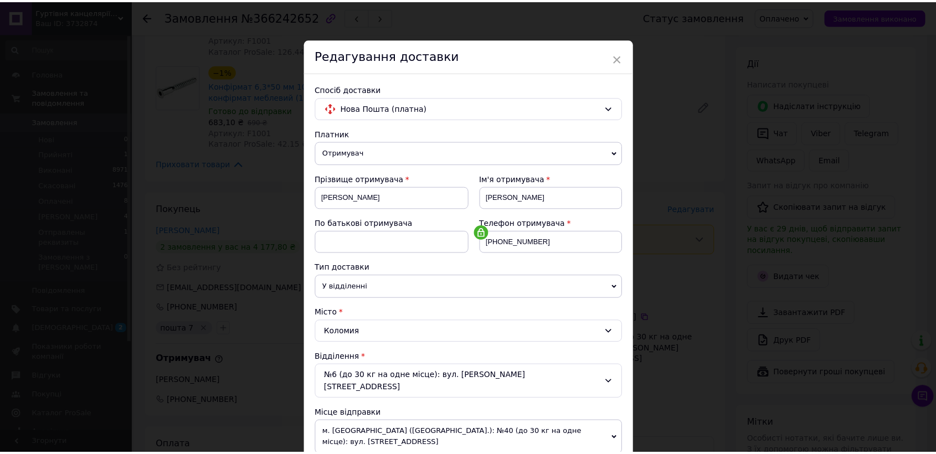
scroll to position [291, 0]
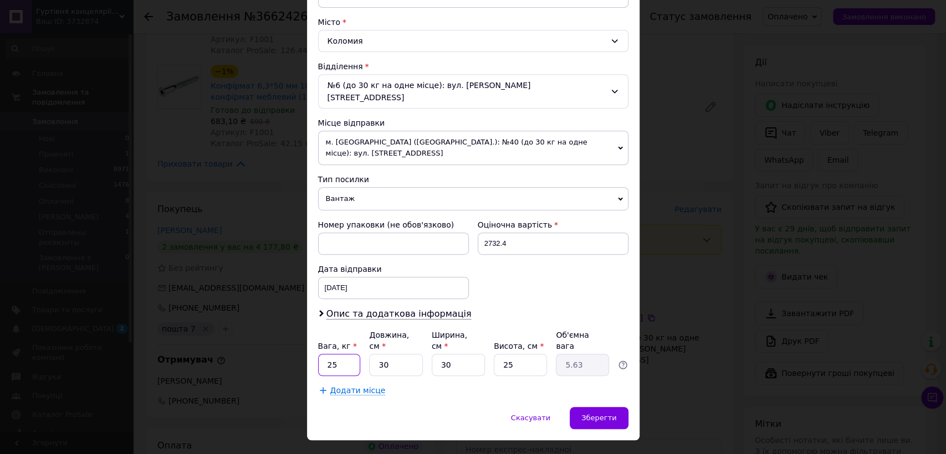
click at [359, 354] on input "25" at bounding box center [339, 365] width 43 height 22
click at [357, 354] on input "25" at bounding box center [339, 365] width 43 height 22
type input "24"
click at [599, 414] on span "Зберегти" at bounding box center [598, 418] width 35 height 8
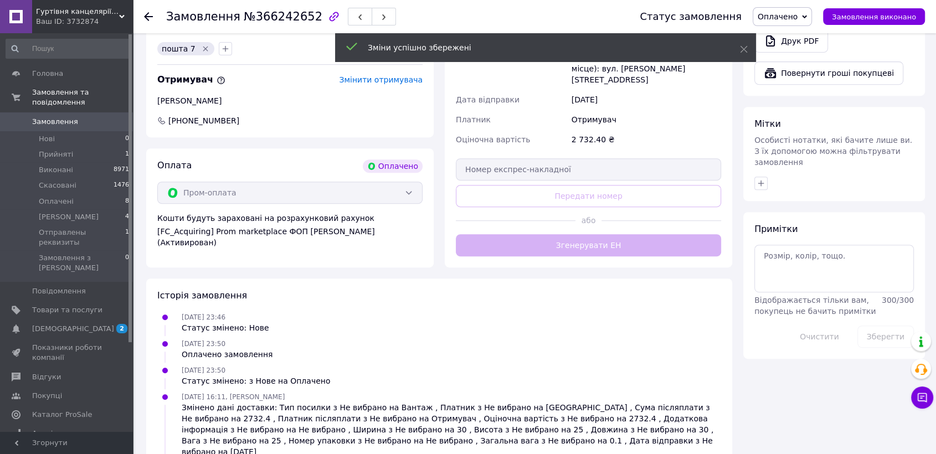
scroll to position [470, 0]
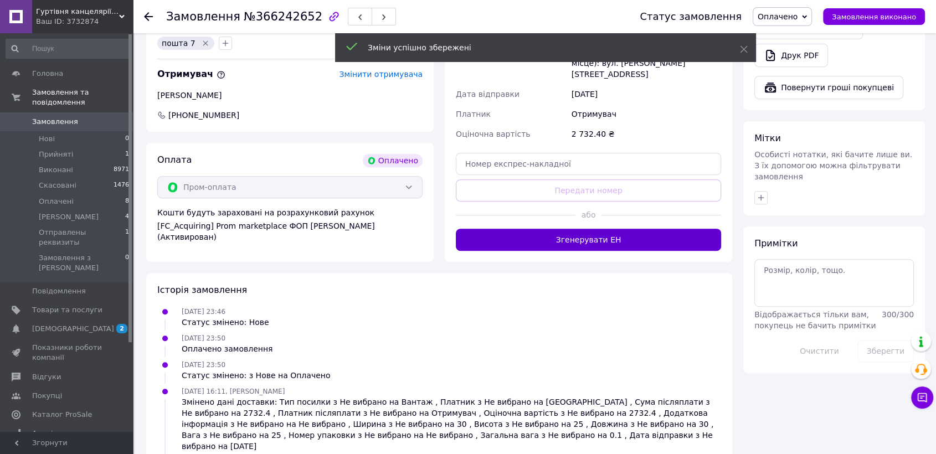
click at [587, 237] on button "Згенерувати ЕН" at bounding box center [588, 240] width 265 height 22
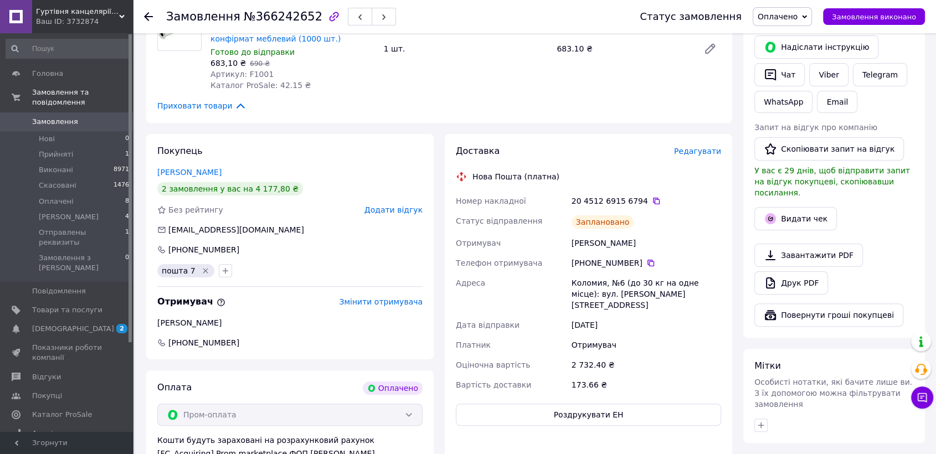
scroll to position [369, 0]
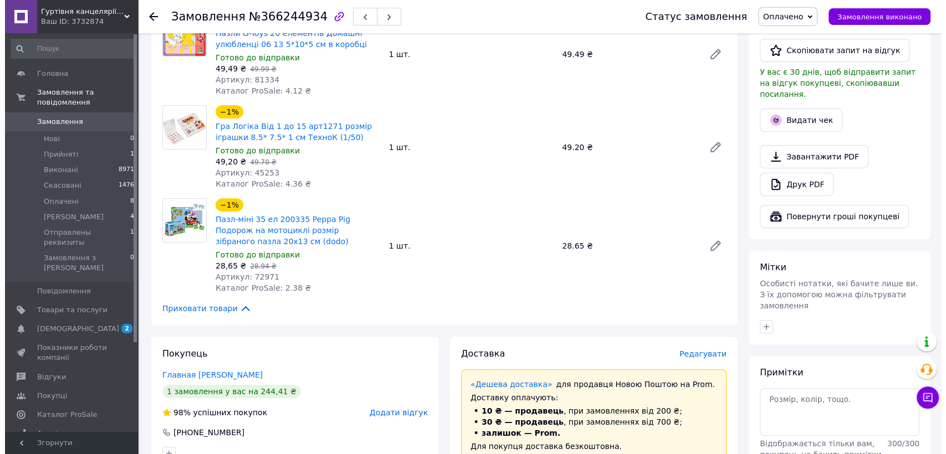
scroll to position [431, 0]
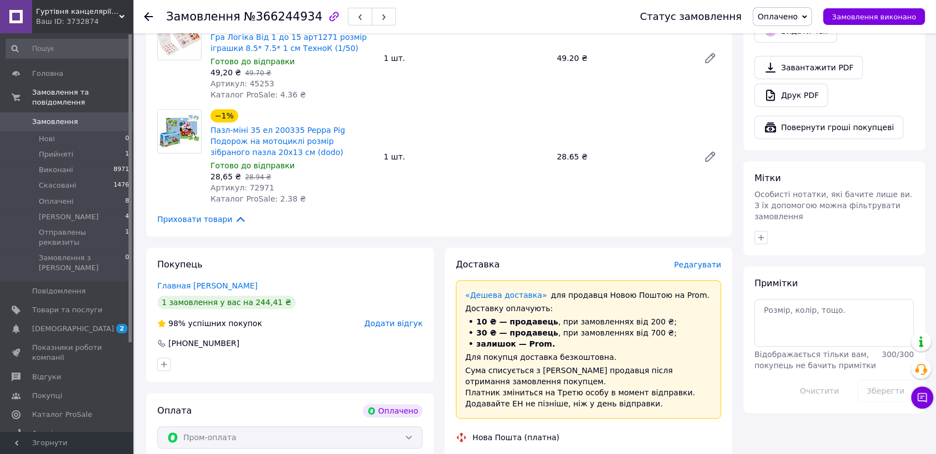
click at [693, 260] on span "Редагувати" at bounding box center [697, 264] width 47 height 9
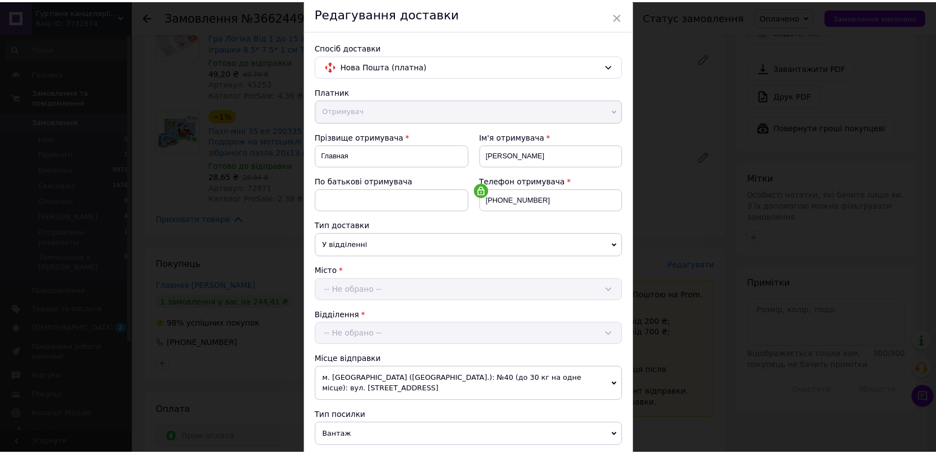
scroll to position [291, 0]
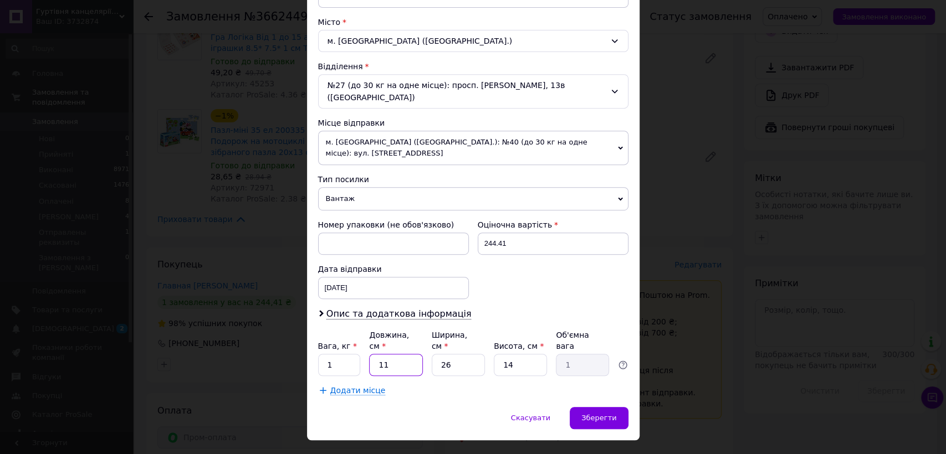
click at [399, 354] on input "11" at bounding box center [395, 365] width 53 height 22
type input "3"
type input "0.27"
type input "30"
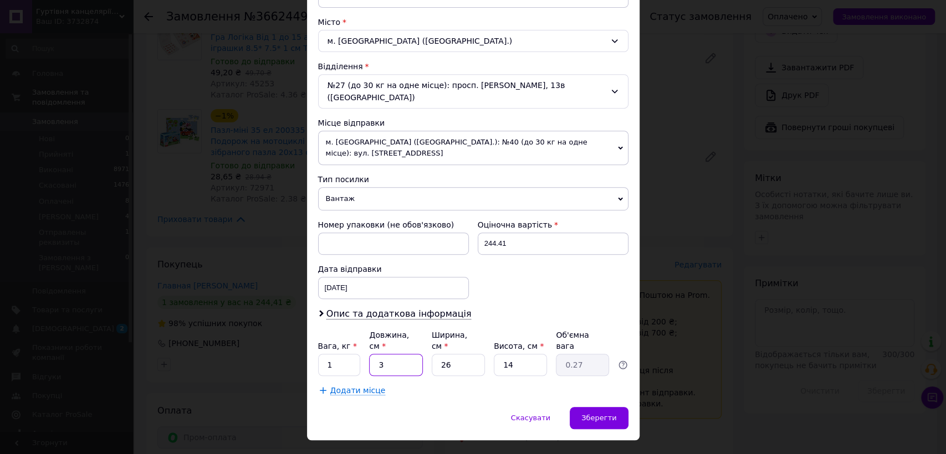
type input "2.73"
type input "30"
click at [452, 354] on input "26" at bounding box center [458, 365] width 53 height 22
drag, startPoint x: 452, startPoint y: 344, endPoint x: 472, endPoint y: 336, distance: 21.6
click at [452, 354] on input "26" at bounding box center [458, 365] width 53 height 22
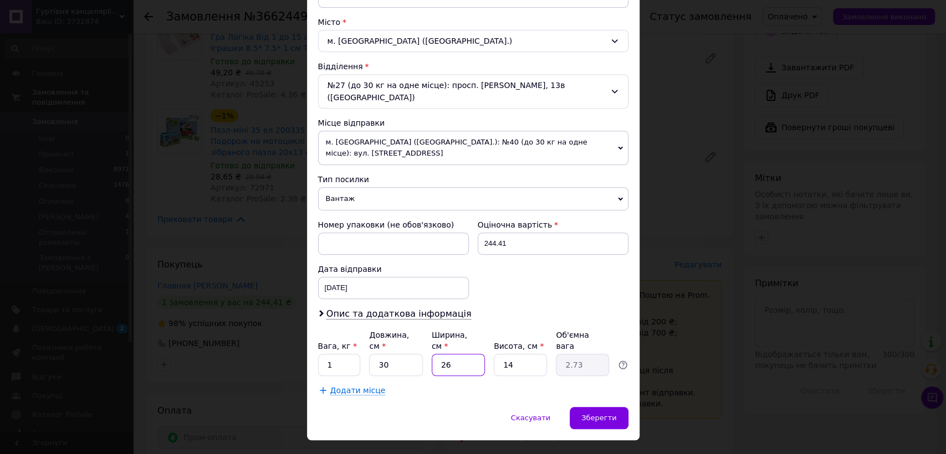
type input "2"
type input "0.21"
type input "20"
type input "2.1"
type input "20"
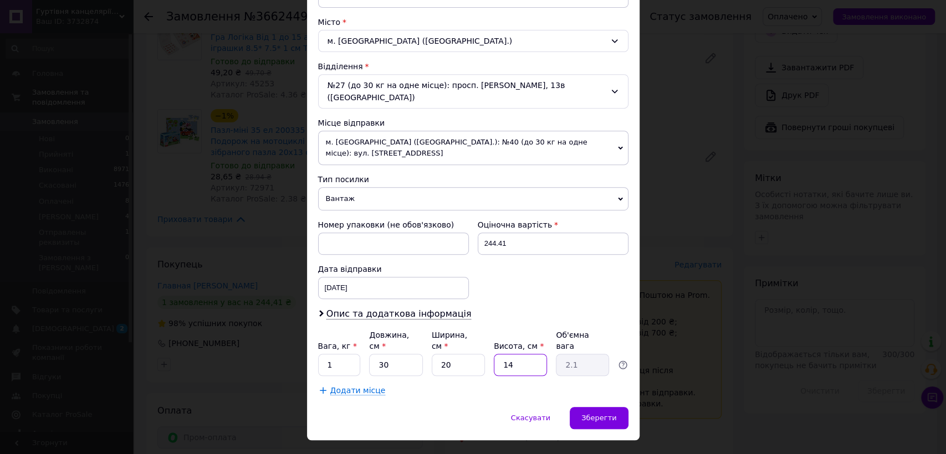
click at [506, 354] on input "14" at bounding box center [520, 365] width 53 height 22
click at [401, 354] on input "30" at bounding box center [395, 365] width 53 height 22
type input "2"
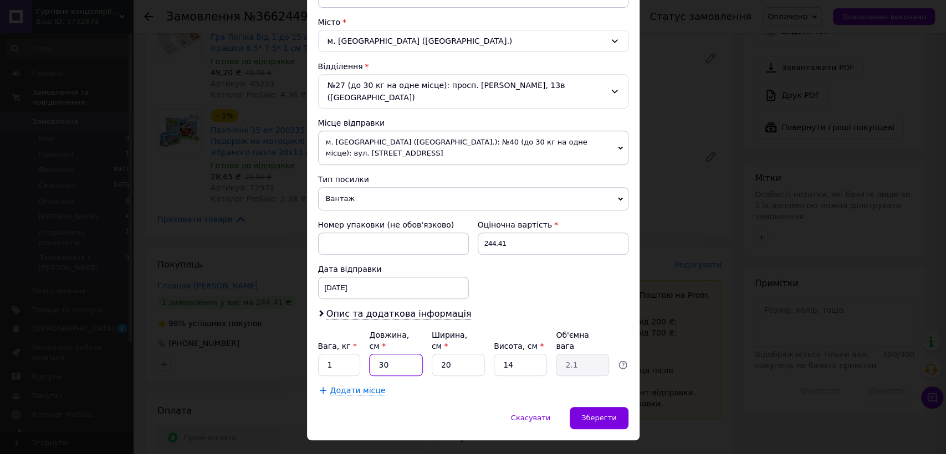
type input "0.14"
type input "25"
type input "1.75"
type input "25"
click at [514, 354] on input "14" at bounding box center [520, 365] width 53 height 22
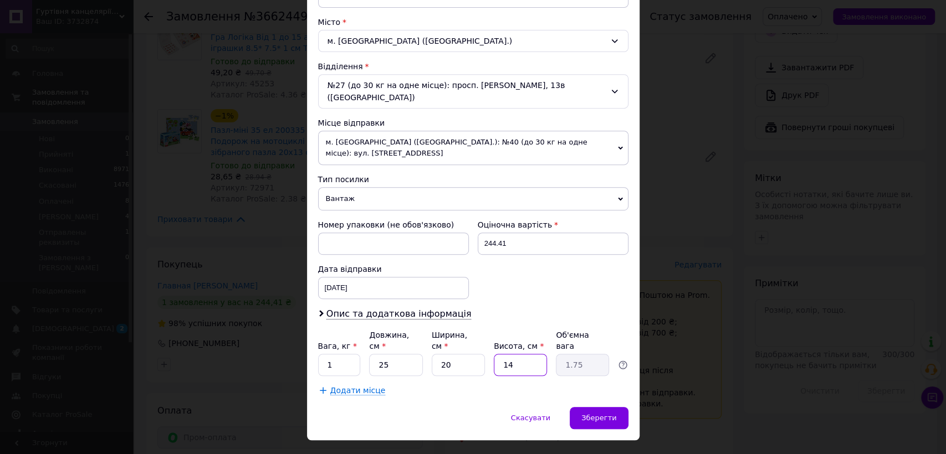
click at [514, 354] on input "14" at bounding box center [520, 365] width 53 height 22
type input "2"
type input "0.25"
type input "20"
type input "2.5"
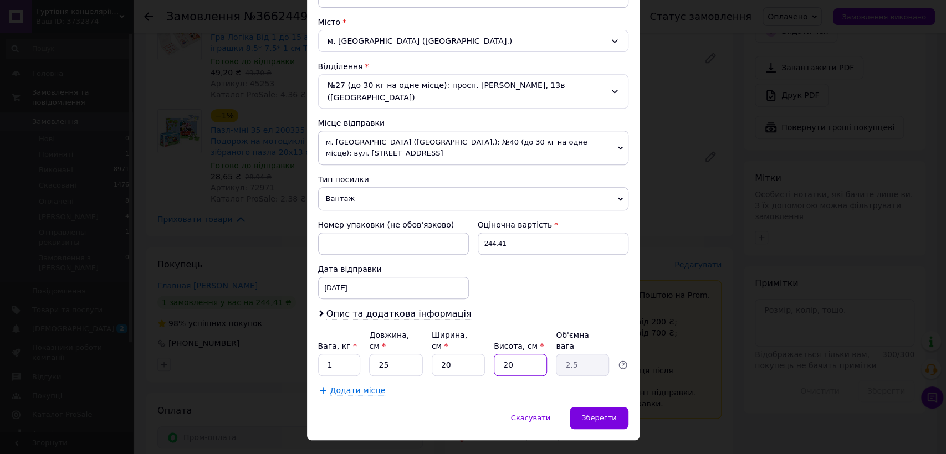
click at [517, 354] on input "20" at bounding box center [520, 365] width 53 height 22
click at [516, 354] on input "20" at bounding box center [520, 365] width 53 height 22
type input "1"
type input "0.13"
type input "18"
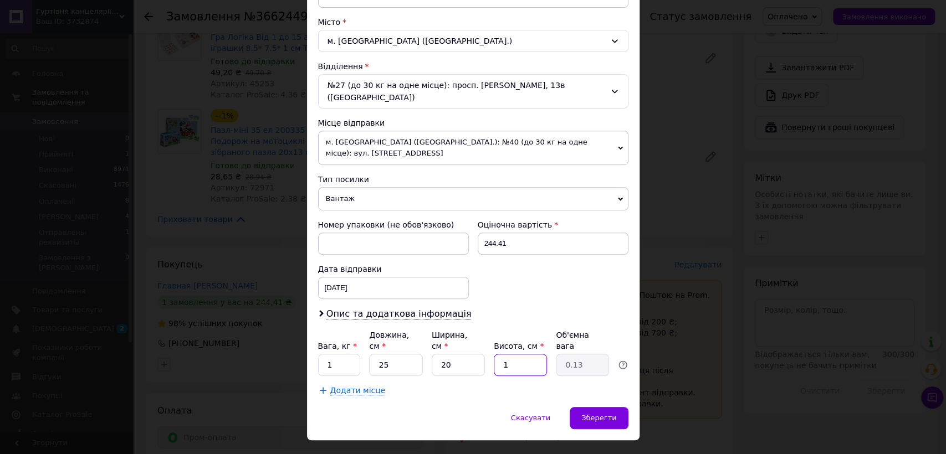
type input "2.25"
click at [515, 354] on input "18" at bounding box center [520, 365] width 53 height 22
type input "1"
type input "0.13"
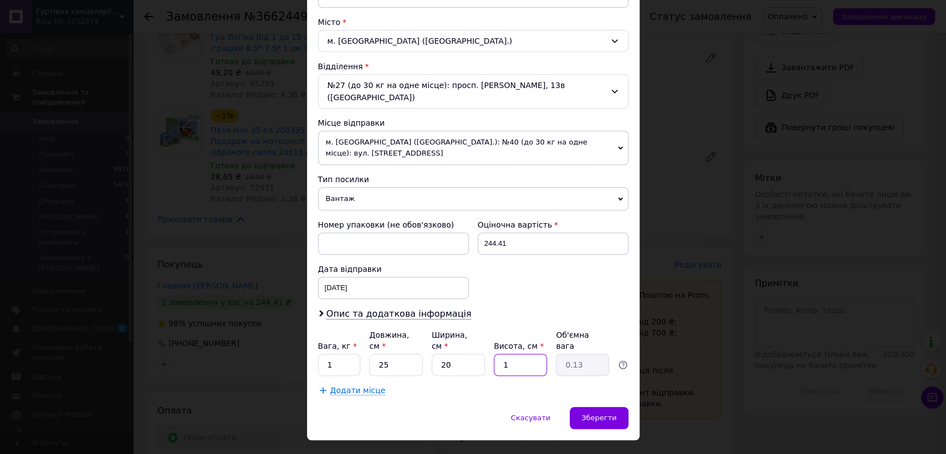
type input "15"
type input "1.88"
click at [522, 354] on input "15" at bounding box center [520, 365] width 53 height 22
type input "1"
type input "0.13"
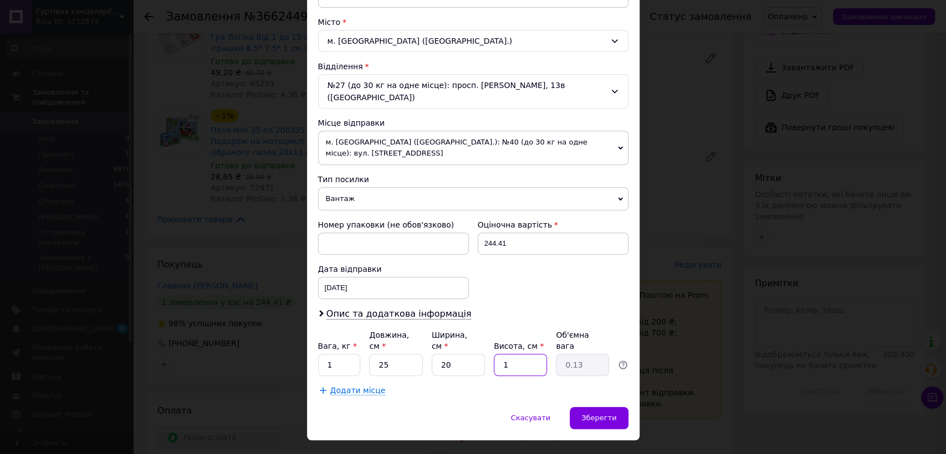
click at [522, 354] on input "1" at bounding box center [520, 365] width 53 height 22
type input "16"
type input "2"
type input "16"
click at [333, 354] on input "1" at bounding box center [339, 365] width 43 height 22
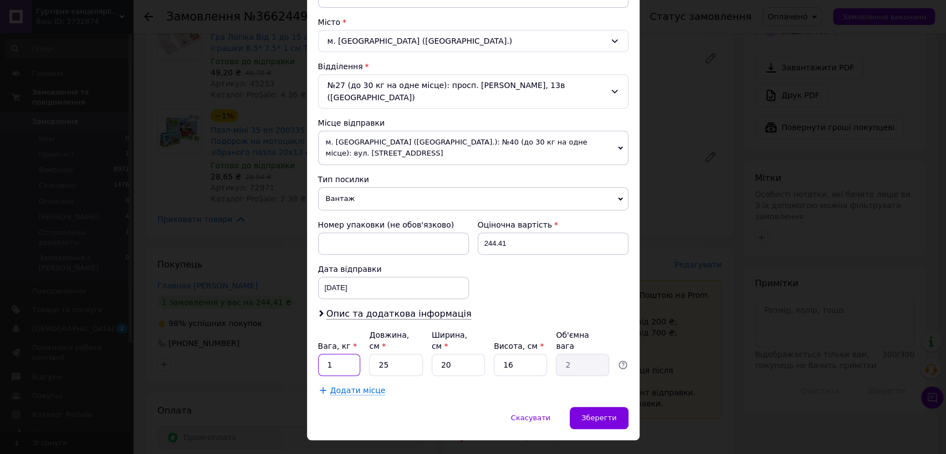
click at [333, 354] on input "1" at bounding box center [339, 365] width 43 height 22
type input "2"
click at [588, 414] on span "Зберегти" at bounding box center [598, 418] width 35 height 8
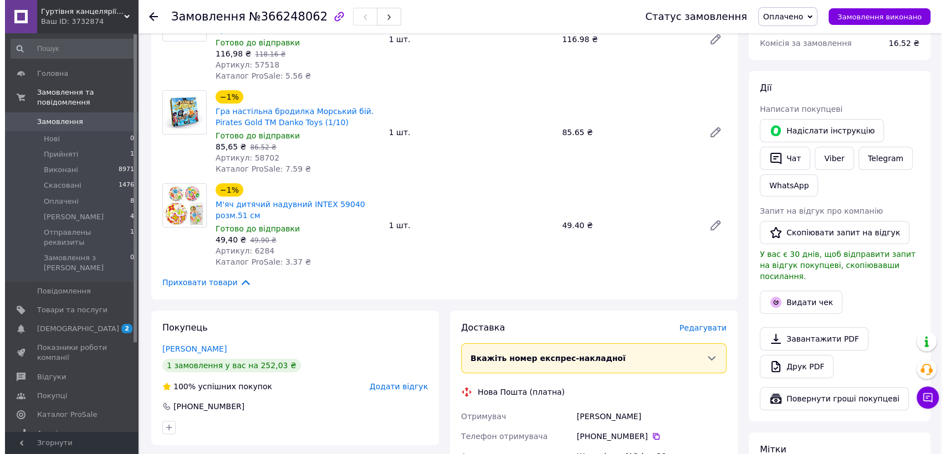
scroll to position [246, 0]
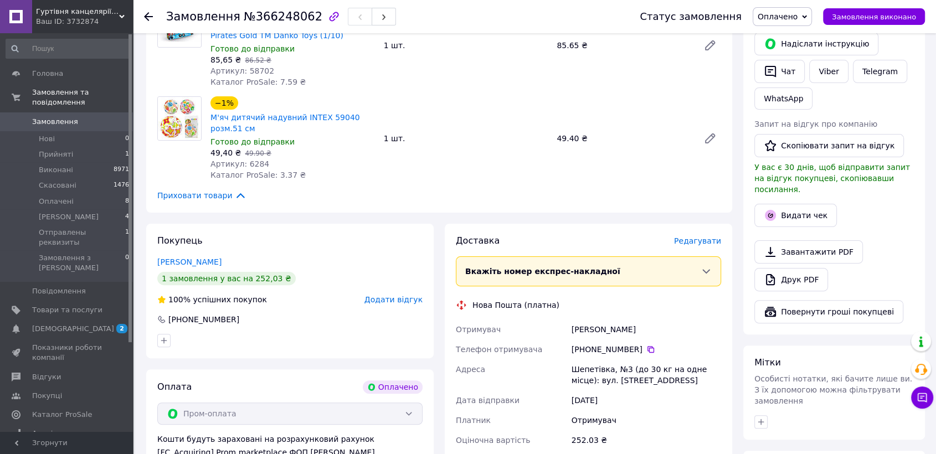
click at [699, 240] on span "Редагувати" at bounding box center [697, 241] width 47 height 9
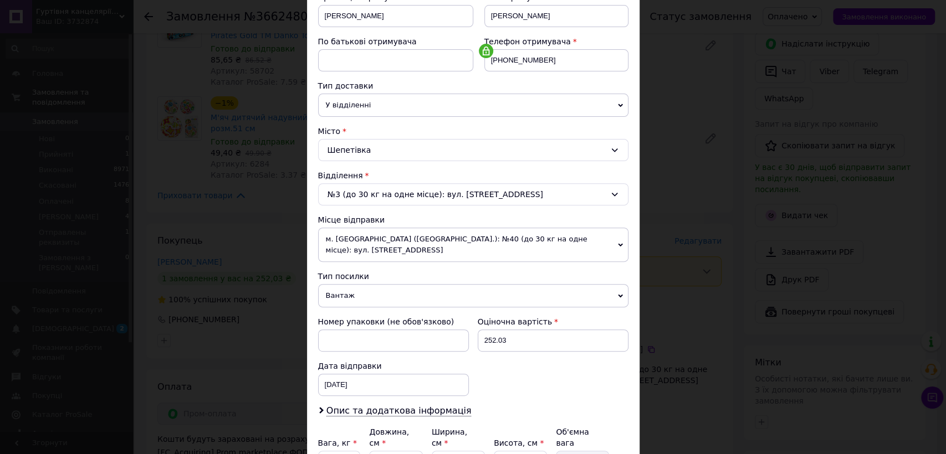
scroll to position [291, 0]
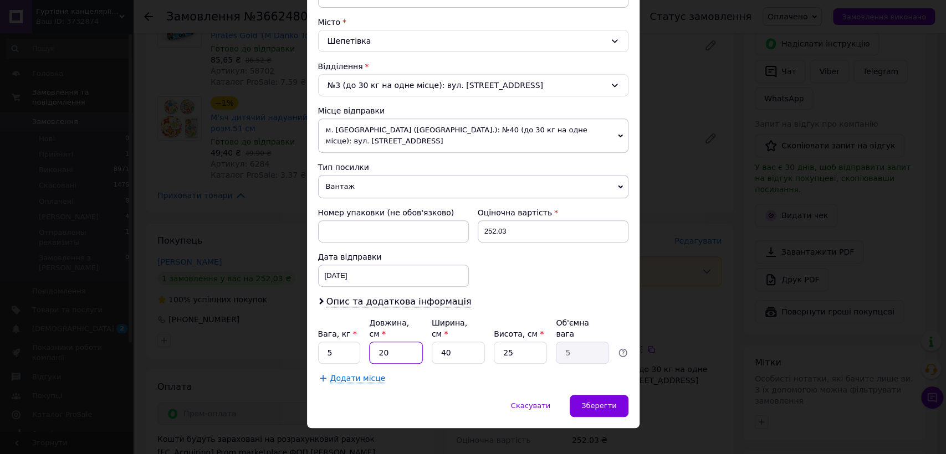
click at [412, 346] on input "20" at bounding box center [395, 353] width 53 height 22
type input "3"
type input "0.75"
type input "30"
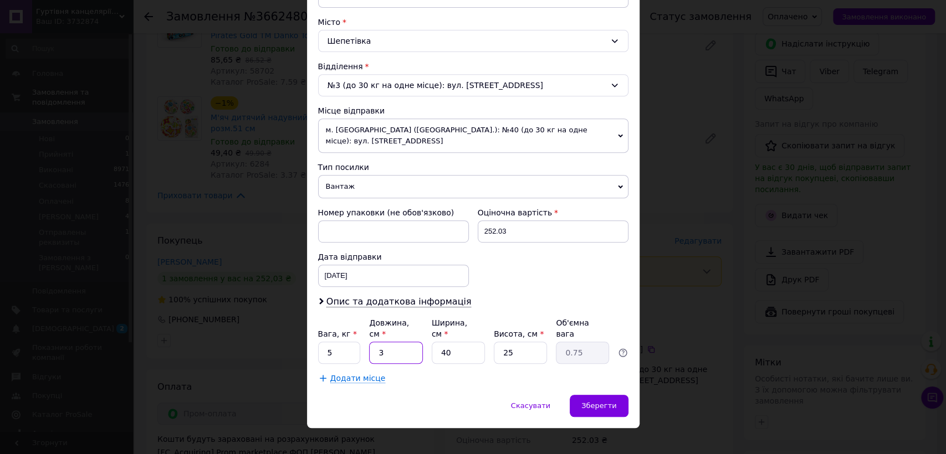
type input "7.5"
type input "30"
click at [444, 342] on input "40" at bounding box center [458, 353] width 53 height 22
type input "3"
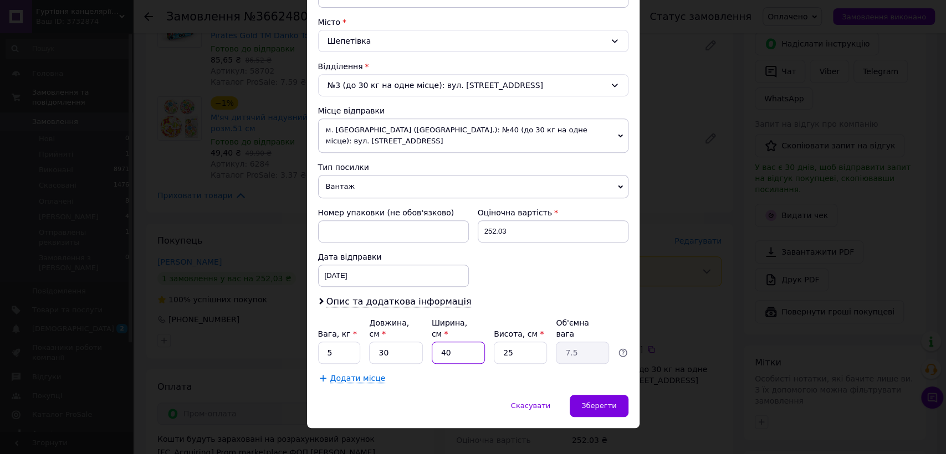
type input "0.56"
type input "30"
type input "5.63"
type input "30"
click at [528, 342] on input "25" at bounding box center [520, 353] width 53 height 22
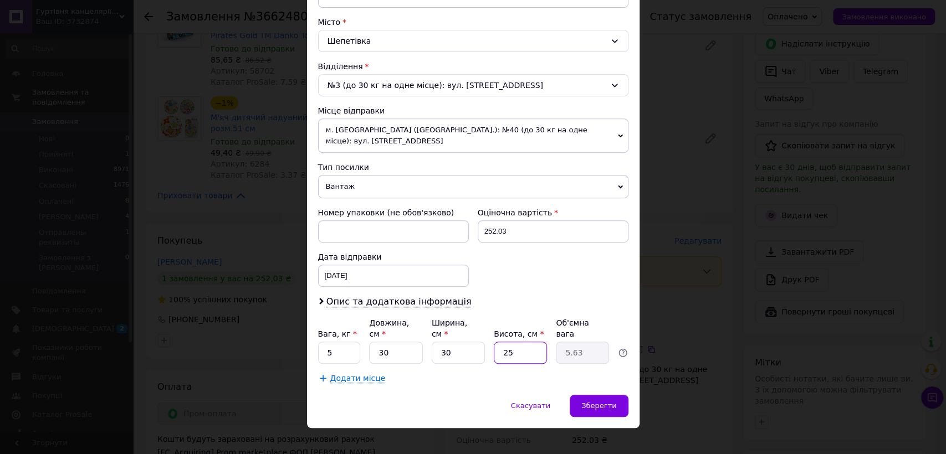
click at [528, 342] on input "25" at bounding box center [520, 353] width 53 height 22
type input "8"
type input "1.8"
click at [525, 342] on input "8" at bounding box center [520, 353] width 53 height 22
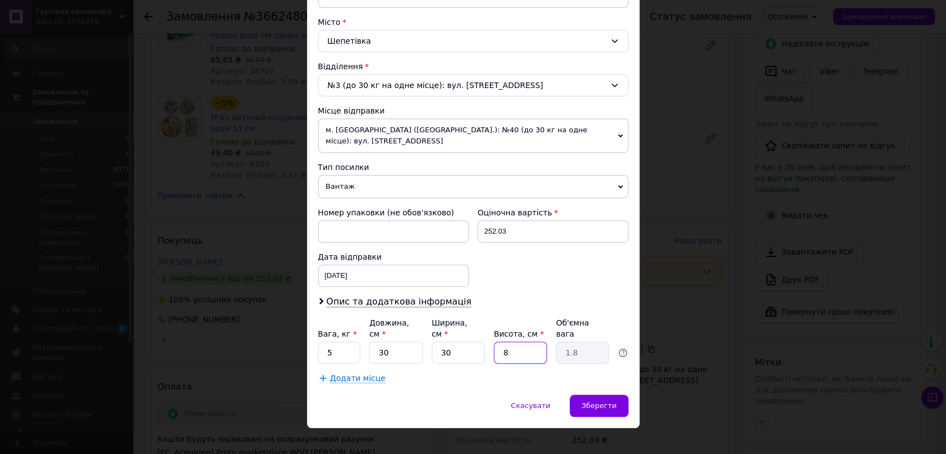
type input "9"
type input "2.03"
click at [518, 342] on input "9" at bounding box center [520, 353] width 53 height 22
type input "8"
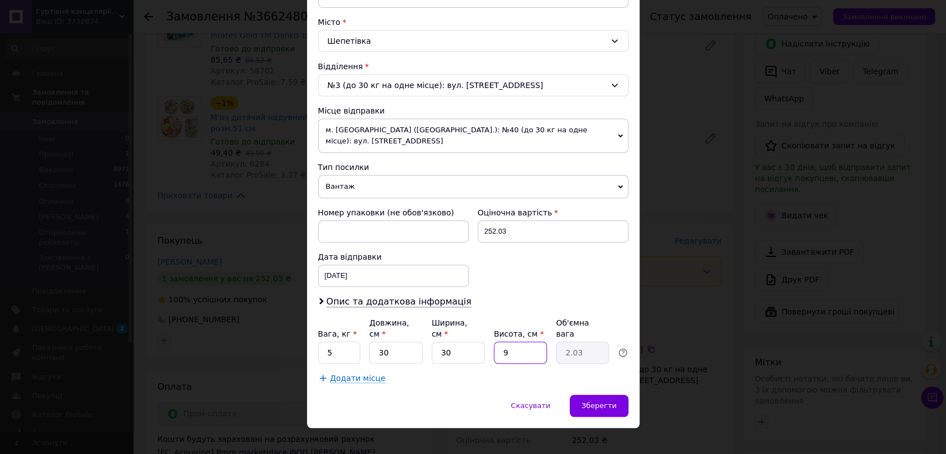
type input "1.8"
type input "8"
click at [464, 342] on input "30" at bounding box center [458, 353] width 53 height 22
type input "2"
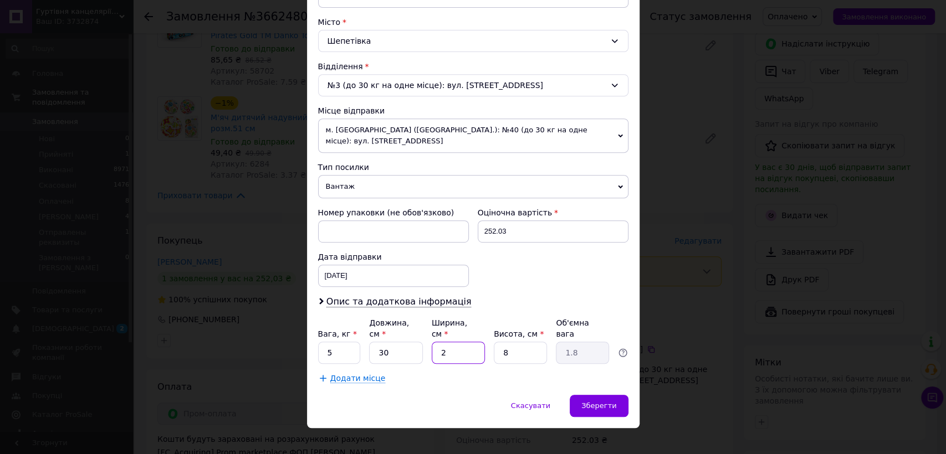
type input "0.12"
type input "25"
type input "1.5"
type input "25"
click at [346, 342] on input "5" at bounding box center [339, 353] width 43 height 22
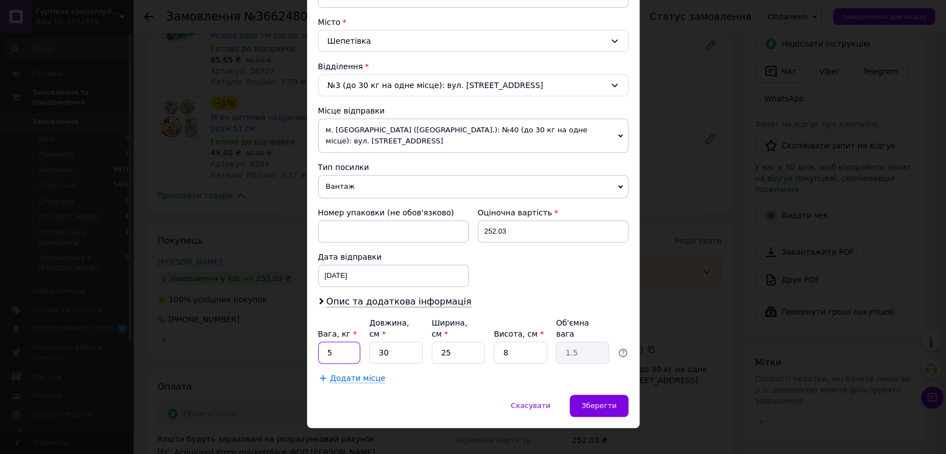
click at [346, 342] on input "5" at bounding box center [339, 353] width 43 height 22
type input "2"
click at [604, 402] on span "Зберегти" at bounding box center [598, 406] width 35 height 8
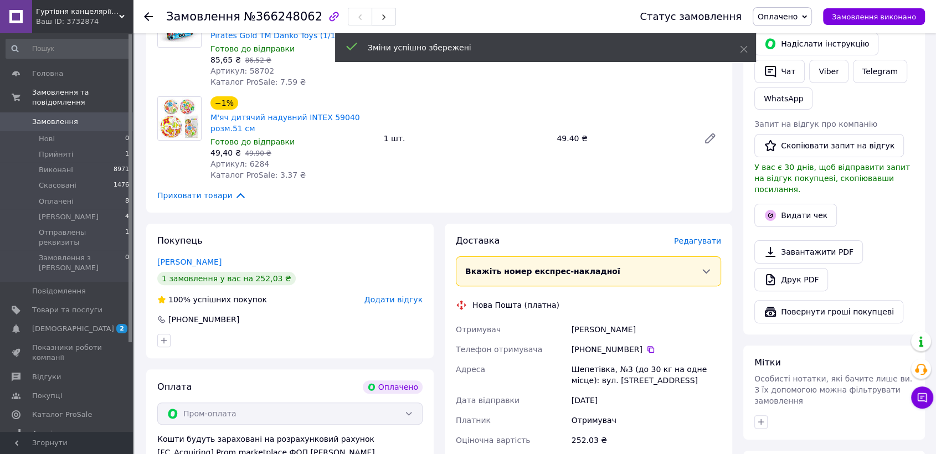
click at [706, 245] on span "Редагувати" at bounding box center [697, 241] width 47 height 9
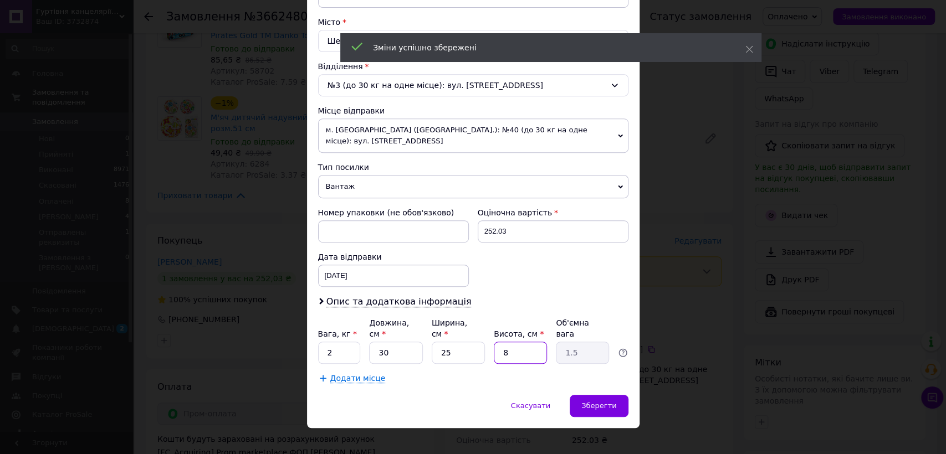
click at [516, 342] on input "8" at bounding box center [520, 353] width 53 height 22
type input "1"
type input "0.19"
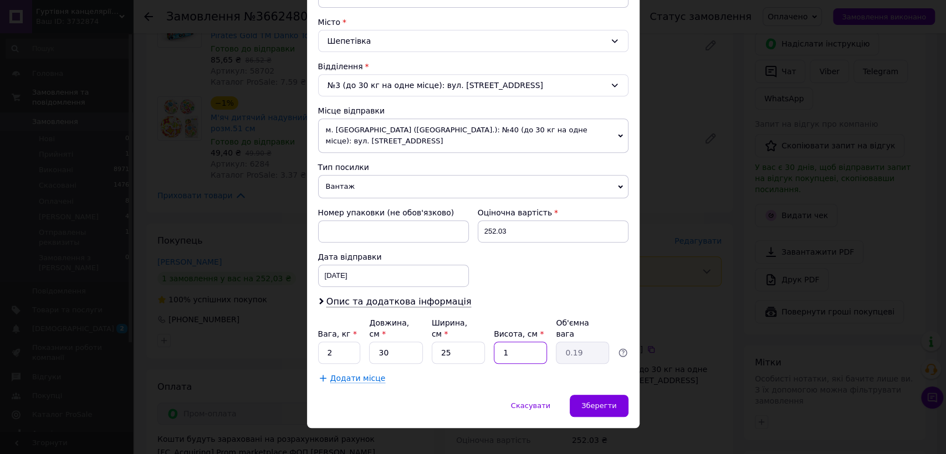
type input "12"
type input "2.25"
click at [514, 342] on input "12" at bounding box center [520, 353] width 53 height 22
type input "1"
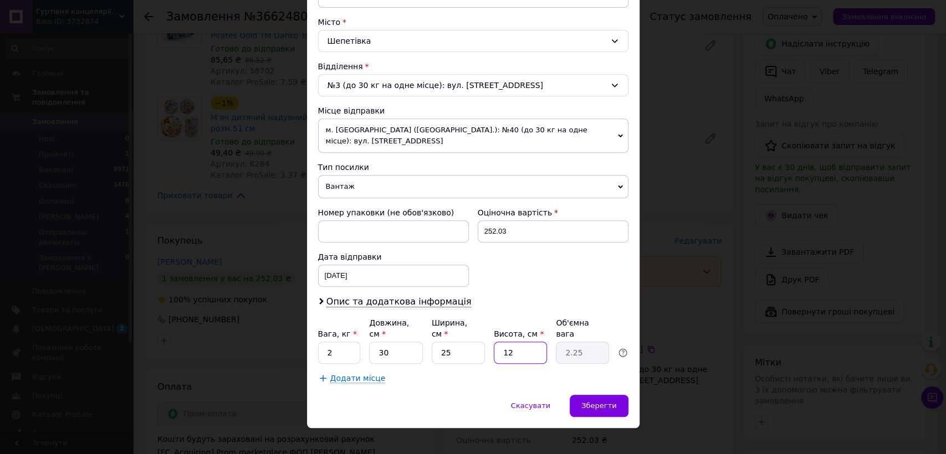
type input "0.19"
type input "10"
type input "1.88"
type input "10"
click at [594, 395] on div "Зберегти" at bounding box center [599, 406] width 58 height 22
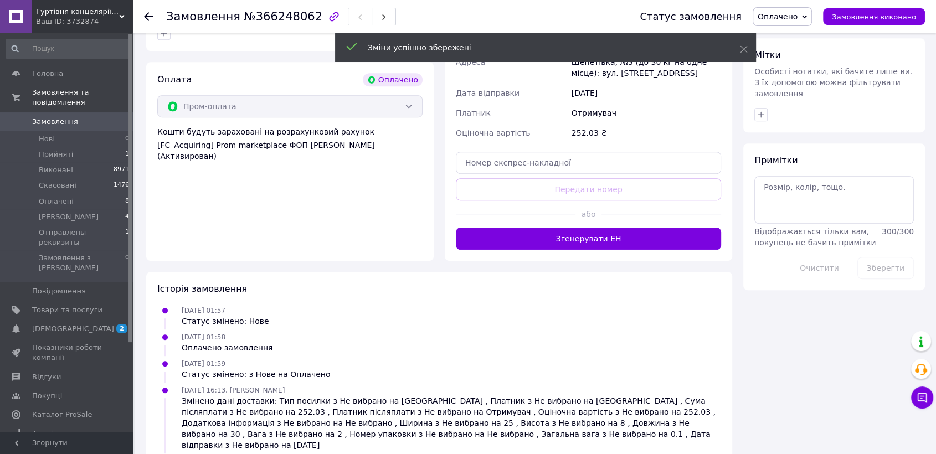
scroll to position [554, 0]
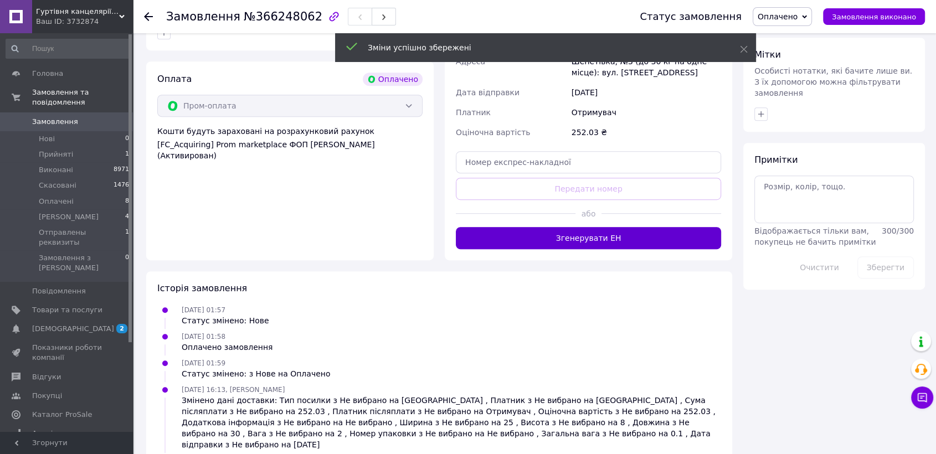
click at [598, 248] on button "Згенерувати ЕН" at bounding box center [588, 238] width 265 height 22
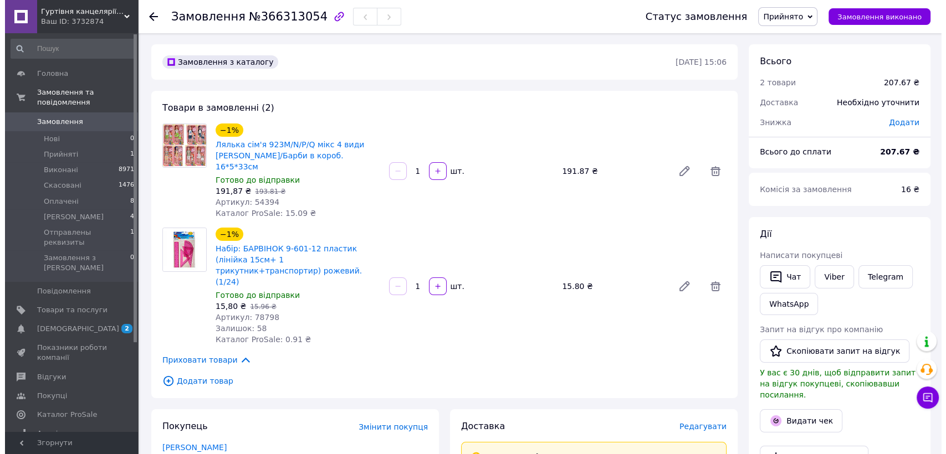
scroll to position [123, 0]
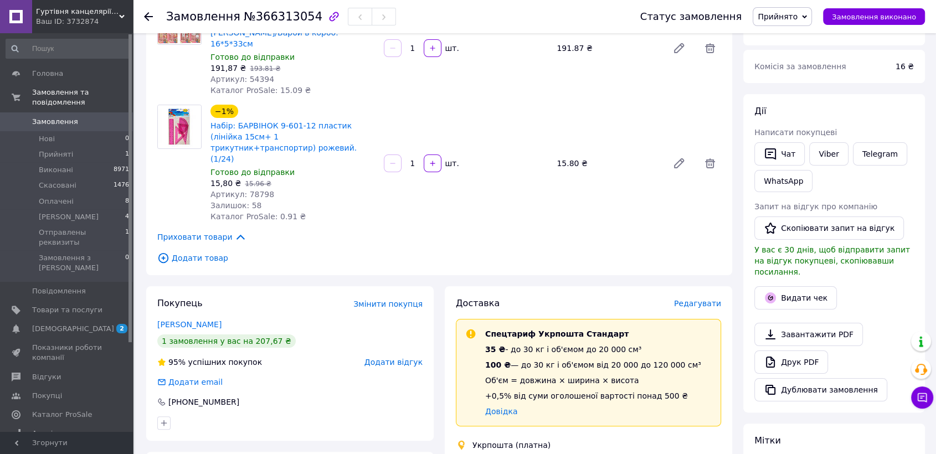
click at [695, 299] on span "Редагувати" at bounding box center [697, 303] width 47 height 9
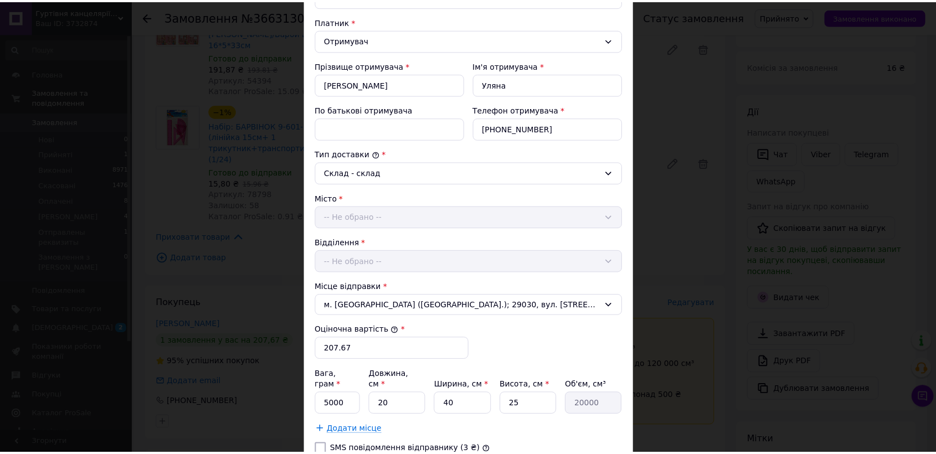
scroll to position [340, 0]
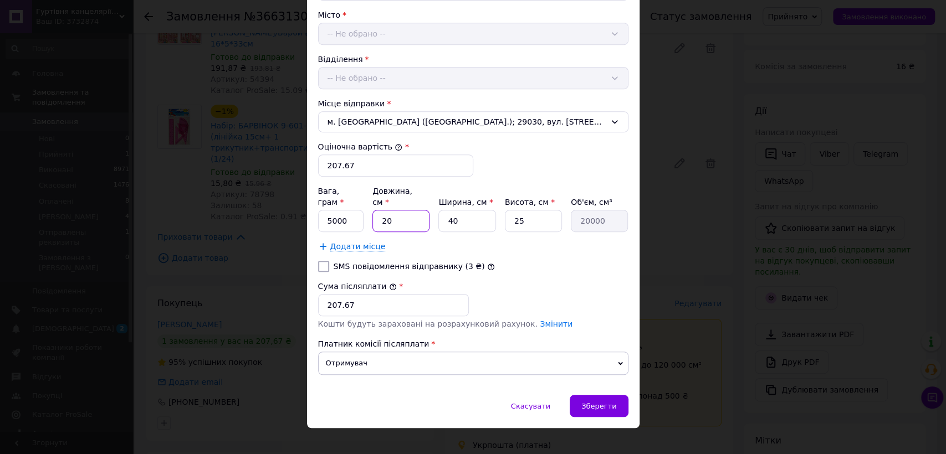
click at [408, 210] on input "20" at bounding box center [400, 221] width 57 height 22
type input "5"
type input "5000"
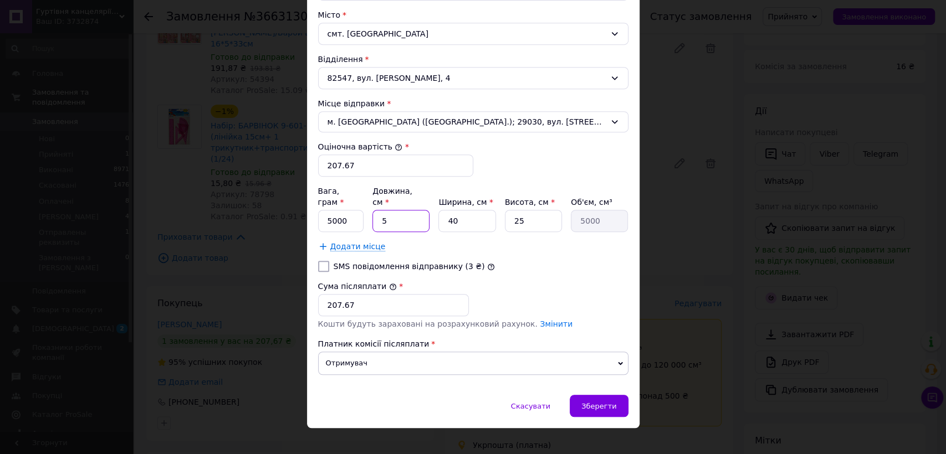
click at [408, 211] on input "5" at bounding box center [400, 221] width 57 height 22
type input "3"
type input "3000"
click at [408, 211] on input "3" at bounding box center [400, 221] width 57 height 22
type input "35"
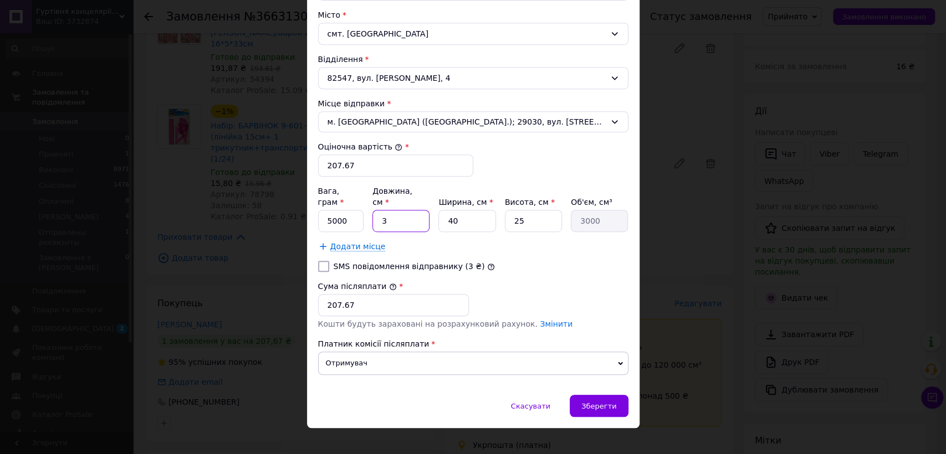
type input "35000"
type input "35"
click at [460, 211] on input "40" at bounding box center [466, 221] width 57 height 22
click at [461, 212] on input "40" at bounding box center [466, 221] width 57 height 22
type input "2"
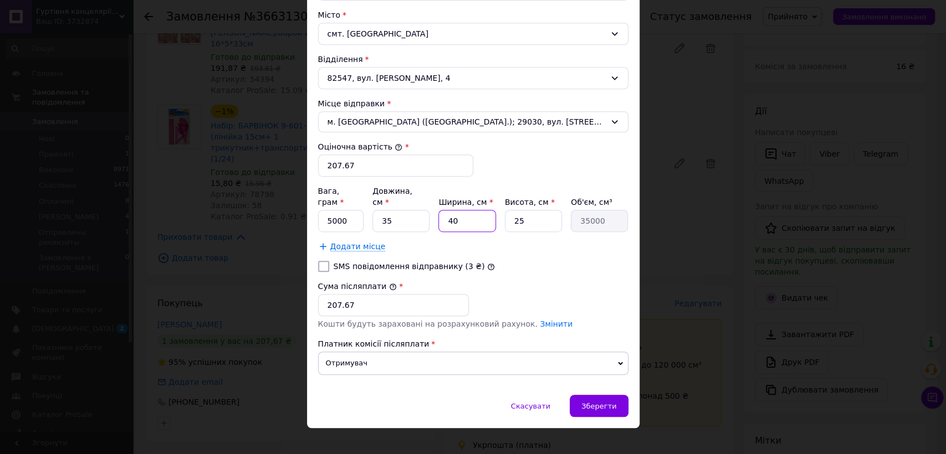
type input "1750"
type input "20"
type input "17500"
type input "20"
click at [540, 213] on input "25" at bounding box center [533, 221] width 57 height 22
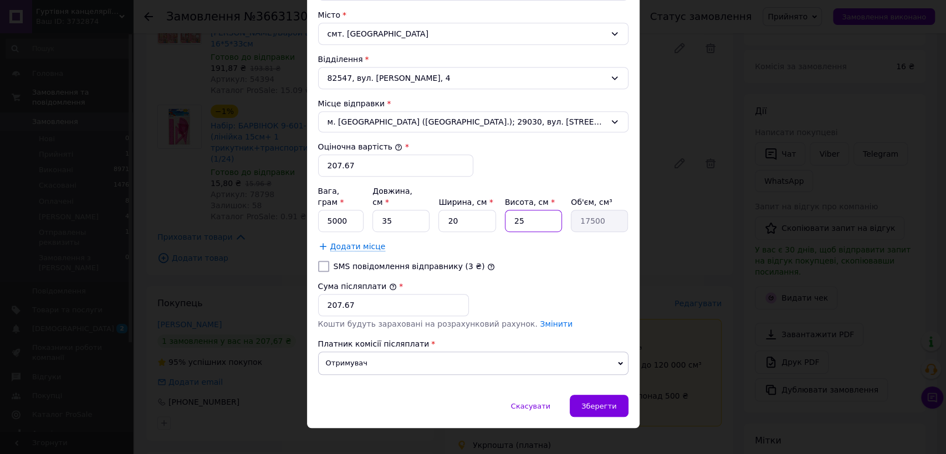
click at [540, 213] on input "25" at bounding box center [533, 221] width 57 height 22
type input "8"
type input "5600"
type input "8"
click at [332, 210] on input "5000" at bounding box center [341, 221] width 46 height 22
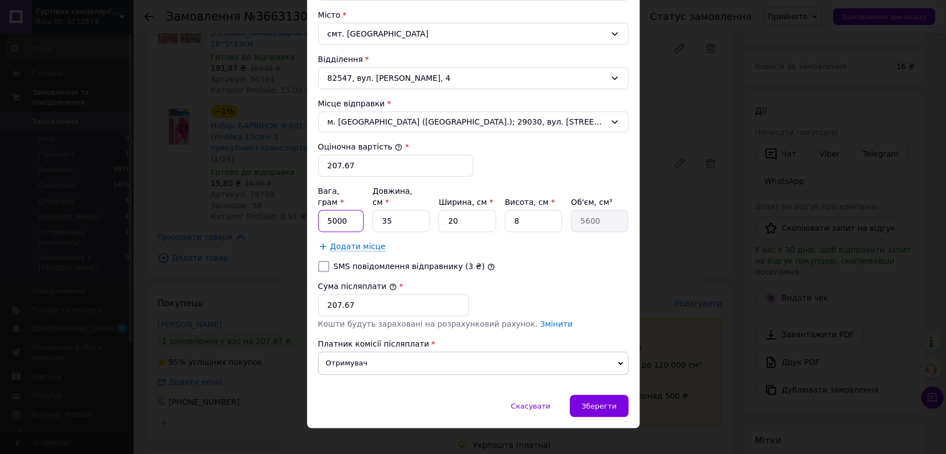
click at [332, 210] on input "5000" at bounding box center [341, 221] width 46 height 22
type input "2000"
click at [598, 402] on span "Зберегти" at bounding box center [598, 406] width 35 height 8
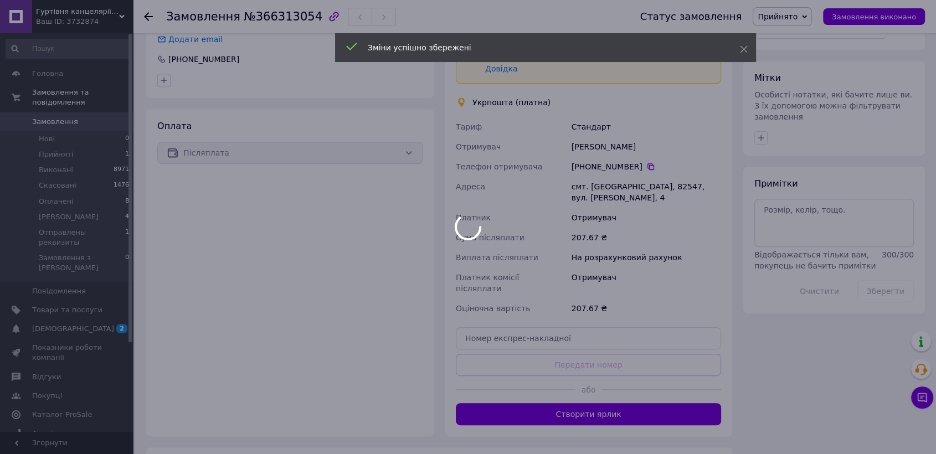
scroll to position [518, 0]
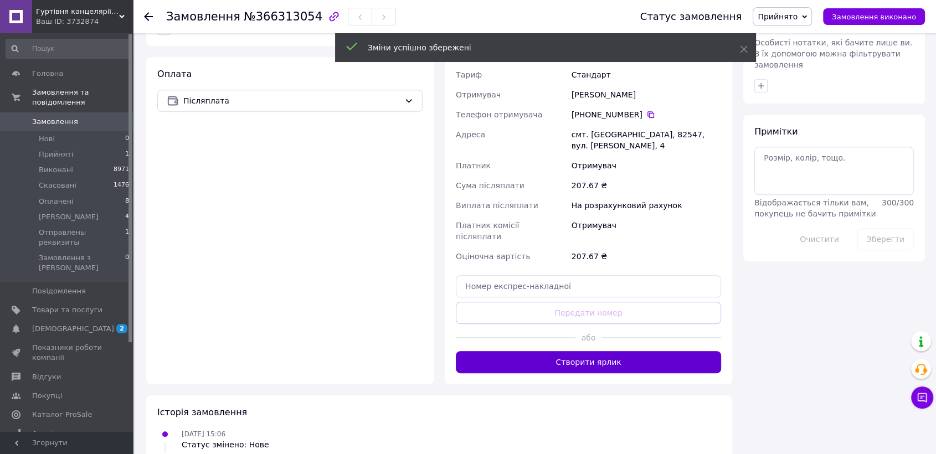
click at [582, 351] on button "Створити ярлик" at bounding box center [588, 362] width 265 height 22
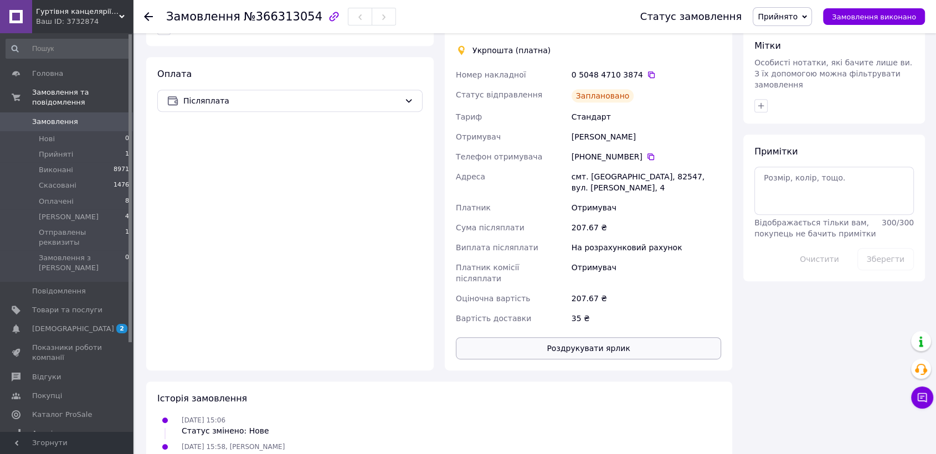
click at [596, 337] on button "Роздрукувати ярлик" at bounding box center [588, 348] width 265 height 22
